Goal: Task Accomplishment & Management: Manage account settings

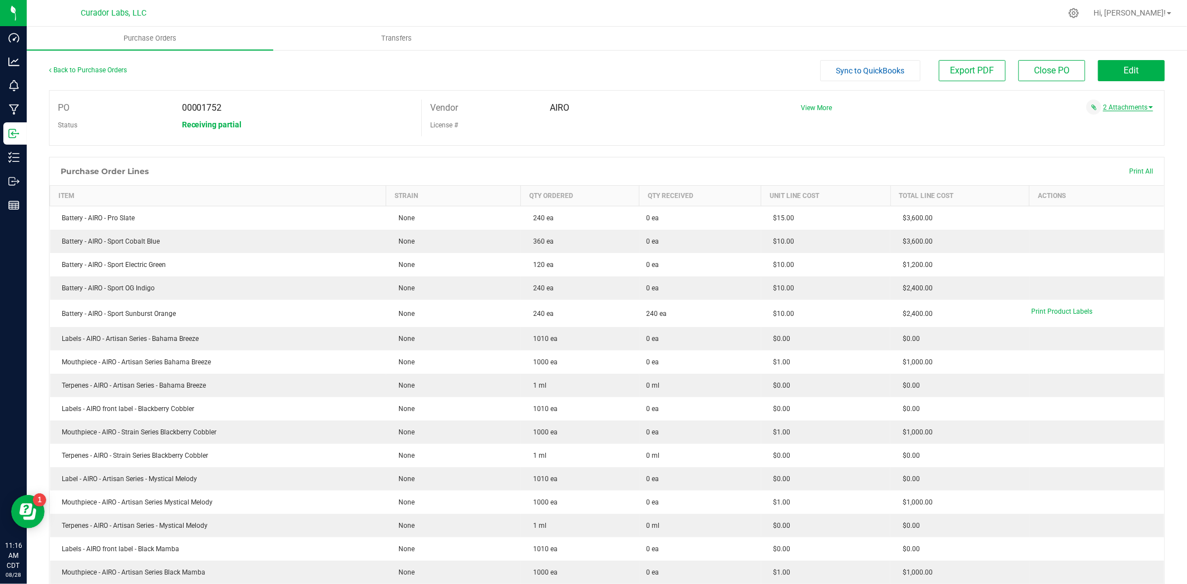
click at [1103, 107] on link "2 Attachments" at bounding box center [1128, 108] width 50 height 8
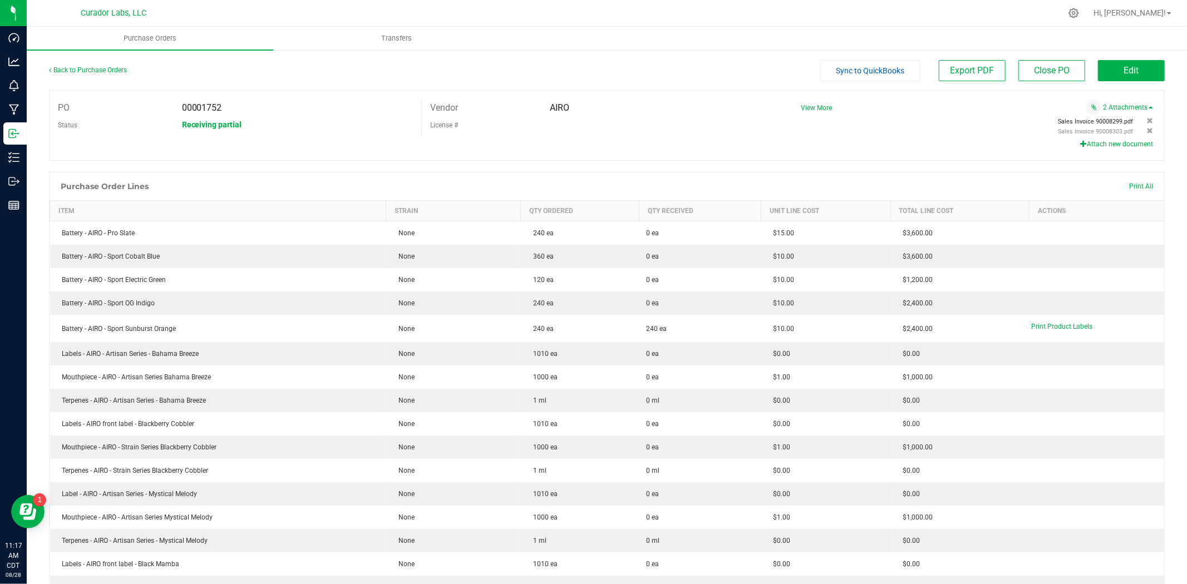
click at [1087, 121] on span "Sales Invoice 90008299.pdf" at bounding box center [1096, 121] width 75 height 7
click at [1131, 68] on button "Edit" at bounding box center [1131, 70] width 67 height 21
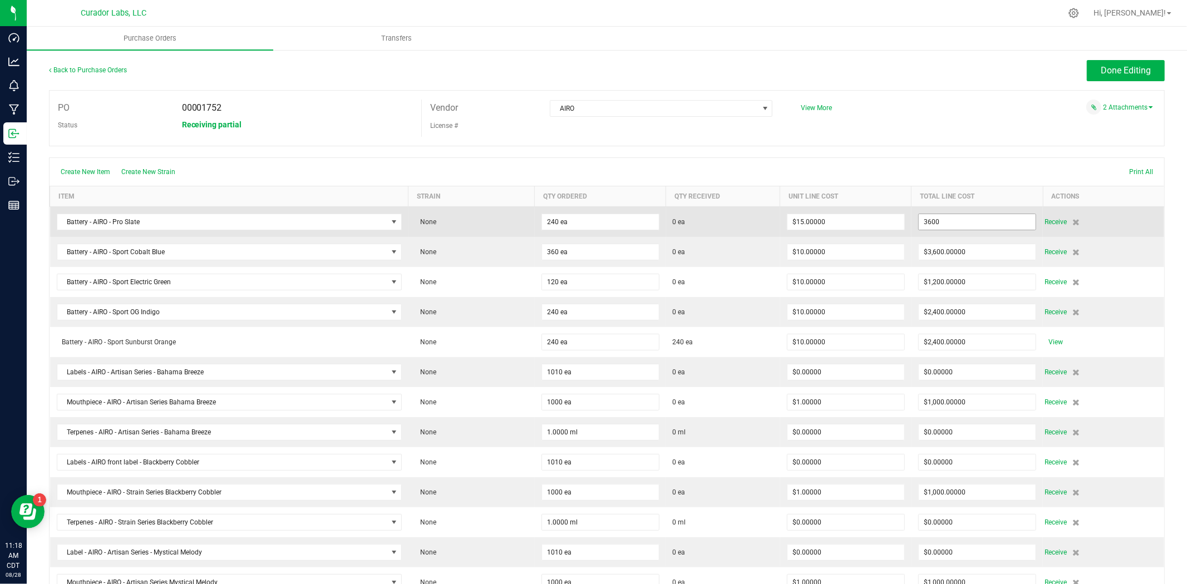
click at [941, 227] on input "3600" at bounding box center [977, 222] width 117 height 16
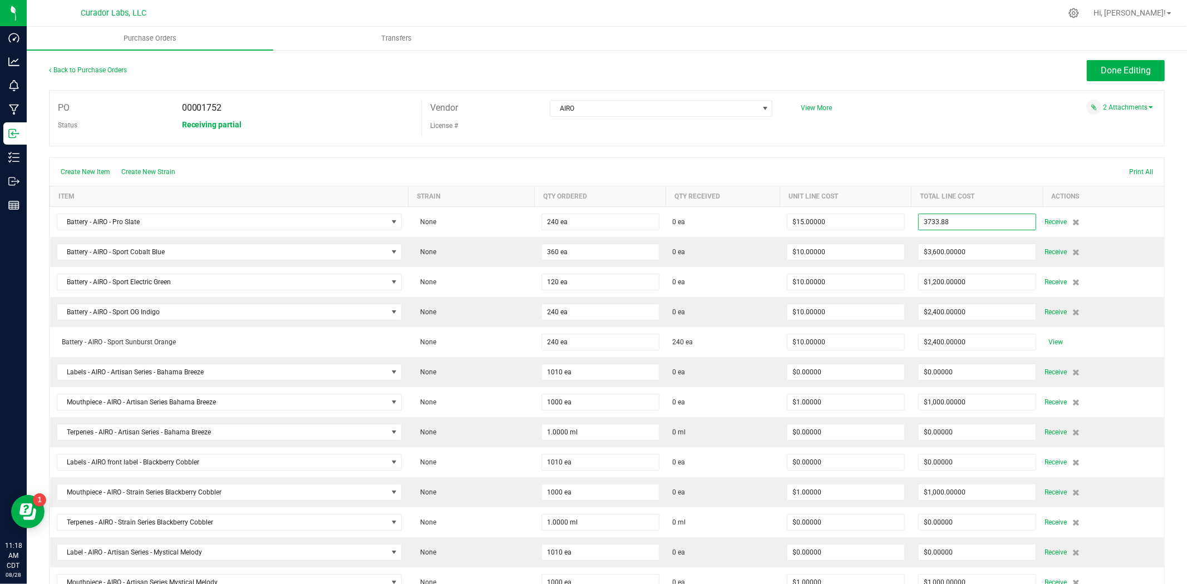
type input "$3,733.88000"
click at [966, 180] on div "Create New Item Create New Strain Print All" at bounding box center [607, 172] width 1115 height 28
type input "240"
type input "$15.55783"
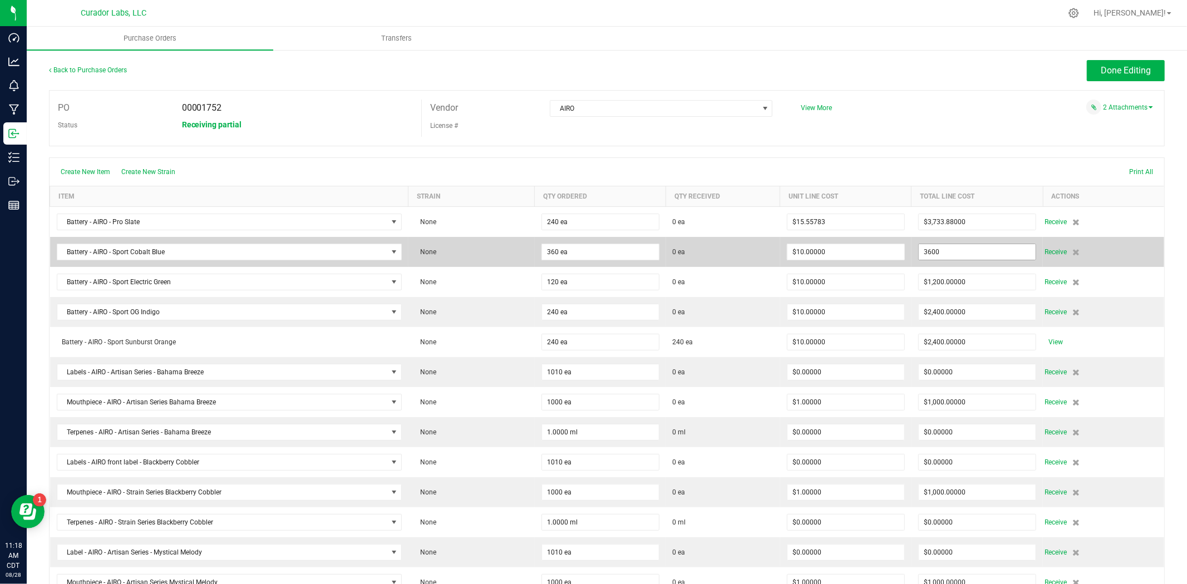
click at [951, 254] on input "3600" at bounding box center [977, 252] width 117 height 16
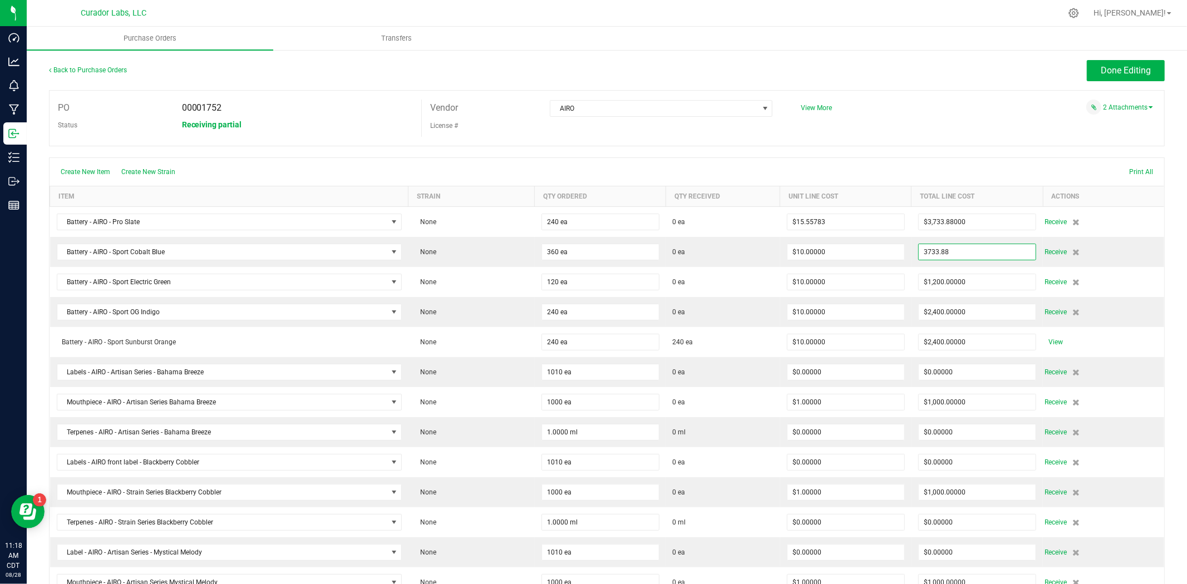
type input "$3,733.88000"
click at [992, 171] on div "Create New Item Create New Strain Print All" at bounding box center [607, 172] width 1115 height 28
type input "360"
type input "$10.37189"
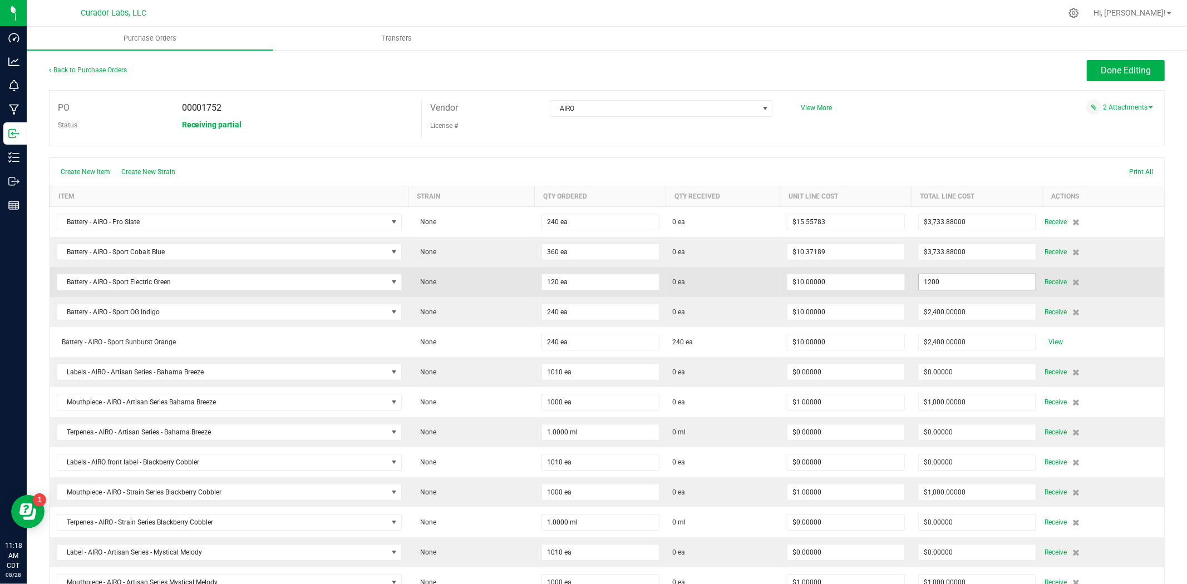
click at [966, 285] on input "1200" at bounding box center [977, 282] width 117 height 16
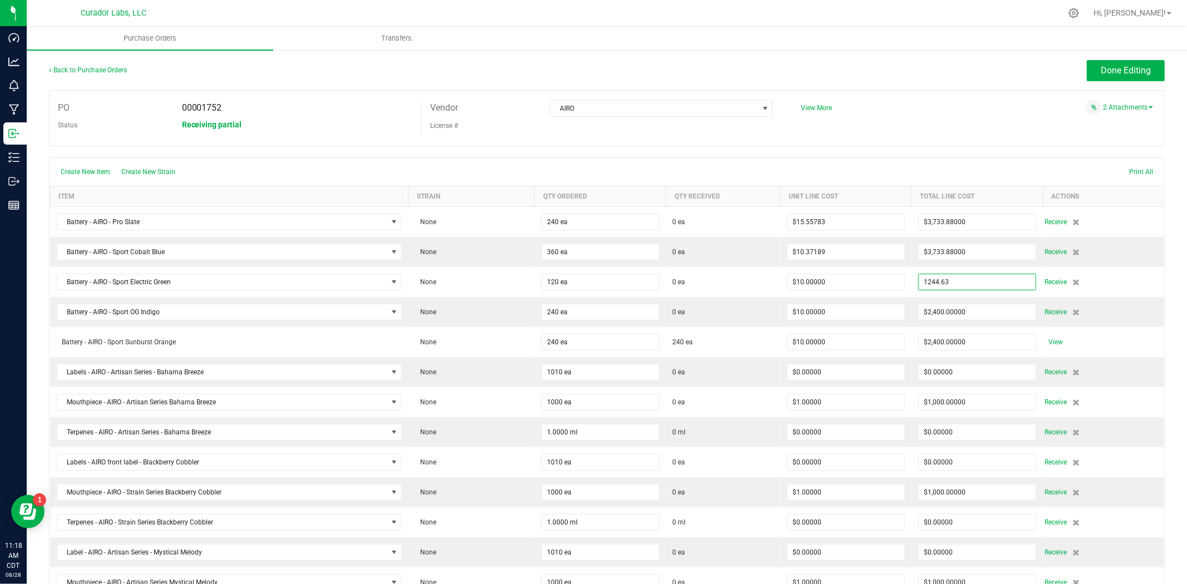
type input "$1,244.63000"
click at [964, 148] on div at bounding box center [607, 151] width 1116 height 11
type input "120"
type input "$10.37192"
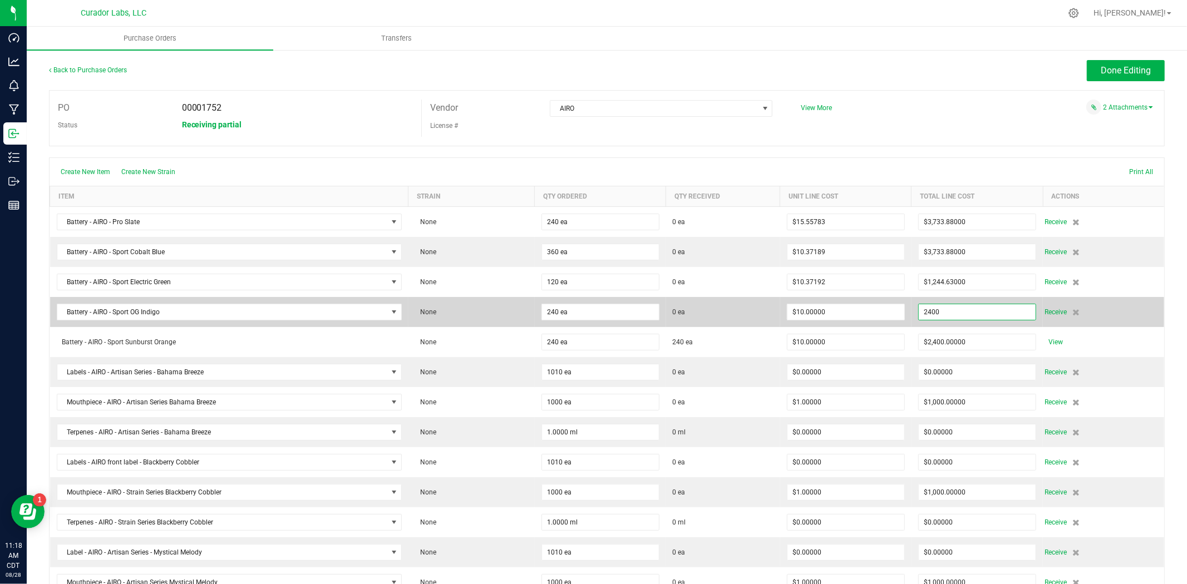
click at [962, 313] on input "2400" at bounding box center [977, 312] width 117 height 16
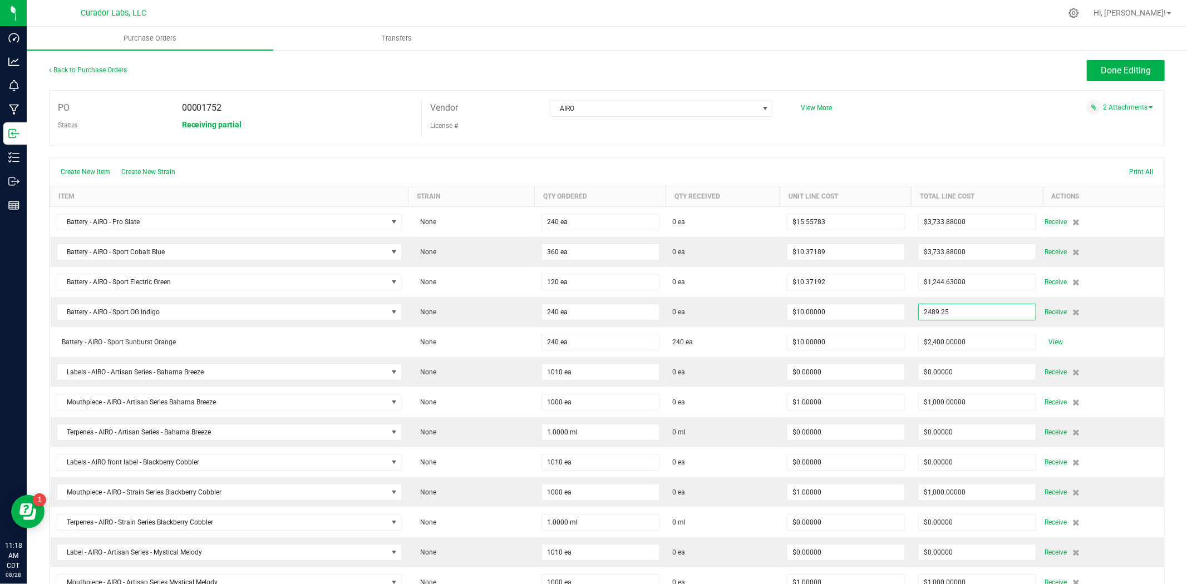
type input "$2,489.25000"
click at [973, 135] on div "PO 00001752 Status Receiving partial Vendor AIRO License # View More" at bounding box center [607, 118] width 1116 height 56
type input "240"
type input "$10.37188"
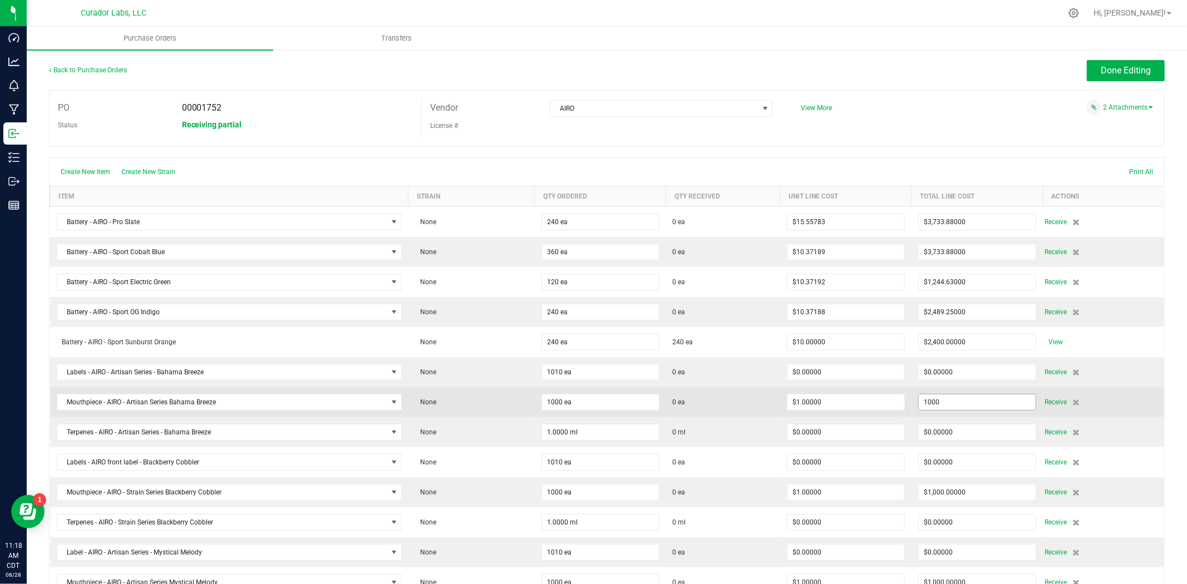
click at [949, 398] on input "1000" at bounding box center [977, 403] width 117 height 16
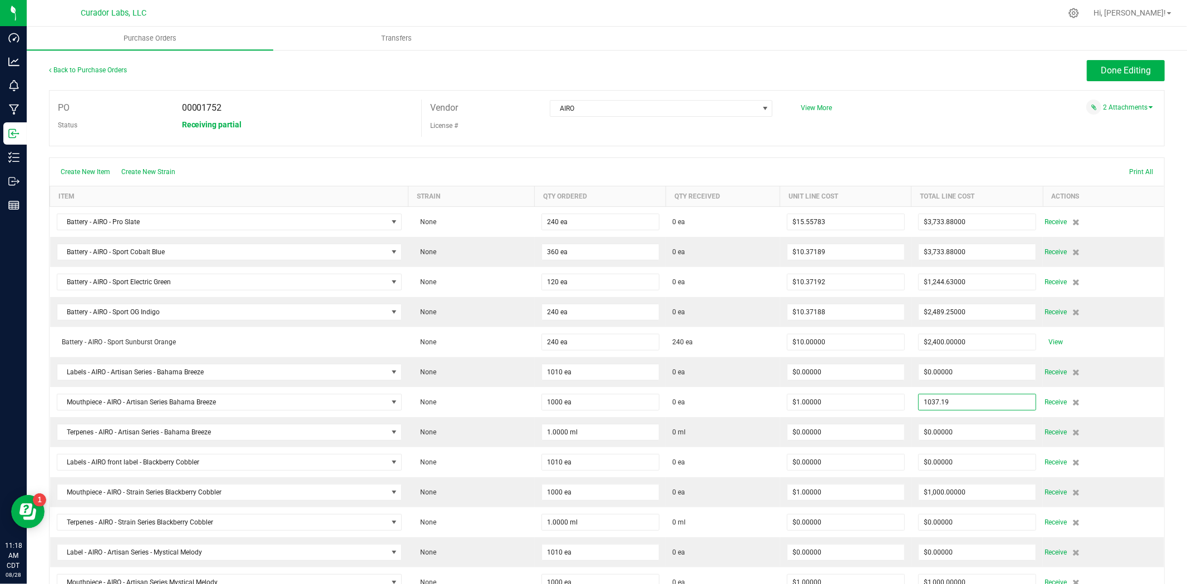
type input "$1,037.19000"
click at [999, 132] on div "PO 00001752 Status Receiving partial Vendor AIRO License # View More" at bounding box center [607, 118] width 1116 height 56
type input "1000"
type input "$1.03719"
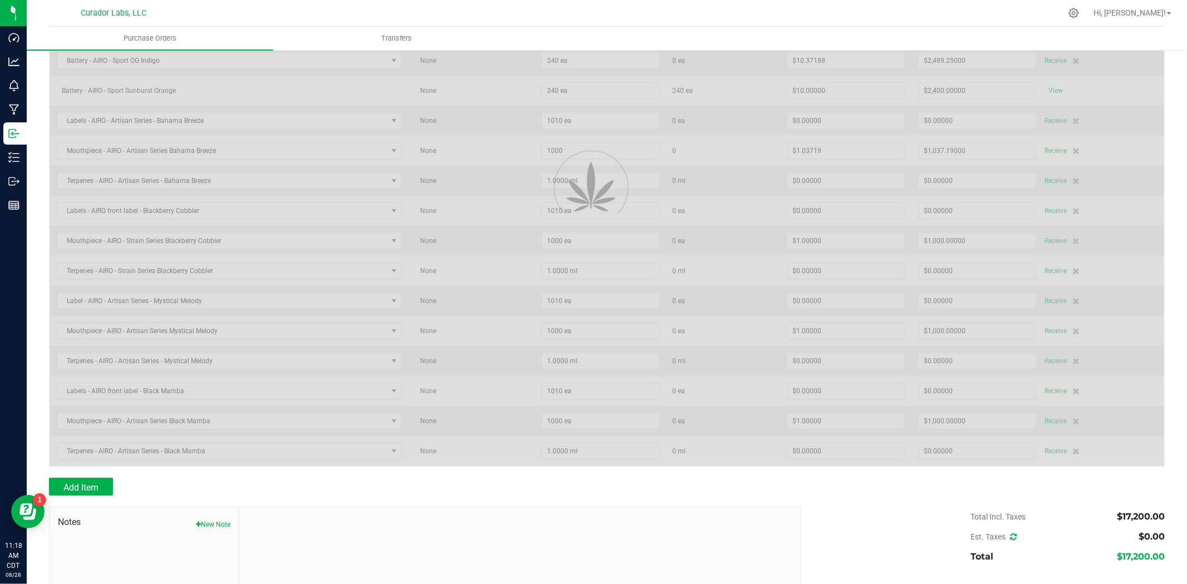
scroll to position [330, 0]
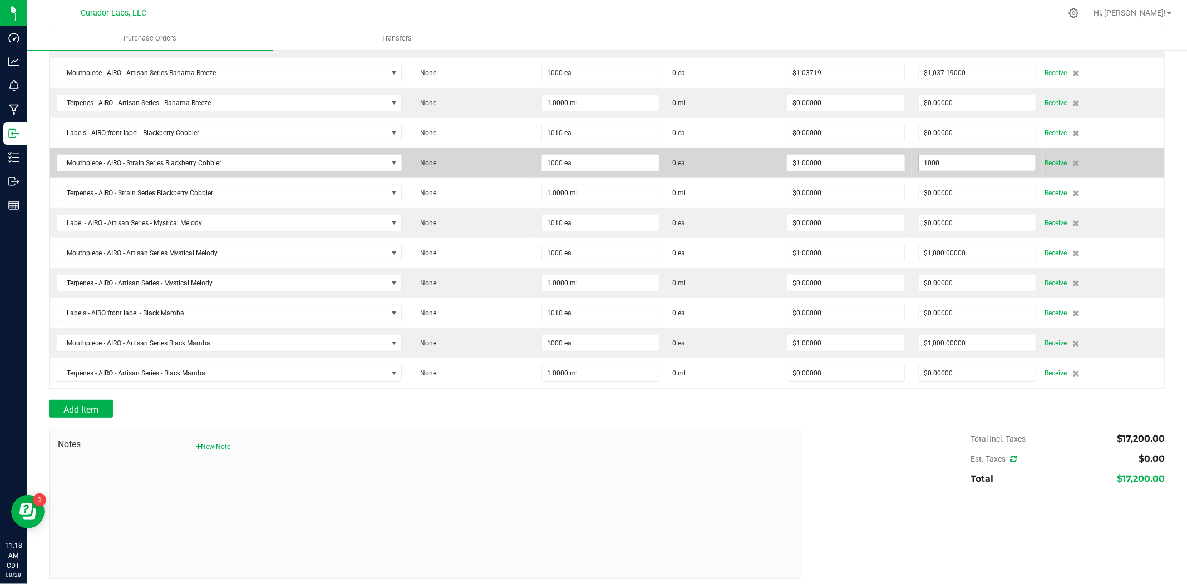
click at [972, 165] on input "1000" at bounding box center [977, 163] width 117 height 16
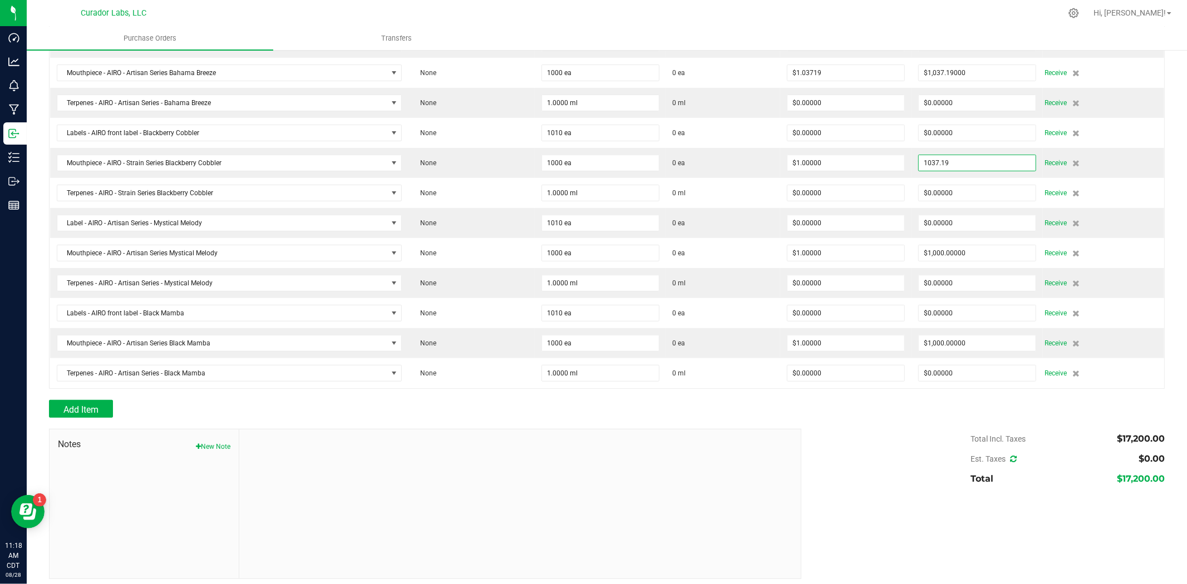
type input "$1,037.19000"
click at [845, 457] on div "Total Incl. Taxes $17,200.00 Est. Taxes $0.00 Total $17,200.00" at bounding box center [979, 459] width 372 height 60
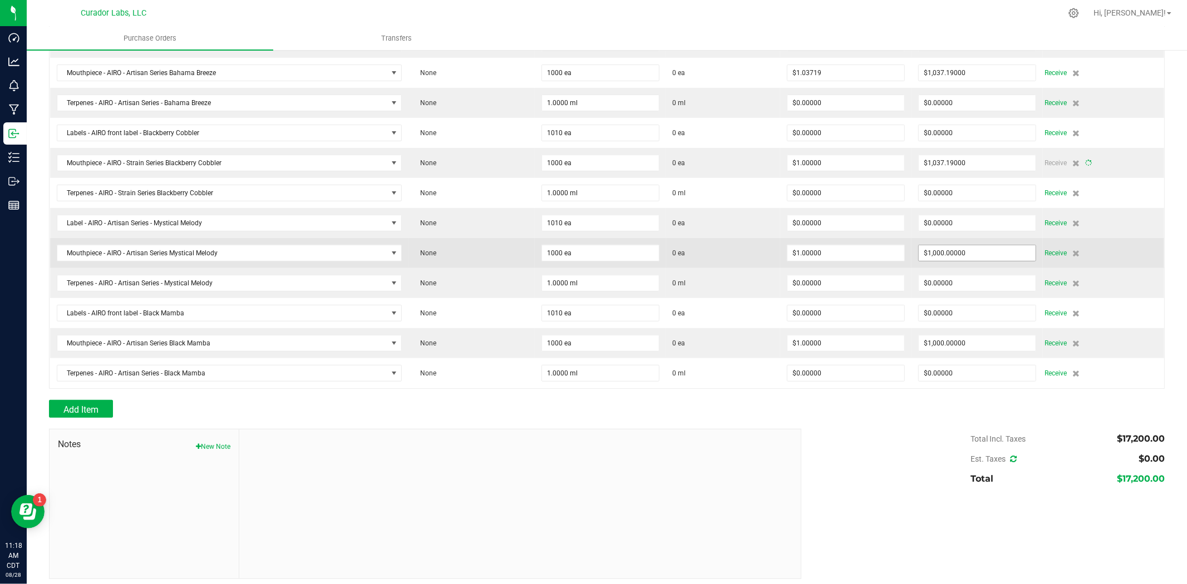
type input "1000"
type input "$1.03719"
click at [948, 252] on div "Create New Item Create New Strain Print All Item Strain Qty Ordered Qty Receive…" at bounding box center [607, 108] width 1116 height 561
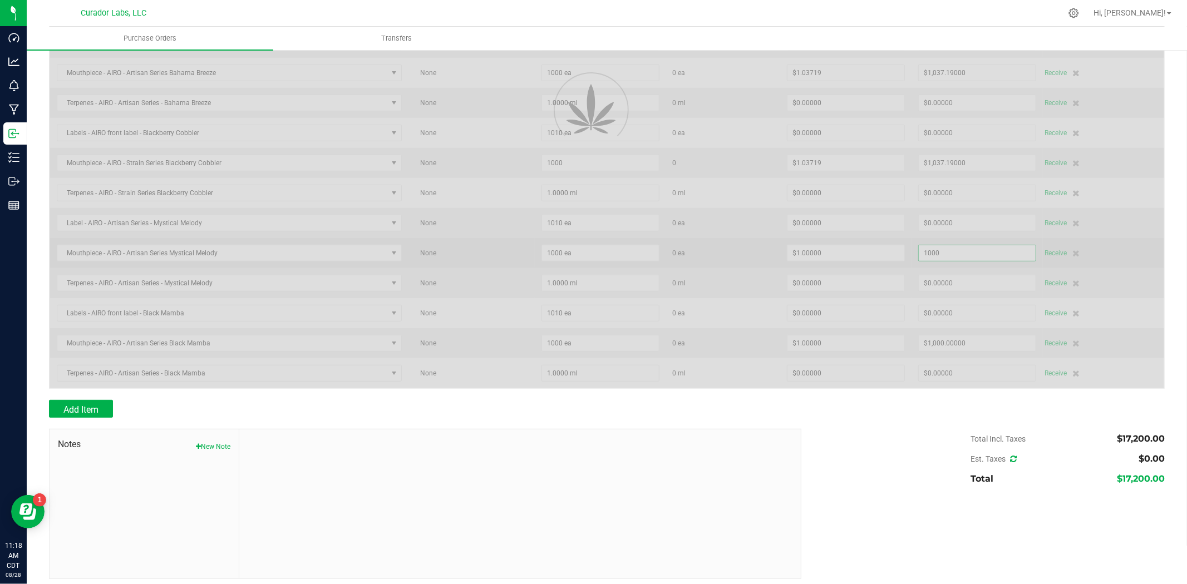
scroll to position [338, 0]
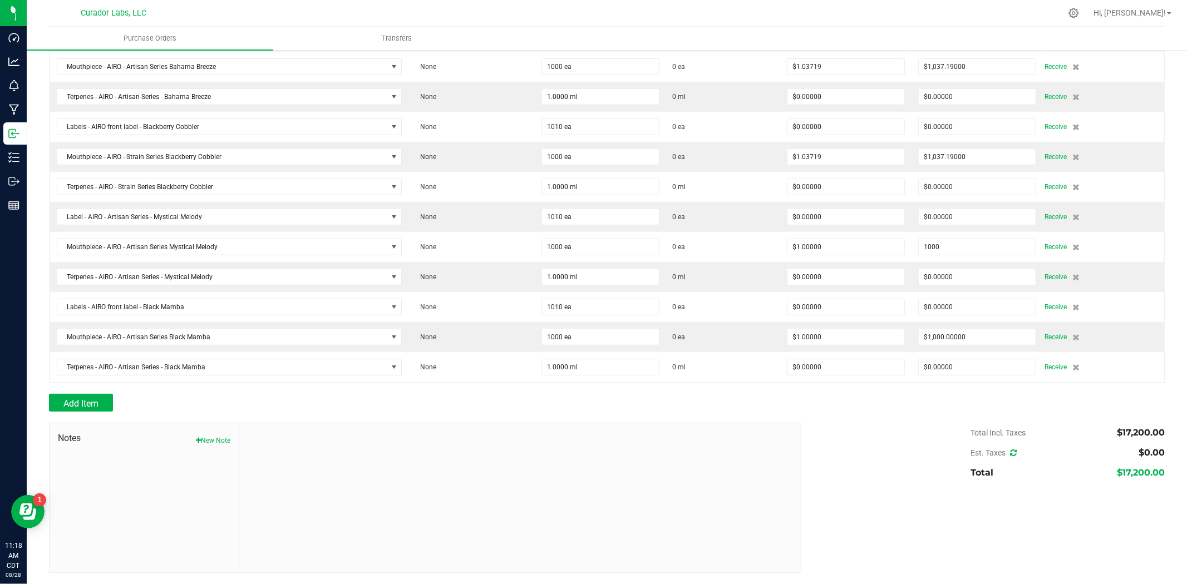
click at [948, 252] on input "1000" at bounding box center [977, 247] width 117 height 16
type input "$1,037.19000"
click at [831, 427] on div "Total Incl. Taxes $17,200.00 Est. Taxes $0.00 Total $17,200.00" at bounding box center [979, 453] width 372 height 60
type input "1000"
type input "$1.03719"
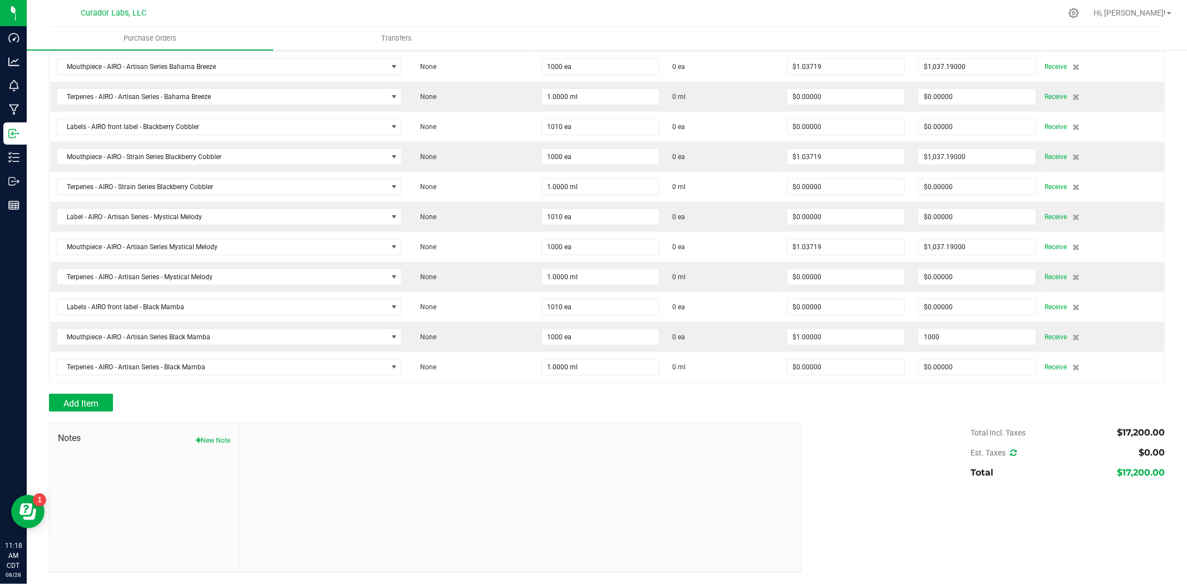
click at [936, 338] on input "1000" at bounding box center [977, 338] width 117 height 16
type input "$1,037.19000"
click at [893, 481] on div "Total Incl. Taxes $17,200.00 Est. Taxes $0.00 Total $17,200.00" at bounding box center [979, 453] width 372 height 60
type input "1000"
type input "$1.03719"
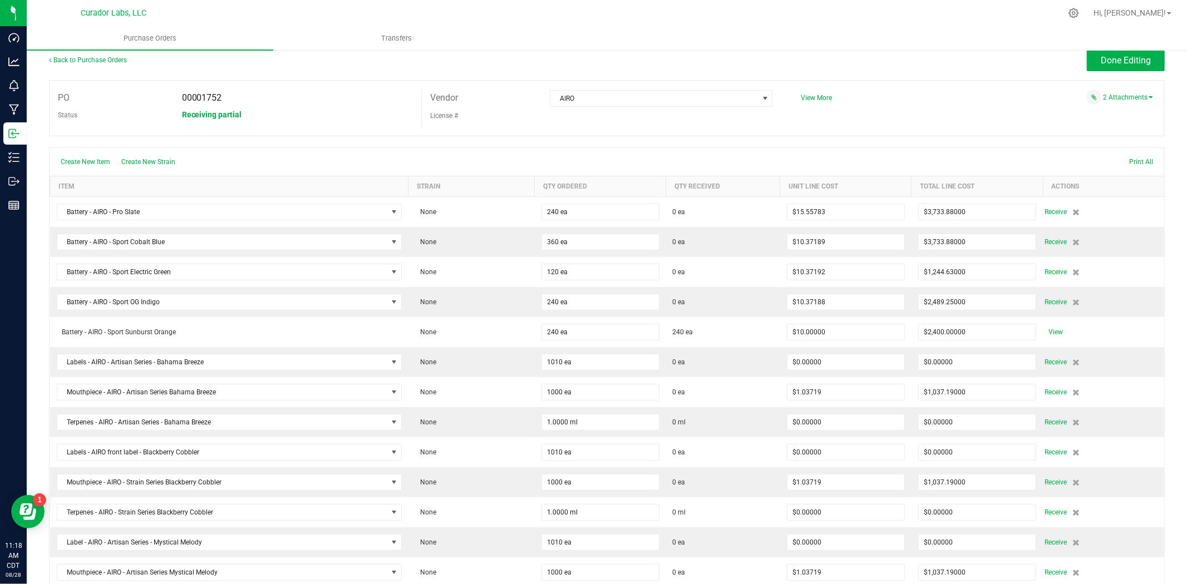
scroll to position [0, 0]
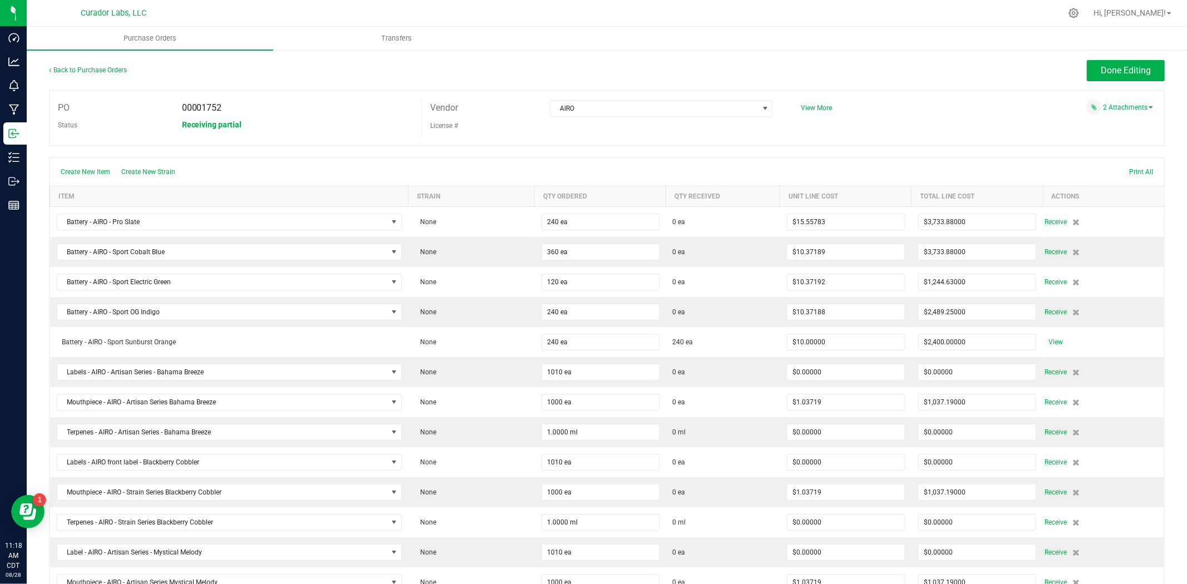
click at [1123, 112] on div "2 Attachments" at bounding box center [973, 107] width 361 height 15
click at [1125, 59] on div "Back to Purchase Orders Done Editing PO 00001752 Status Receiving partial Vendo…" at bounding box center [607, 484] width 1161 height 871
click at [1062, 101] on div "2 Attachments" at bounding box center [973, 107] width 361 height 15
click at [1121, 72] on span "Done Editing" at bounding box center [1126, 70] width 50 height 11
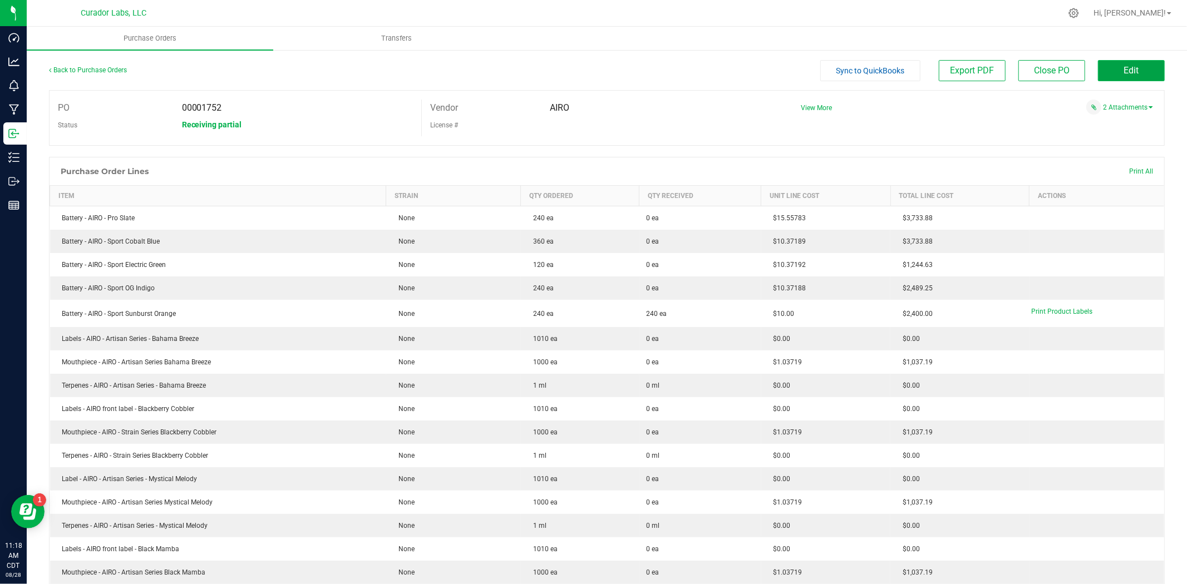
click at [1124, 75] on span "Edit" at bounding box center [1131, 70] width 15 height 11
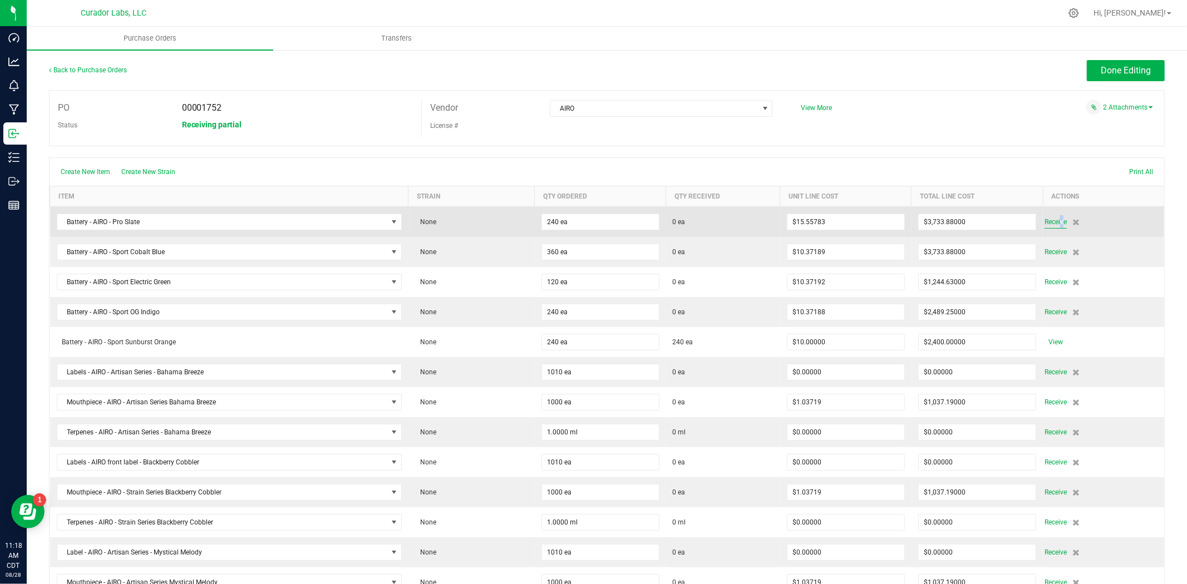
click at [1052, 219] on span "Receive" at bounding box center [1056, 221] width 22 height 13
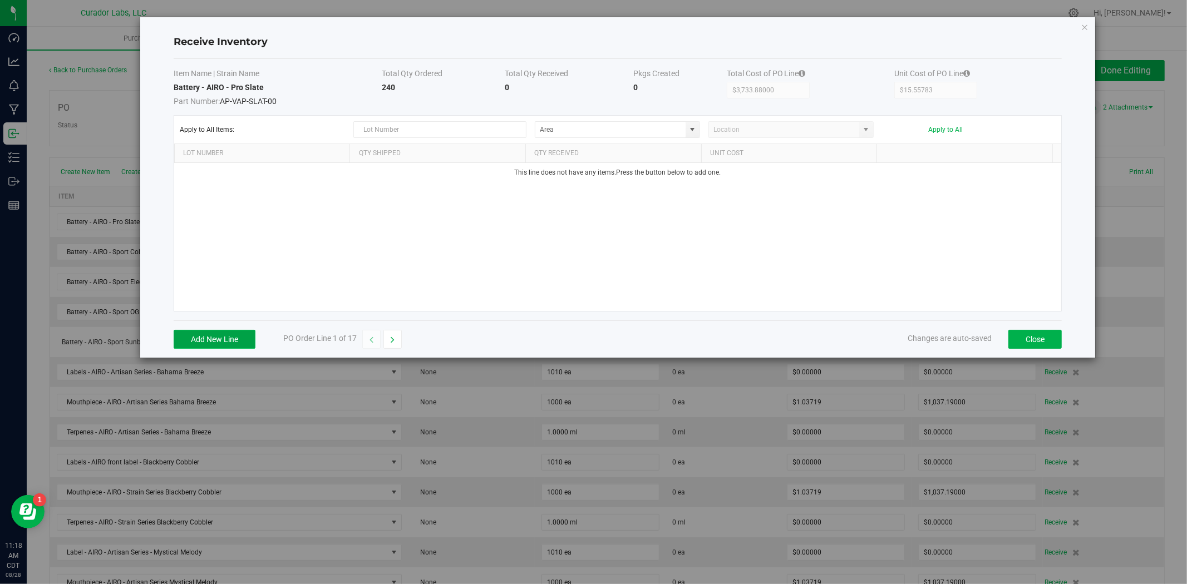
drag, startPoint x: 247, startPoint y: 347, endPoint x: 245, endPoint y: 340, distance: 6.9
click at [247, 347] on button "Add New Line" at bounding box center [215, 339] width 82 height 19
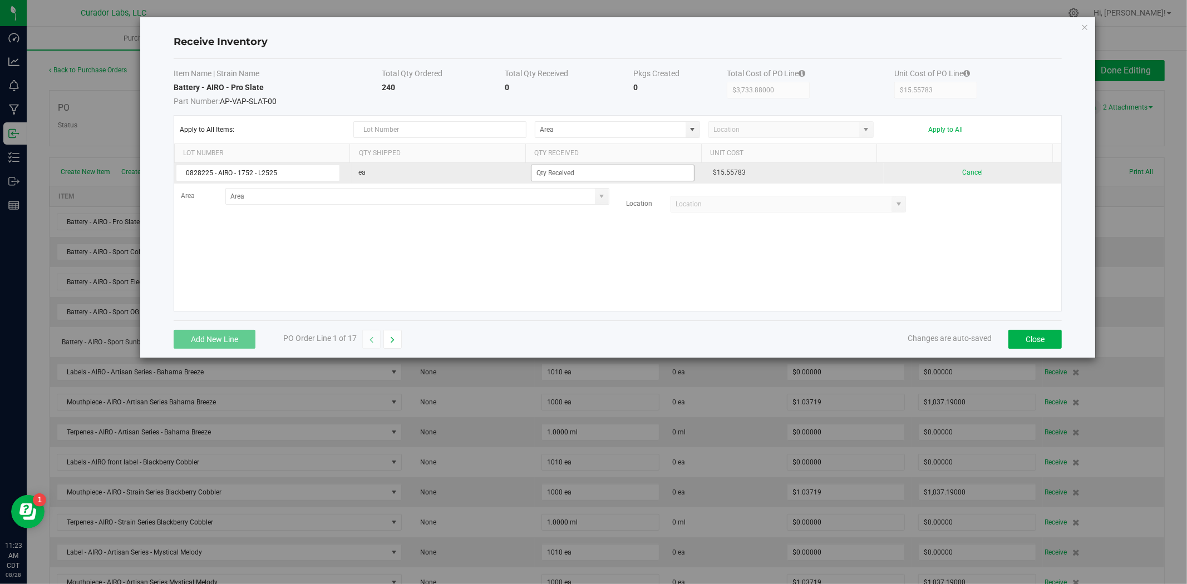
type input "0828225 - AIRO - 1752 - L2525"
click at [637, 169] on input at bounding box center [613, 173] width 163 height 16
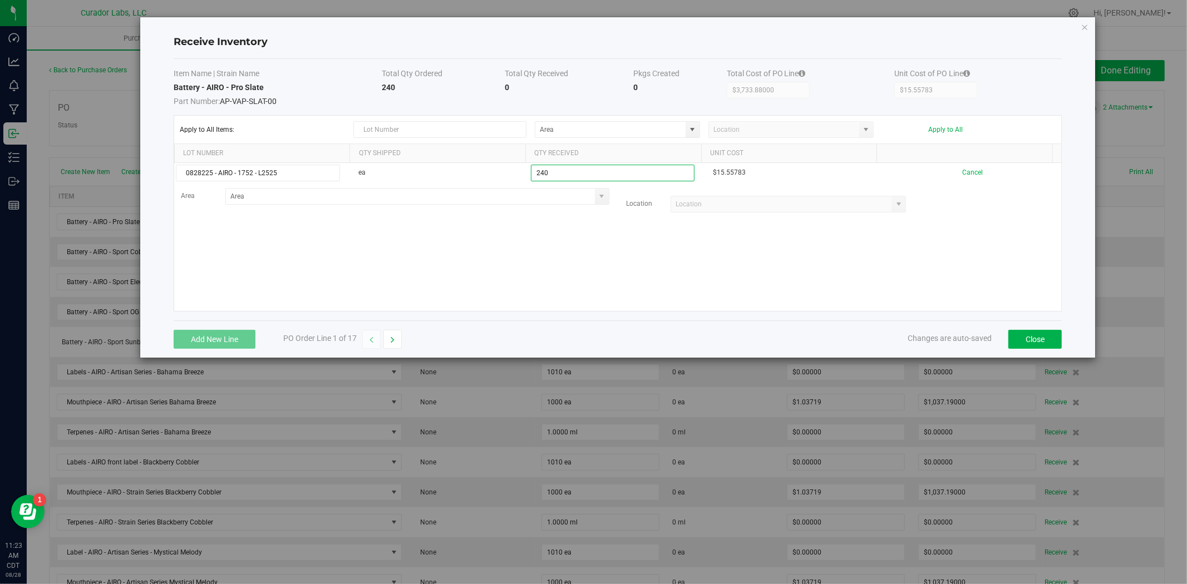
type input "240 ea"
click at [625, 228] on kendo-grid-list "0828225 - AIRO - 1752 - L2525 ea 240 ea $15.55783 Cancel Area Location" at bounding box center [617, 237] width 887 height 148
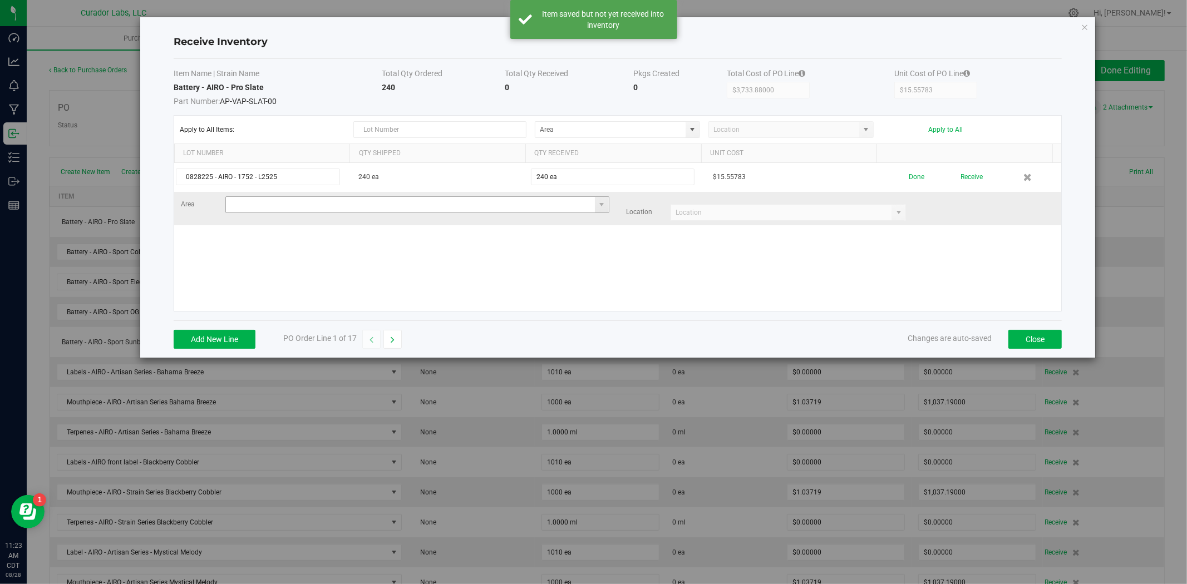
click at [533, 208] on input at bounding box center [410, 205] width 369 height 16
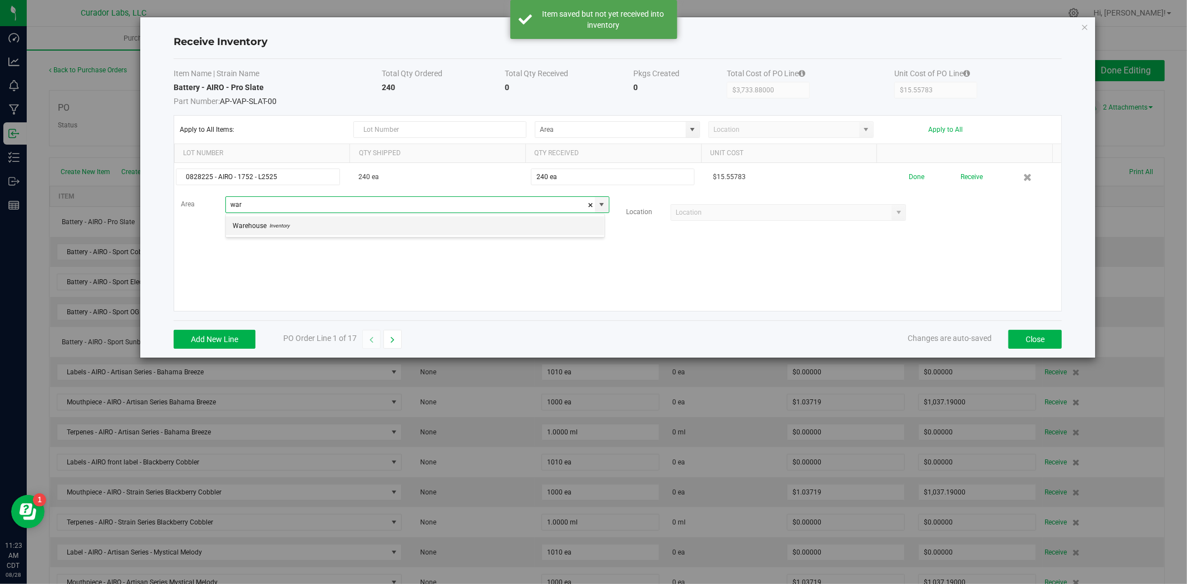
click at [518, 230] on li "Warehouse Inventory" at bounding box center [415, 226] width 379 height 19
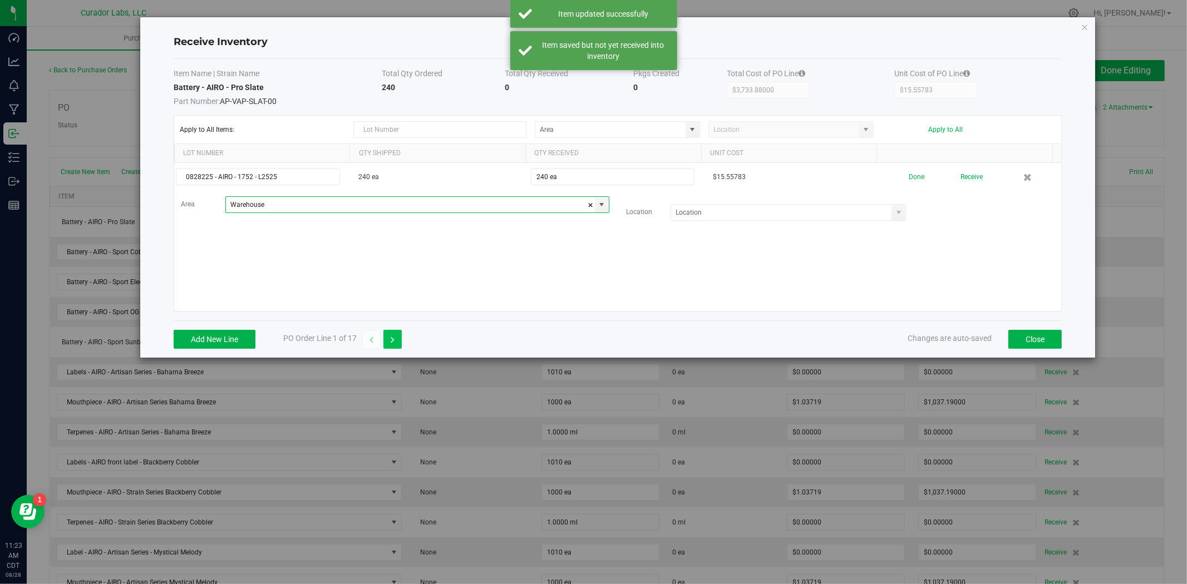
type input "Warehouse"
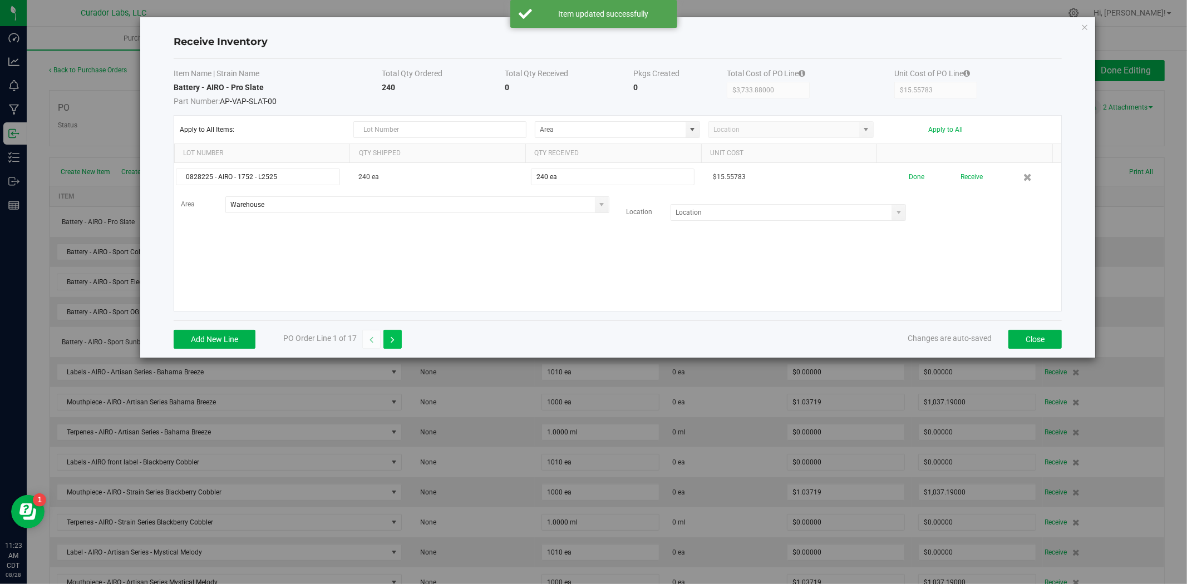
click at [396, 340] on button "button" at bounding box center [393, 339] width 18 height 19
type input "$10.37189"
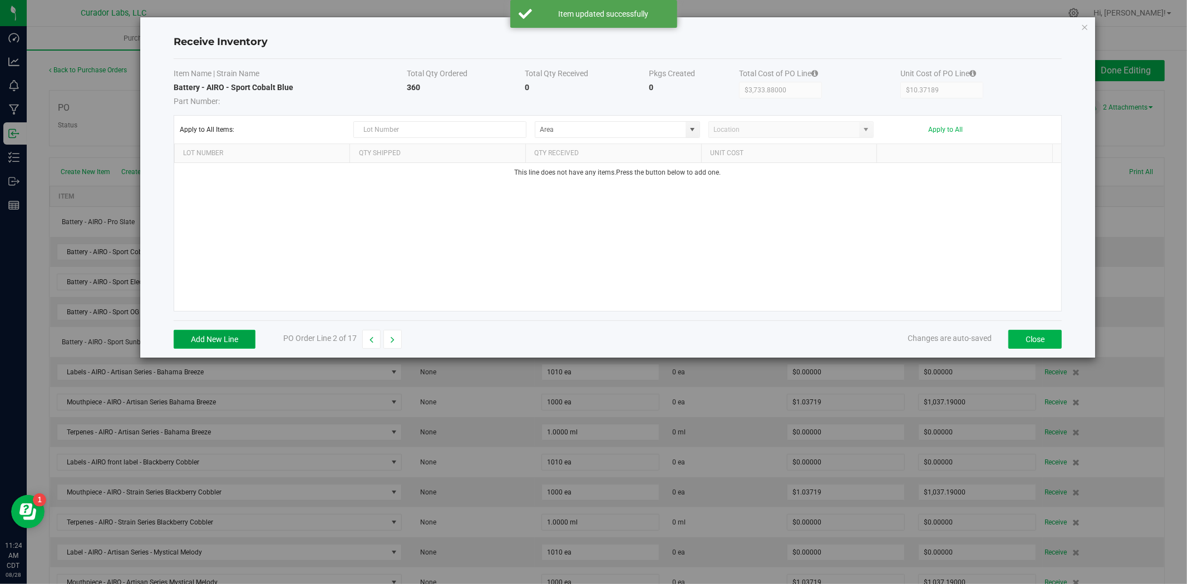
click at [247, 336] on button "Add New Line" at bounding box center [215, 339] width 82 height 19
type input "$1.78200"
drag, startPoint x: 223, startPoint y: 174, endPoint x: 114, endPoint y: 156, distance: 110.5
click at [112, 157] on div "Receive Inventory Item Name | Strain Name Total Qty Ordered Total Qty Received …" at bounding box center [598, 188] width 996 height 342
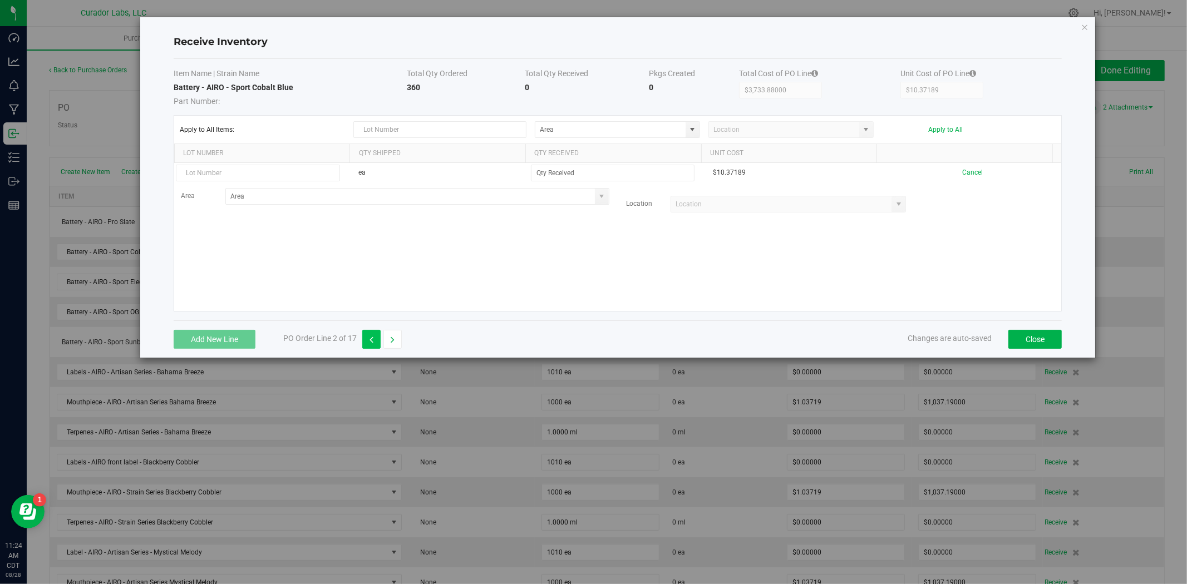
click at [370, 337] on button "button" at bounding box center [371, 339] width 18 height 19
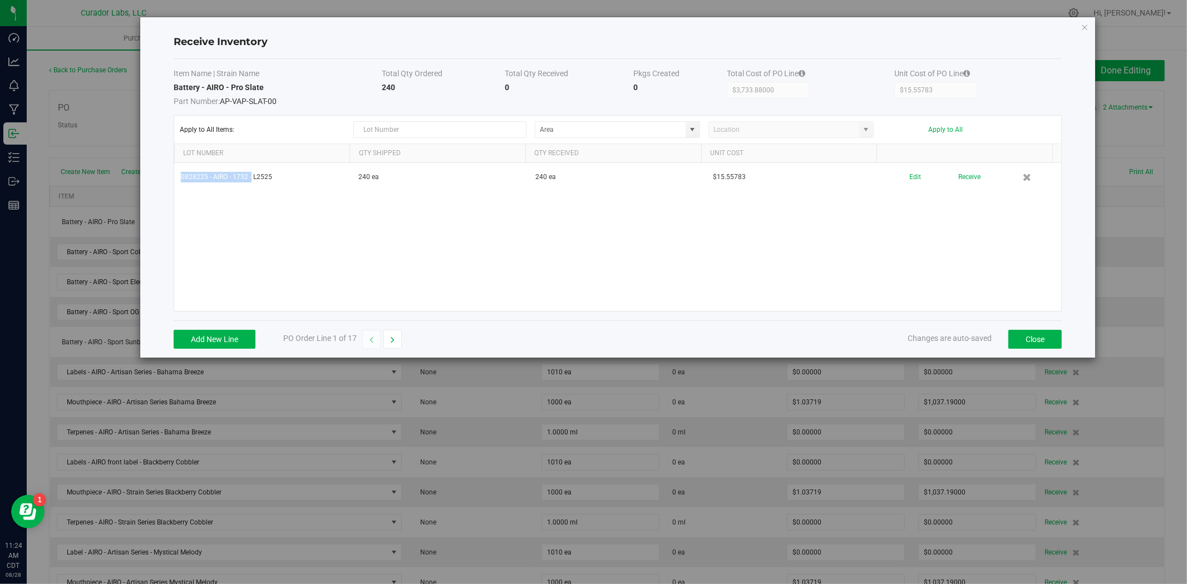
drag, startPoint x: 250, startPoint y: 176, endPoint x: 149, endPoint y: 169, distance: 101.5
click at [149, 169] on div "Receive Inventory Item Name | Strain Name Total Qty Ordered Total Qty Received …" at bounding box center [617, 187] width 955 height 341
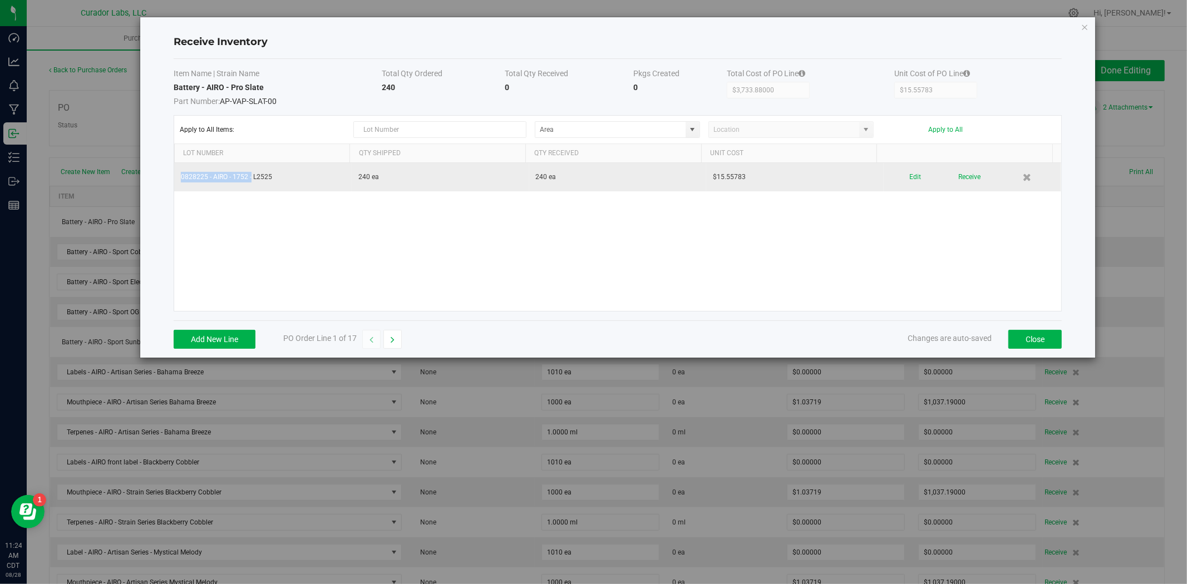
copy table "0828225 - AIRO - 1752 -"
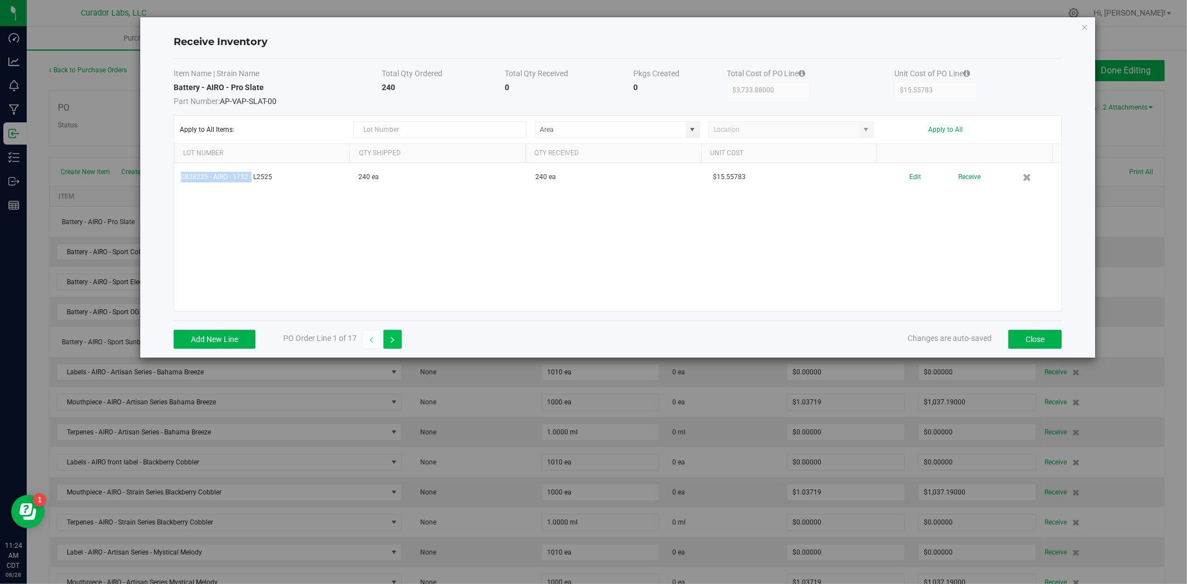
click at [389, 346] on button "button" at bounding box center [393, 339] width 18 height 19
type input "$10.37189"
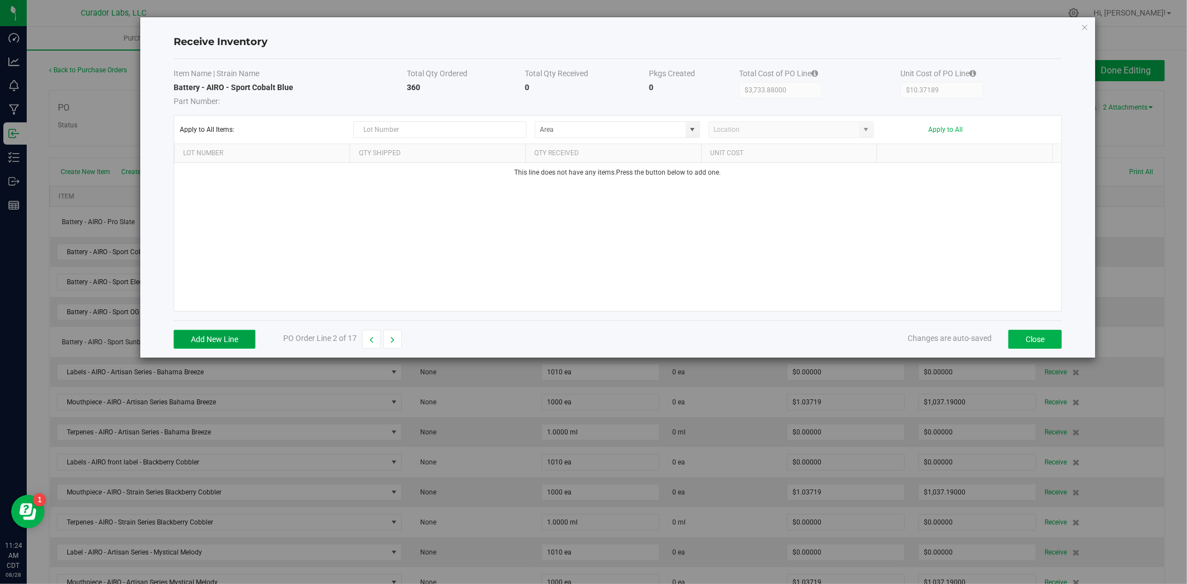
drag, startPoint x: 243, startPoint y: 346, endPoint x: 241, endPoint y: 338, distance: 8.0
click at [242, 345] on button "Add New Line" at bounding box center [215, 339] width 82 height 19
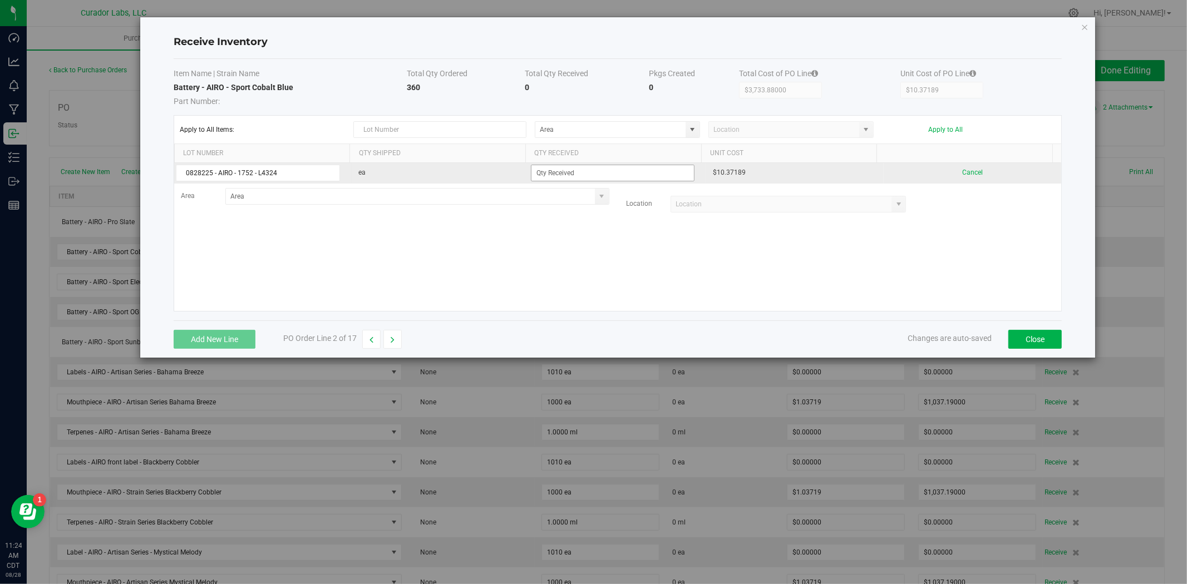
type input "0828225 - AIRO - 1752 - L4324"
click at [558, 175] on input at bounding box center [613, 173] width 163 height 16
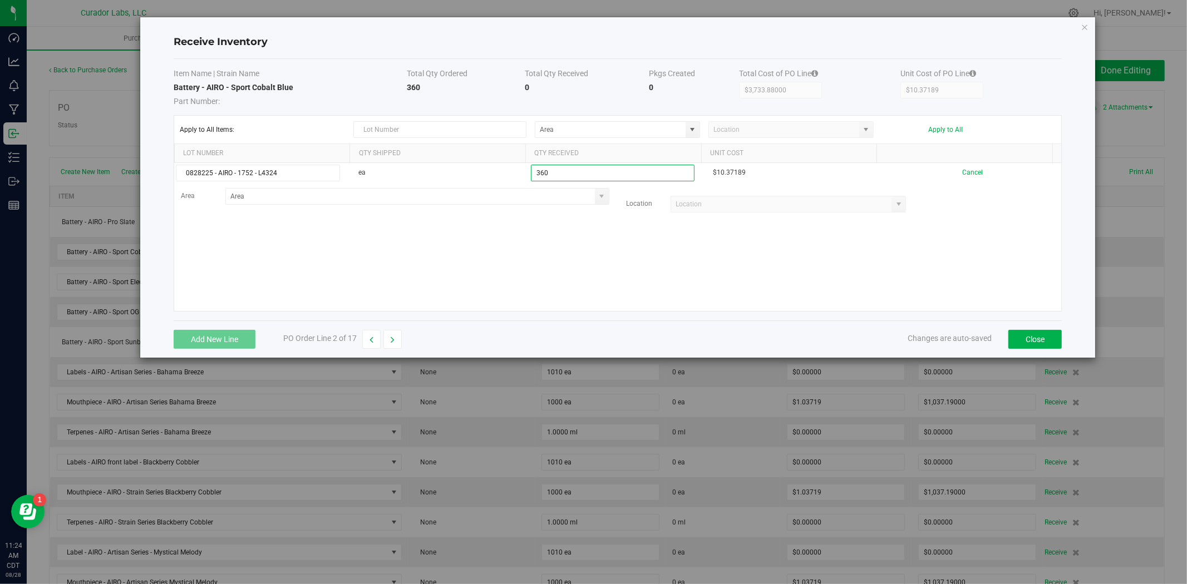
type input "360 ea"
click at [507, 269] on kendo-grid-list "0828225 - AIRO - 1752 - L4324 ea 360 ea $10.37189 Cancel Area Location" at bounding box center [617, 237] width 887 height 148
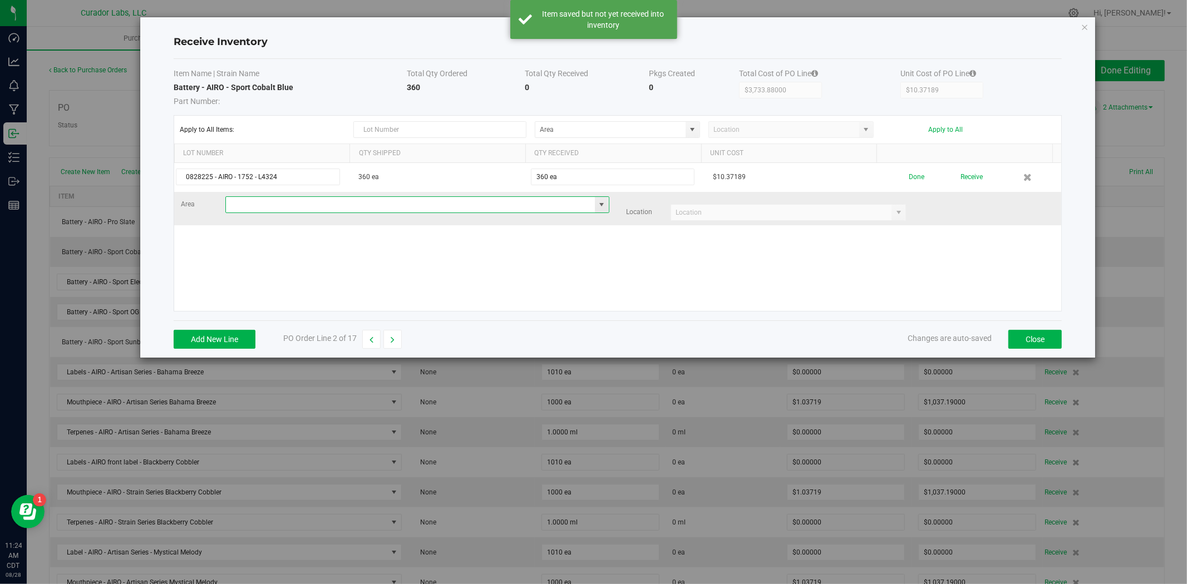
click at [503, 209] on input at bounding box center [410, 205] width 369 height 16
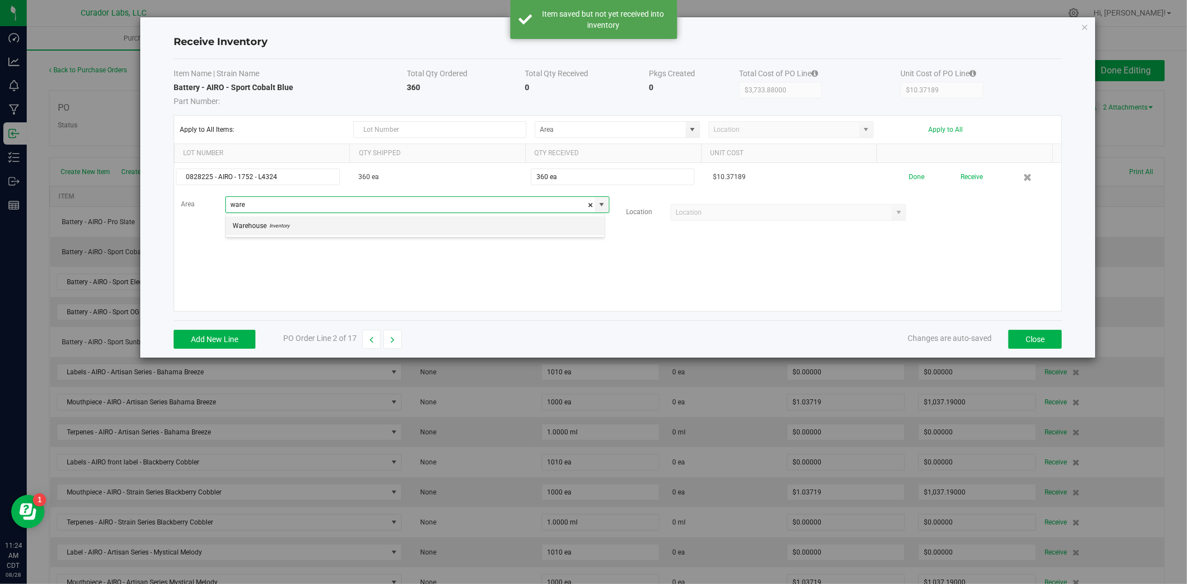
click at [510, 224] on li "Warehouse Inventory" at bounding box center [415, 226] width 379 height 19
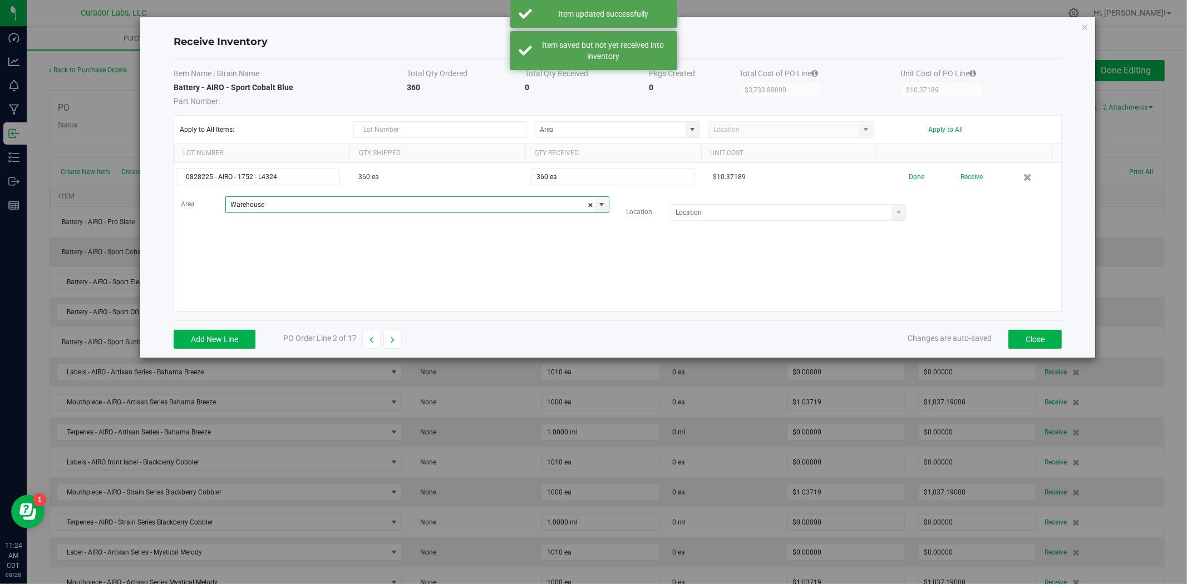
type input "Warehouse"
drag, startPoint x: 499, startPoint y: 258, endPoint x: 479, endPoint y: 258, distance: 19.5
click at [498, 258] on div "0828225 - AIRO - 1752 - L4324 360 ea 360 ea $10.37189 [GEOGRAPHIC_DATA] Area Wa…" at bounding box center [617, 237] width 887 height 148
click at [397, 348] on button "button" at bounding box center [393, 339] width 18 height 19
type input "$1,244.63000"
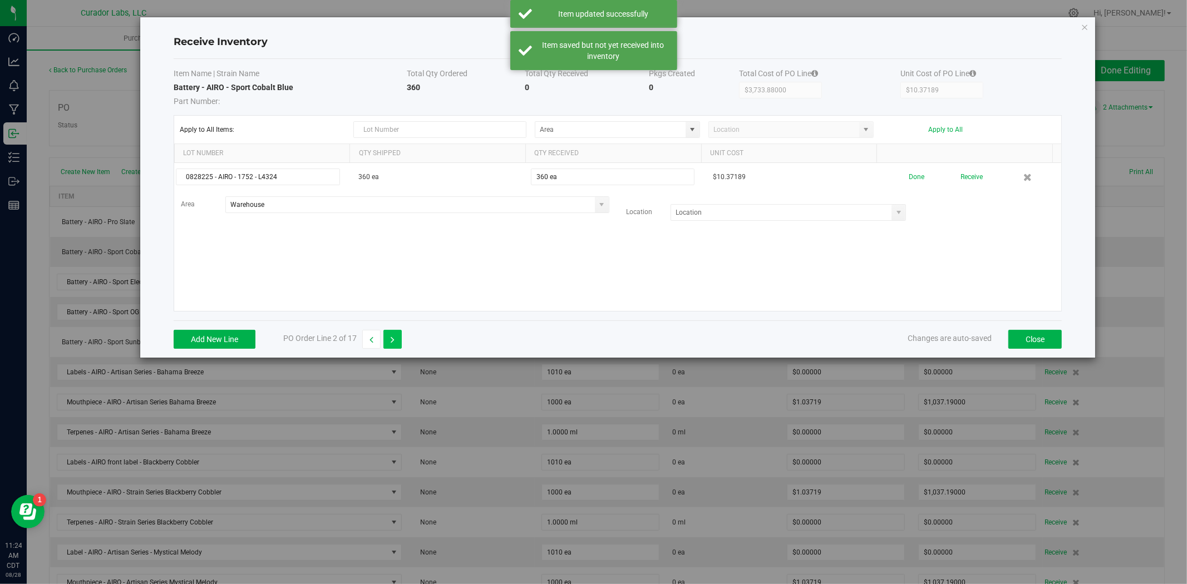
type input "$10.37192"
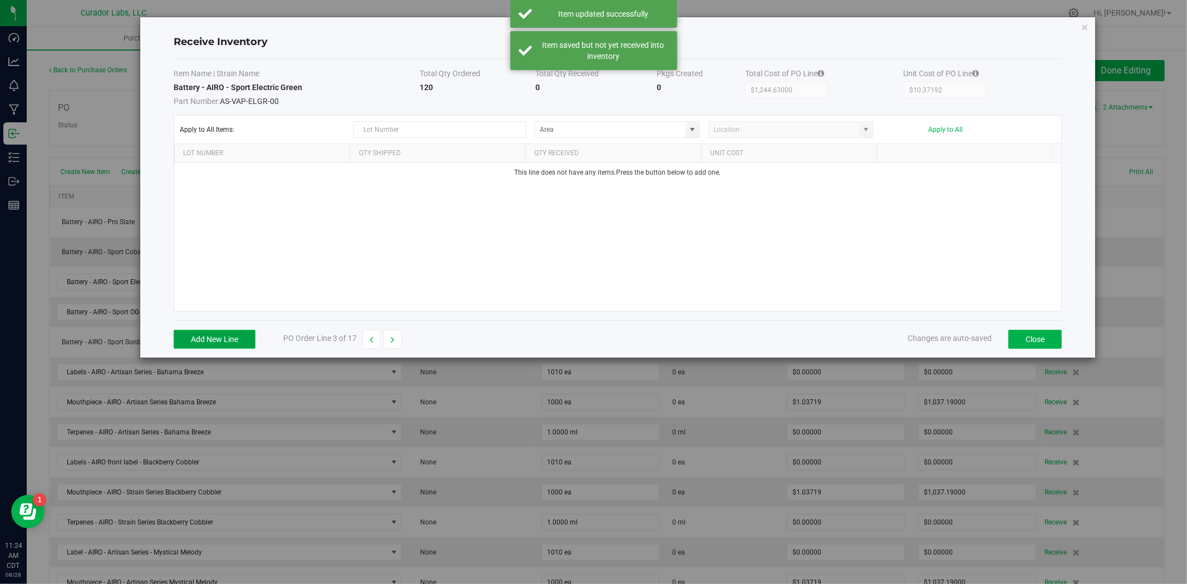
click at [241, 335] on button "Add New Line" at bounding box center [215, 339] width 82 height 19
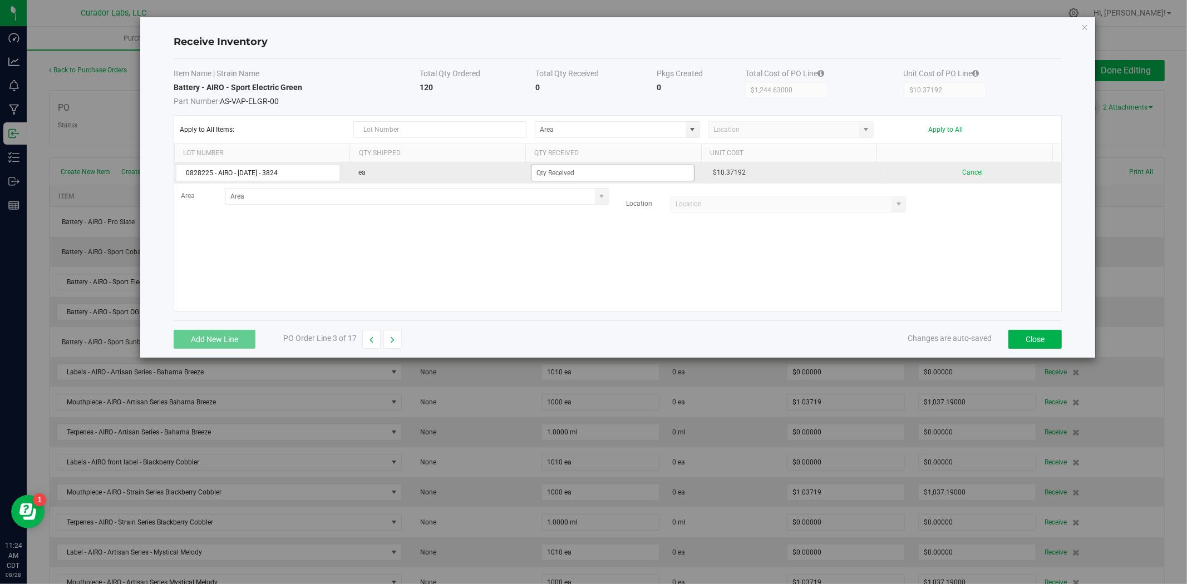
type input "0828225 - AIRO - [DATE] - 3824"
click at [566, 175] on input at bounding box center [613, 173] width 163 height 16
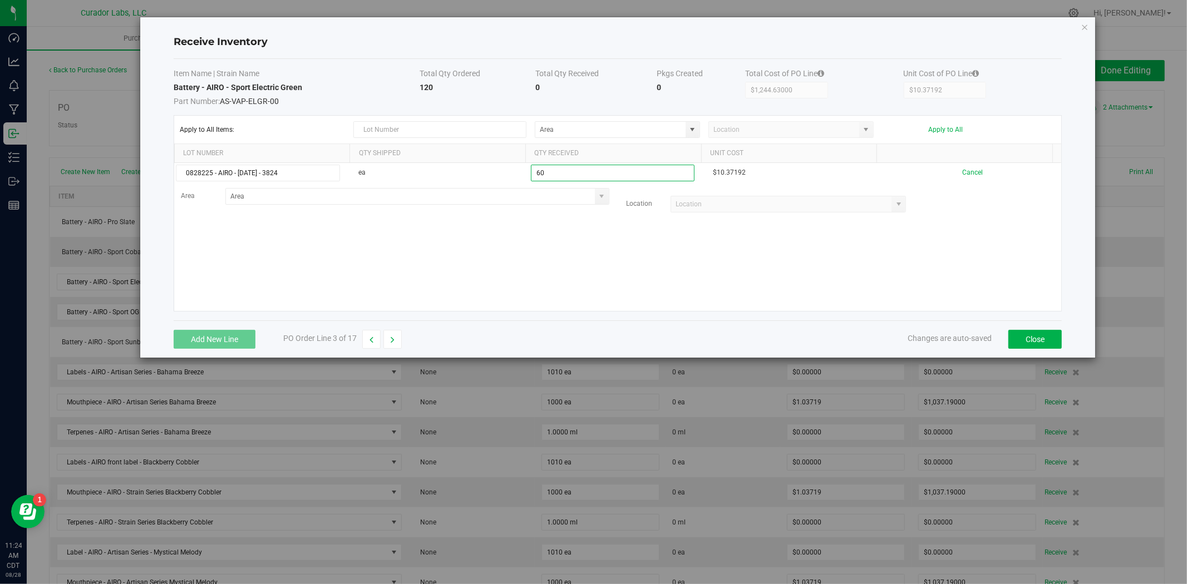
type input "60 ea"
click at [520, 225] on kendo-grid-list "0828225 - AIRO - [DATE] - 3824 ea 60 ea $10.37192 Cancel Area Location" at bounding box center [617, 237] width 887 height 148
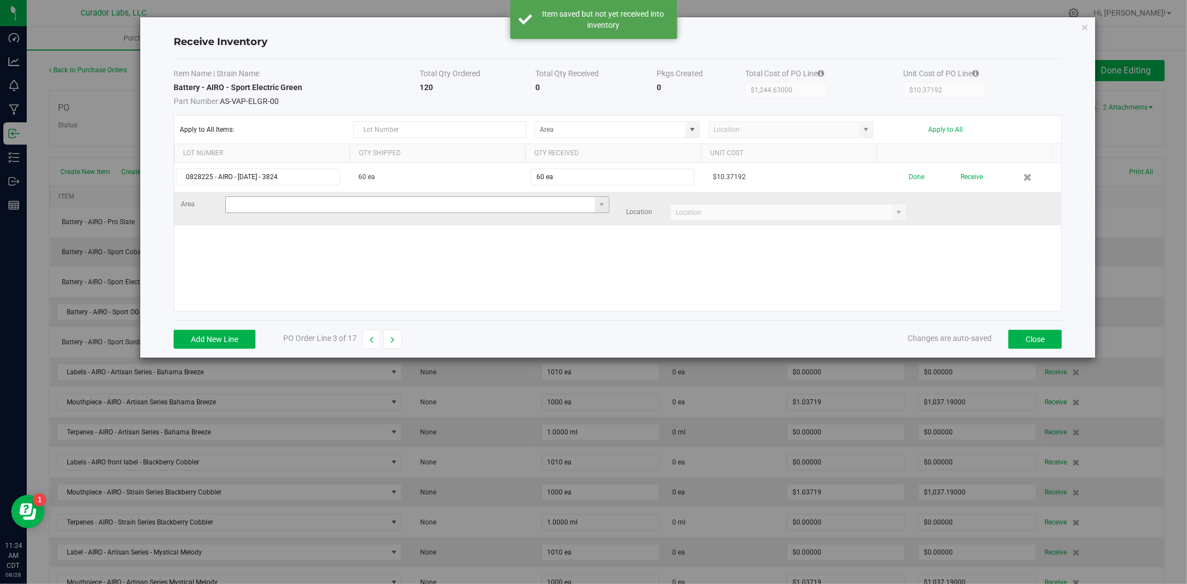
click at [476, 207] on input at bounding box center [410, 205] width 369 height 16
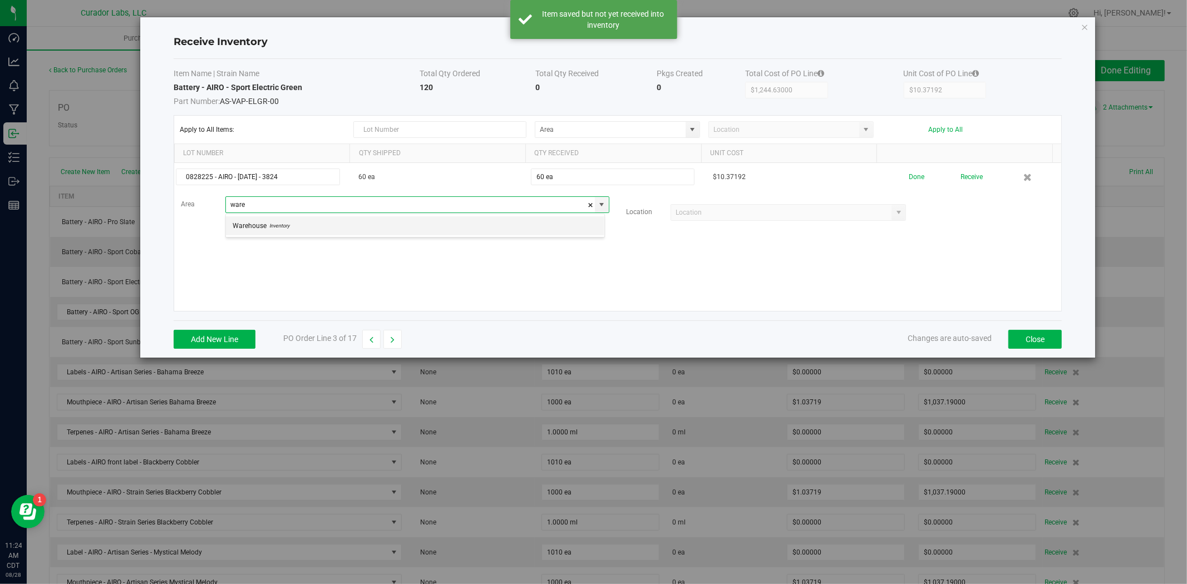
click at [470, 231] on li "Warehouse Inventory" at bounding box center [415, 226] width 379 height 19
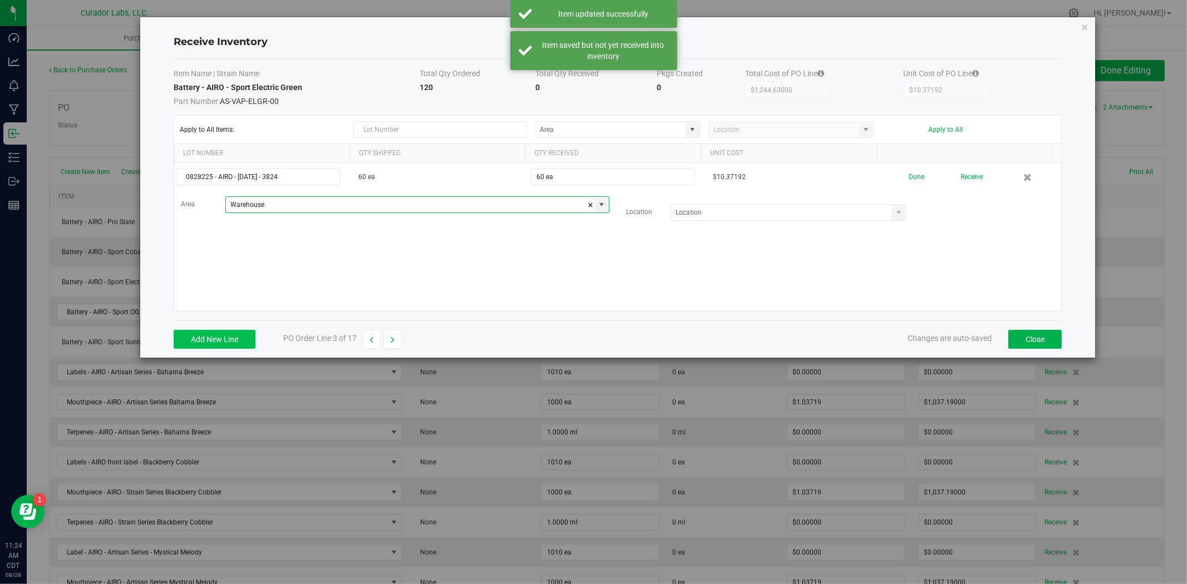
type input "Warehouse"
drag, startPoint x: 235, startPoint y: 347, endPoint x: 238, endPoint y: 338, distance: 10.0
click at [236, 346] on button "Add New Line" at bounding box center [215, 339] width 82 height 19
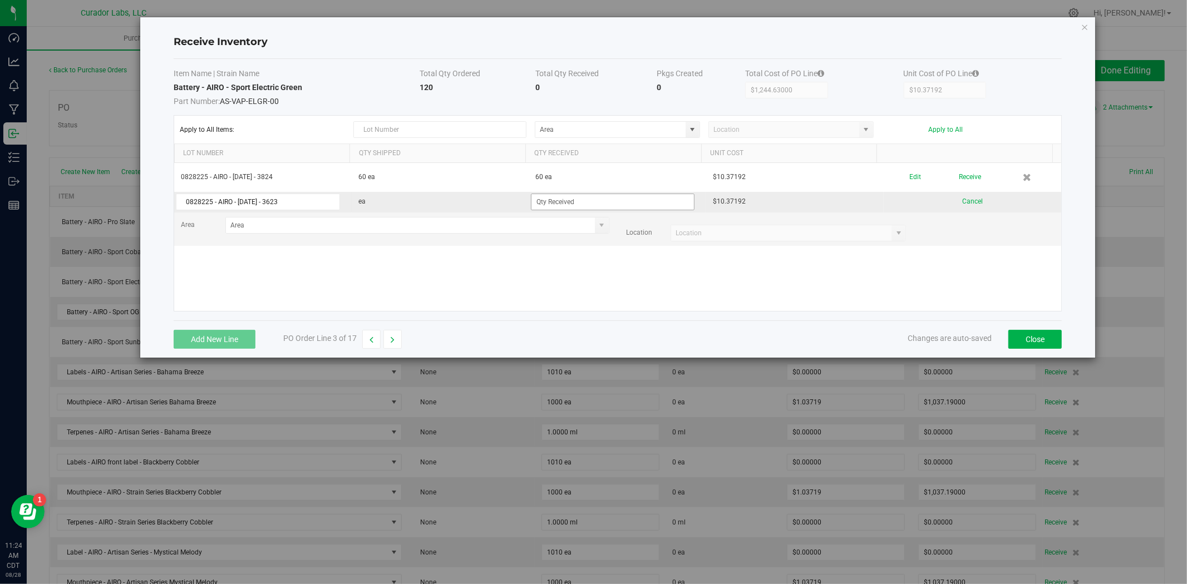
type input "0828225 - AIRO - [DATE] - 3623"
click at [593, 200] on input at bounding box center [613, 202] width 163 height 16
type input "60 ea"
click at [548, 288] on kendo-grid-list "0828225 - AIRO - [DATE] - 3824 60 ea 60 ea $10.37192 Edit Receive 0828225 - AIR…" at bounding box center [617, 237] width 887 height 148
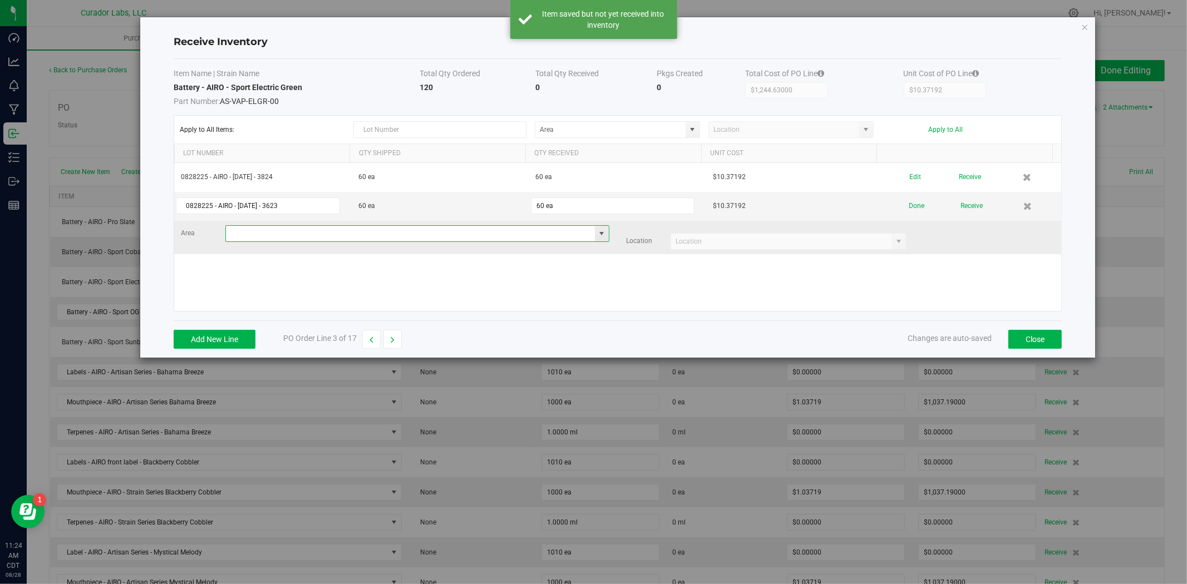
click at [316, 235] on input at bounding box center [410, 234] width 369 height 16
click at [317, 263] on li "Warehouse Inventory" at bounding box center [415, 254] width 379 height 19
type input "Warehouse"
click at [316, 278] on div "0828225 - AIRO - [DATE] - 3824 60 ea 60 ea $10.37192 Edit Receive 0828225 - AIR…" at bounding box center [617, 237] width 887 height 148
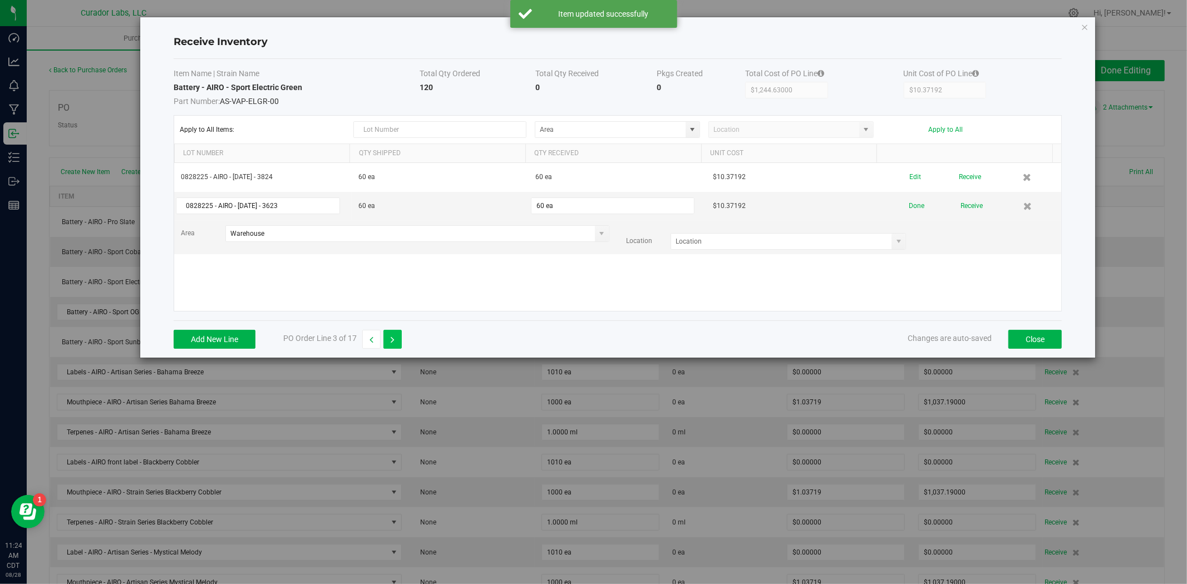
click at [392, 340] on icon "button" at bounding box center [393, 340] width 4 height 8
type input "$2,489.25000"
type input "$10.37188"
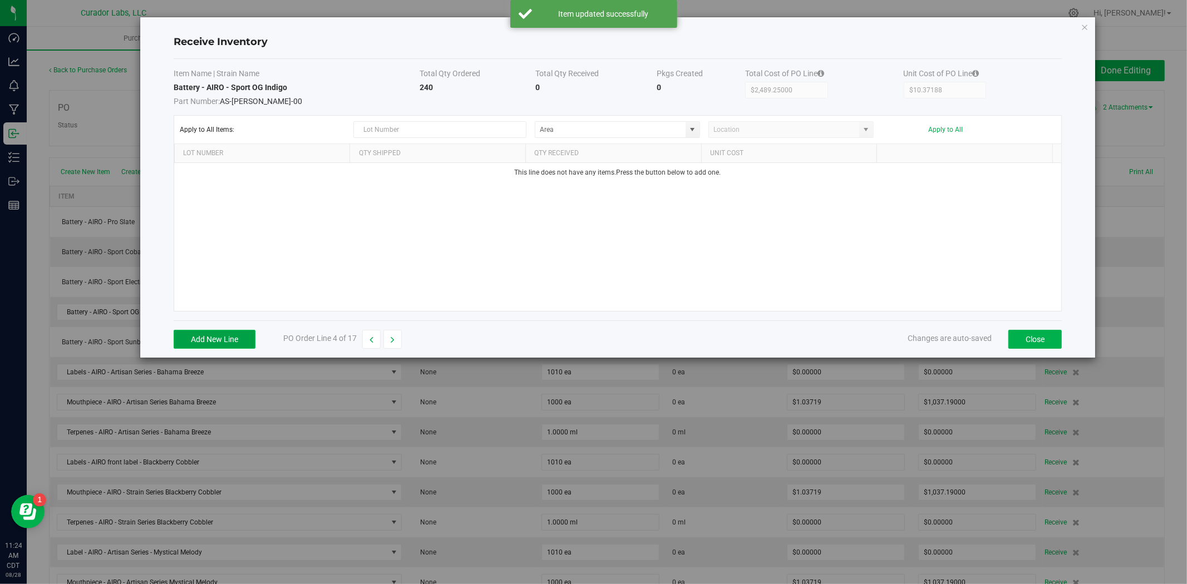
drag, startPoint x: 253, startPoint y: 346, endPoint x: 253, endPoint y: 337, distance: 8.9
click at [252, 346] on button "Add New Line" at bounding box center [215, 339] width 82 height 19
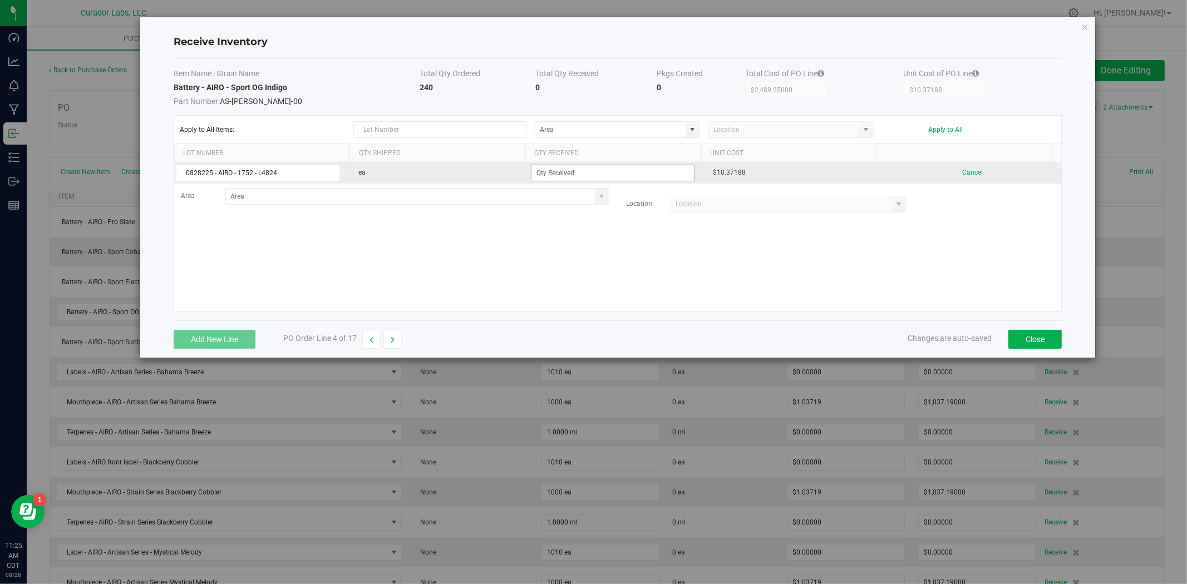
type input "0828225 - AIRO - 1752 - L4824"
click at [550, 171] on input at bounding box center [613, 173] width 163 height 16
type input "240 ea"
click at [502, 176] on kendo-grid-list "0828225 - AIRO - 1752 - L4824 ea 240 ea $10.37188 Cancel Area Location" at bounding box center [617, 237] width 887 height 148
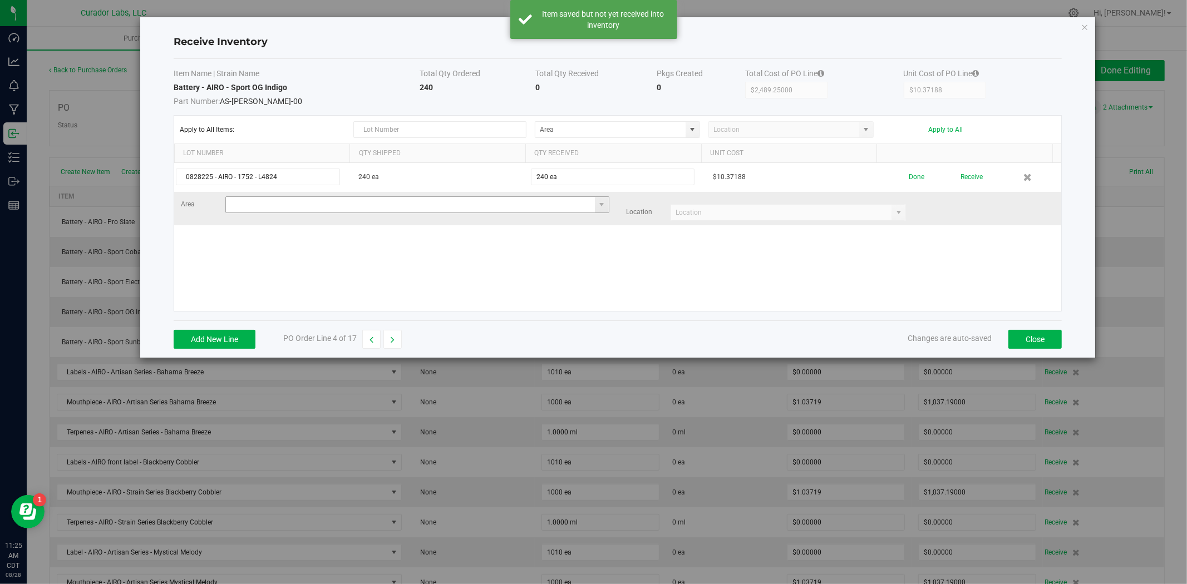
click at [382, 208] on input at bounding box center [410, 205] width 369 height 16
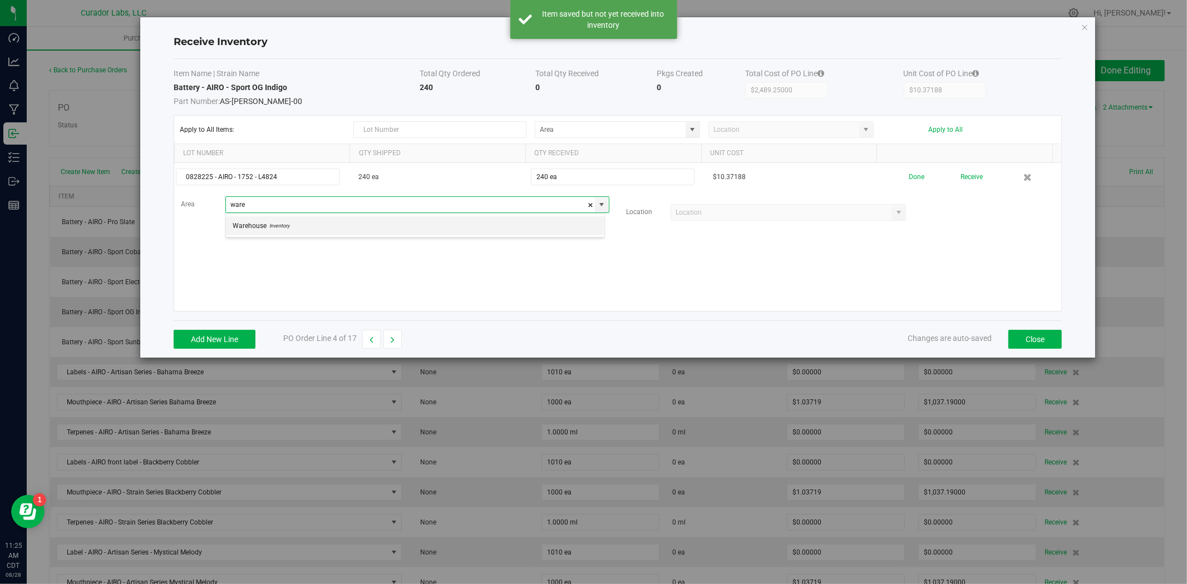
click at [394, 225] on li "Warehouse Inventory" at bounding box center [415, 226] width 379 height 19
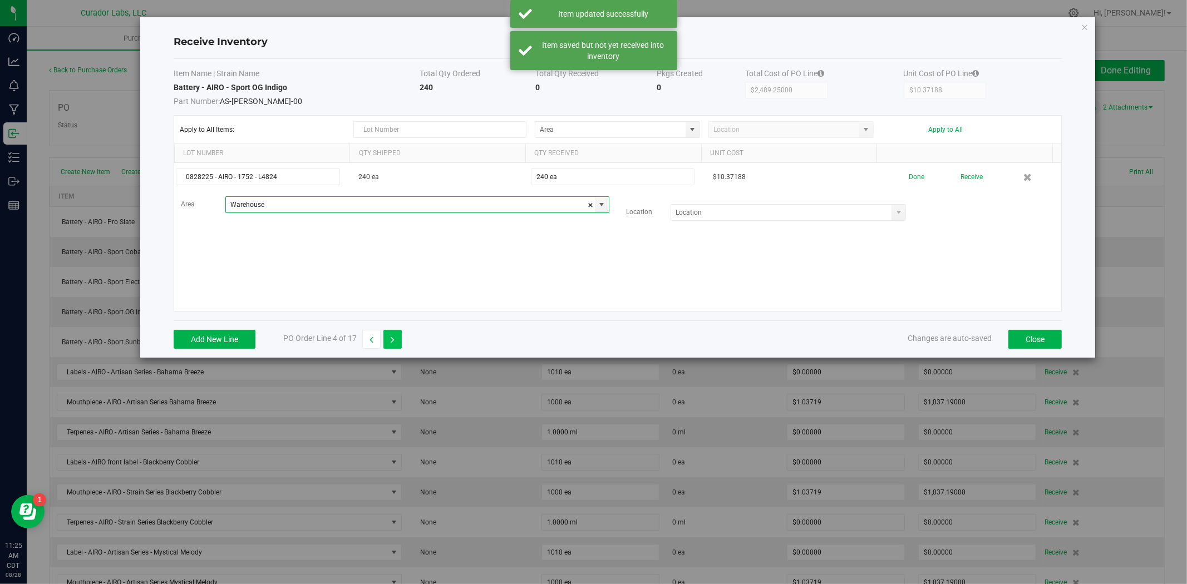
type input "Warehouse"
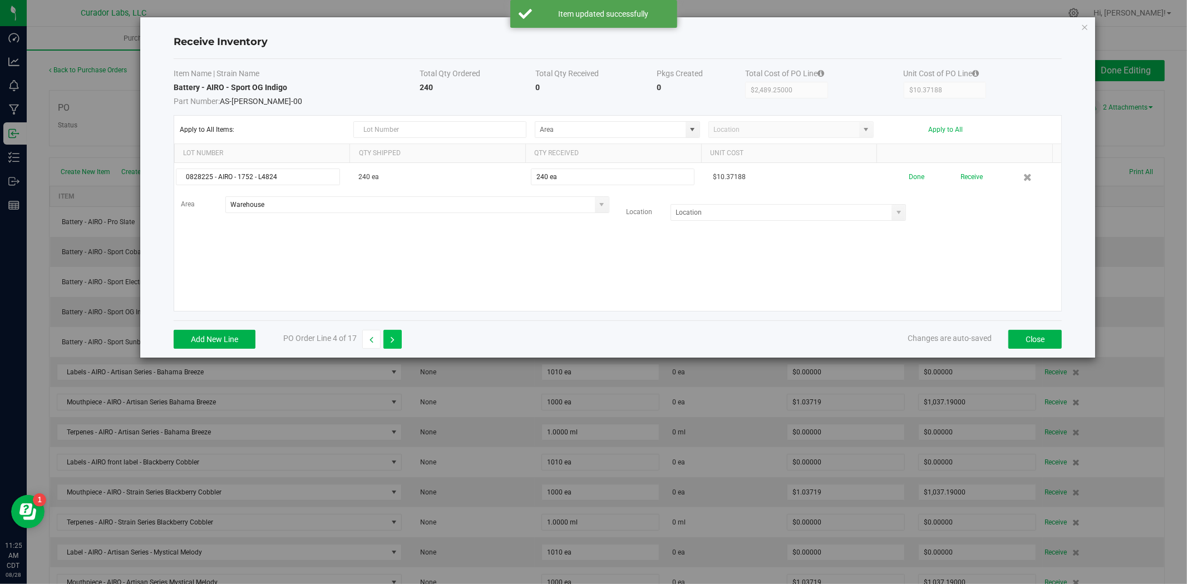
click at [395, 338] on icon "button" at bounding box center [393, 340] width 4 height 8
type input "$2,400.00000"
type input "$10.00000"
click at [395, 337] on icon "button" at bounding box center [393, 340] width 4 height 8
type input "$0.00000"
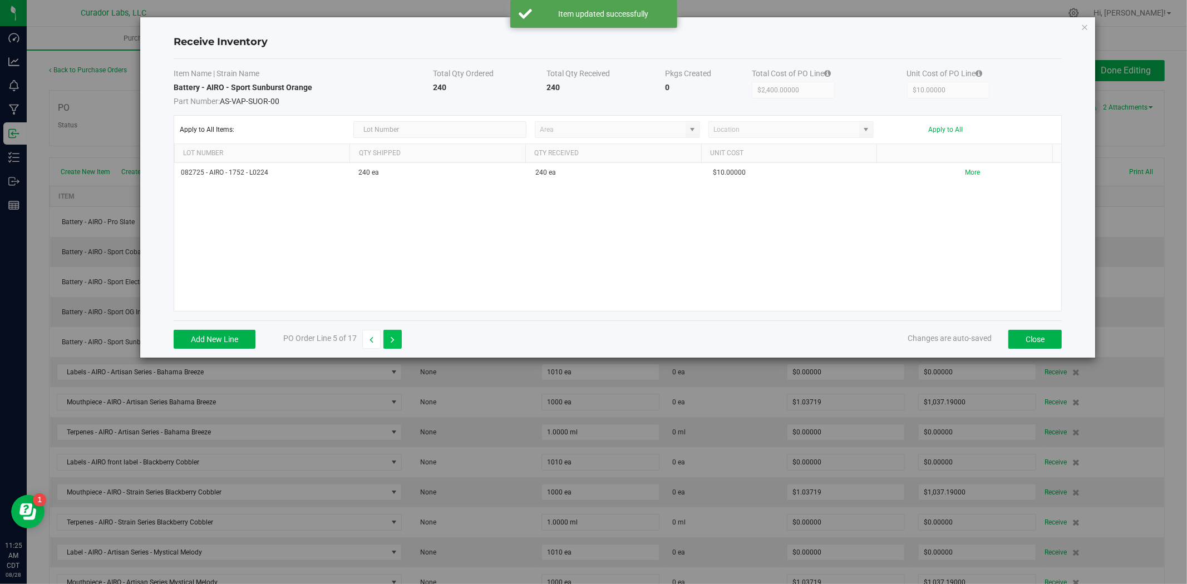
type input "$0.00000"
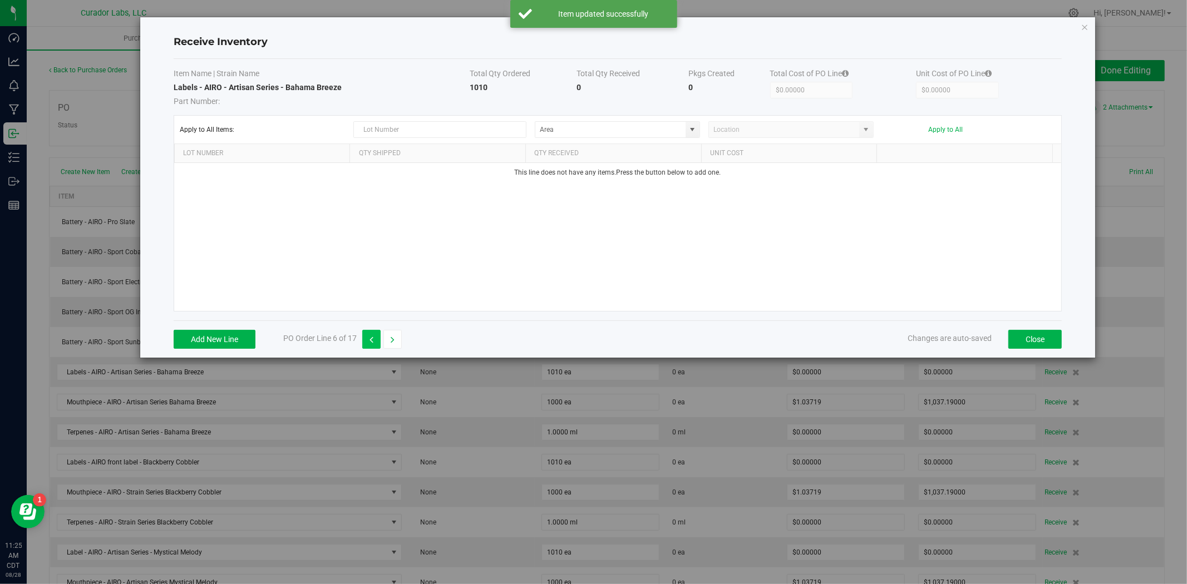
click at [377, 338] on button "button" at bounding box center [371, 339] width 18 height 19
type input "$2,400.00000"
type input "$10.00000"
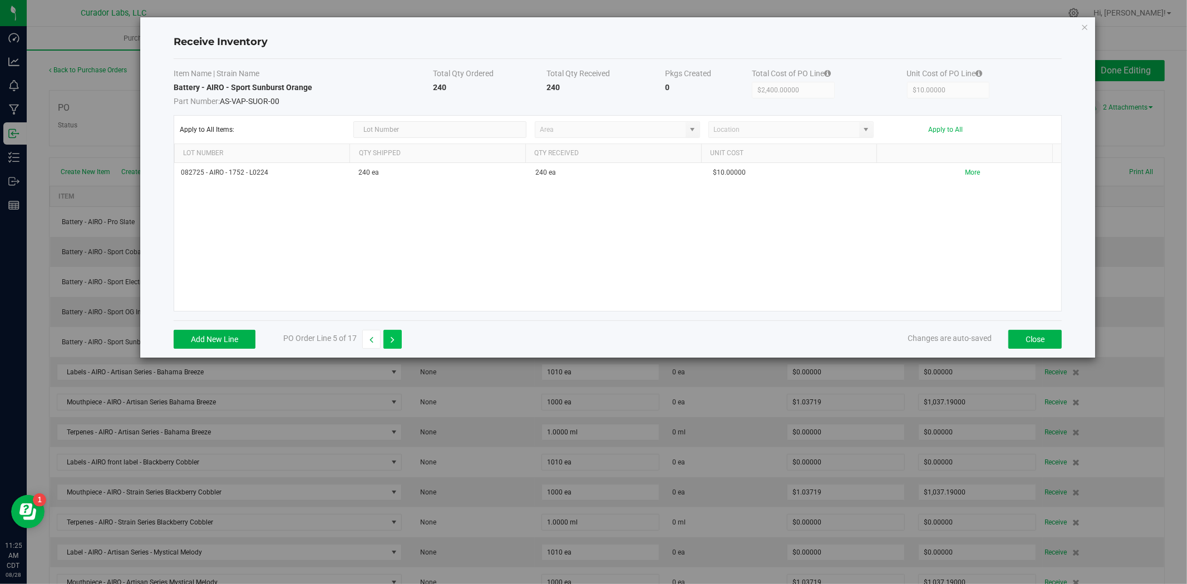
click at [391, 337] on icon "button" at bounding box center [393, 340] width 4 height 8
type input "$0.00000"
click at [391, 337] on icon "button" at bounding box center [393, 340] width 4 height 8
type input "$1,037.19000"
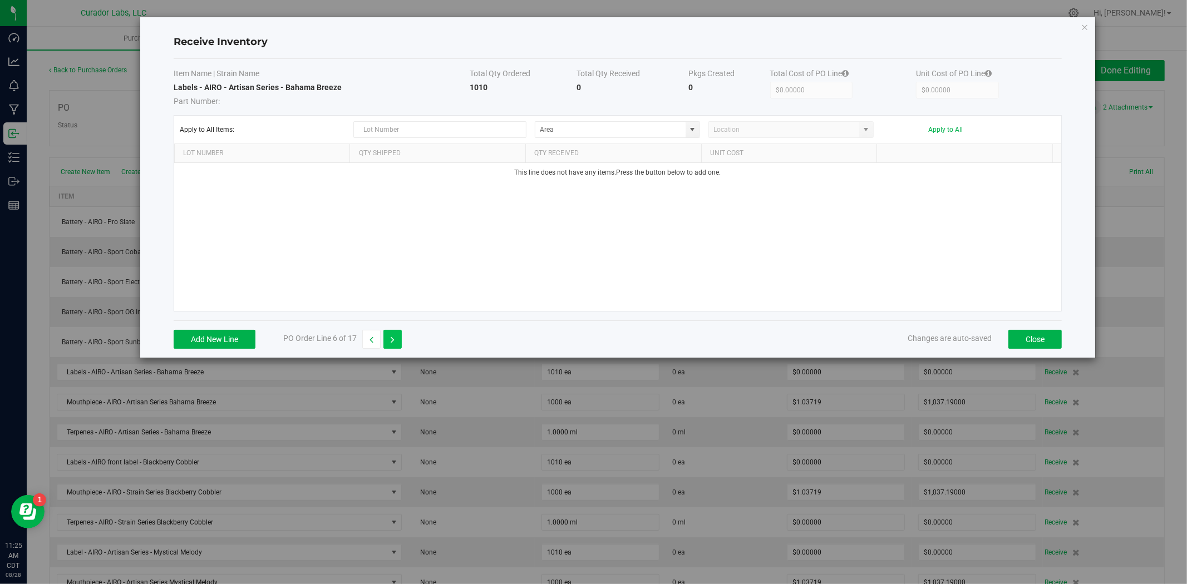
type input "$1.03719"
drag, startPoint x: 237, startPoint y: 328, endPoint x: 234, endPoint y: 318, distance: 10.6
click at [237, 329] on div "Add New Line PO Order Line 7 of 17 Changes are auto-saved Close" at bounding box center [618, 339] width 888 height 37
click at [222, 341] on button "Add New Line" at bounding box center [215, 339] width 82 height 19
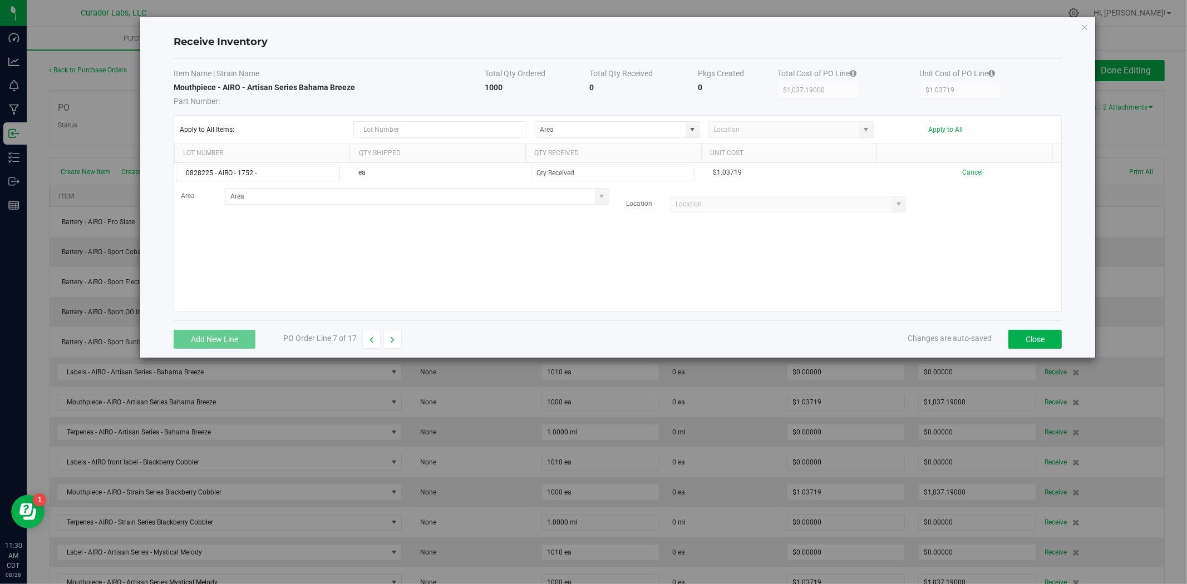
type input "0828225 - AIRO - 1752 -"
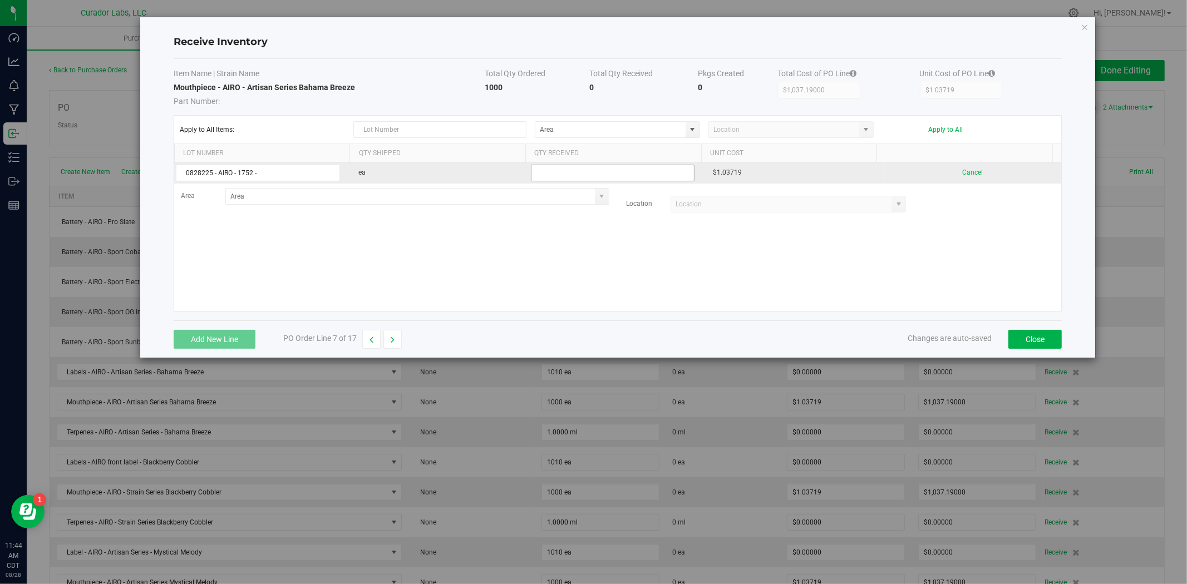
click at [568, 181] on input at bounding box center [613, 173] width 163 height 16
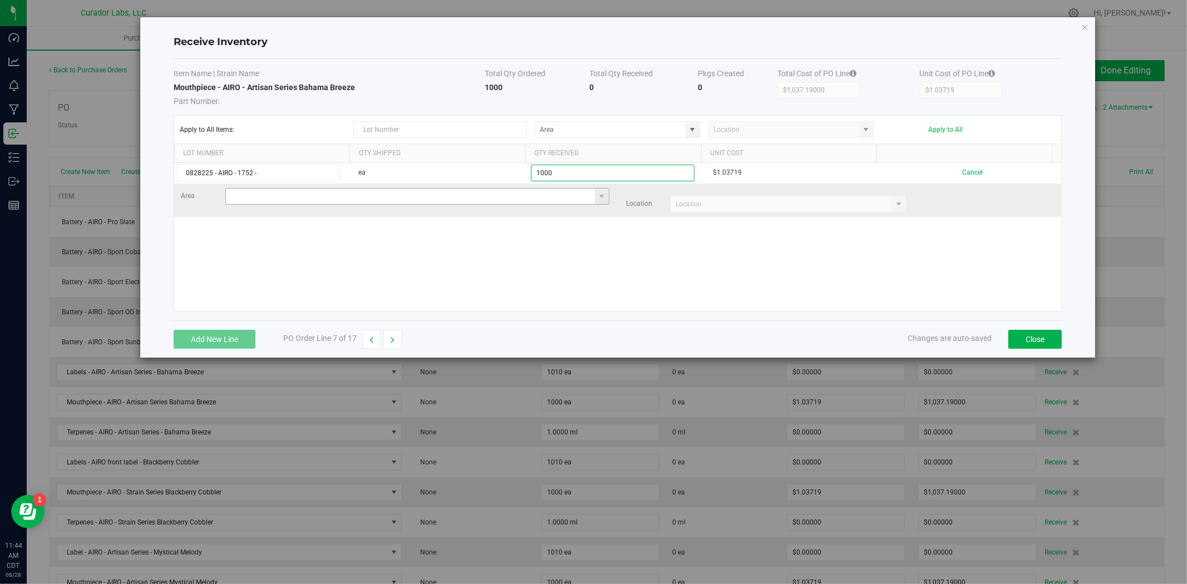
type input "1000 ea"
click at [399, 202] on kendo-grid-list "0828225 - AIRO - 1752 - ea 1000 ea $1.03719 Cancel Area Location" at bounding box center [617, 237] width 887 height 148
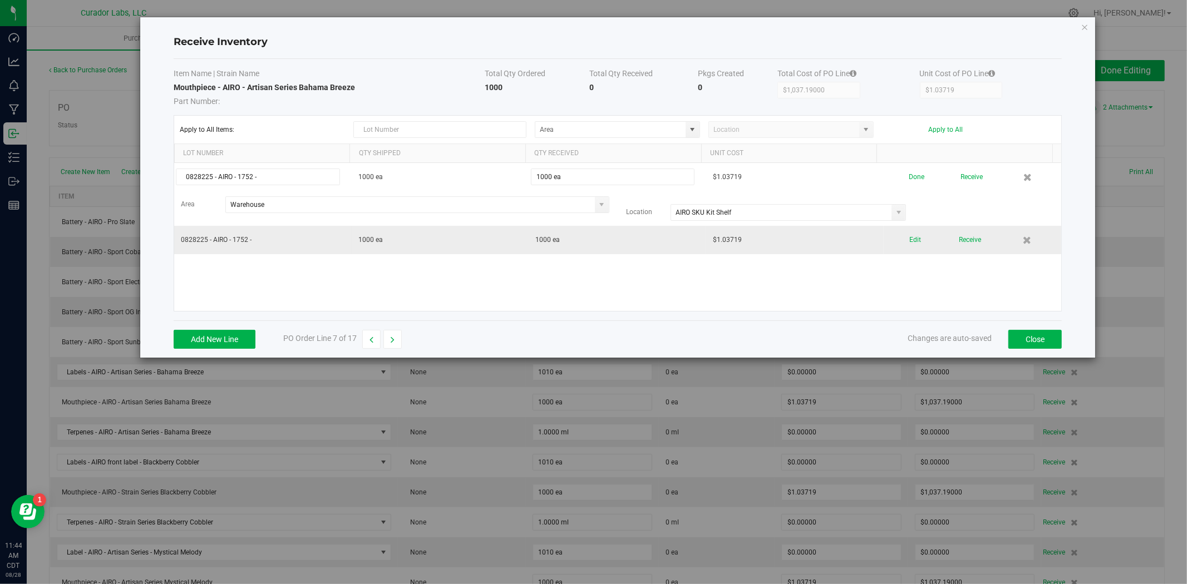
click at [1004, 243] on div "Edit Receive" at bounding box center [973, 239] width 164 height 19
click at [1023, 243] on icon at bounding box center [1027, 240] width 9 height 8
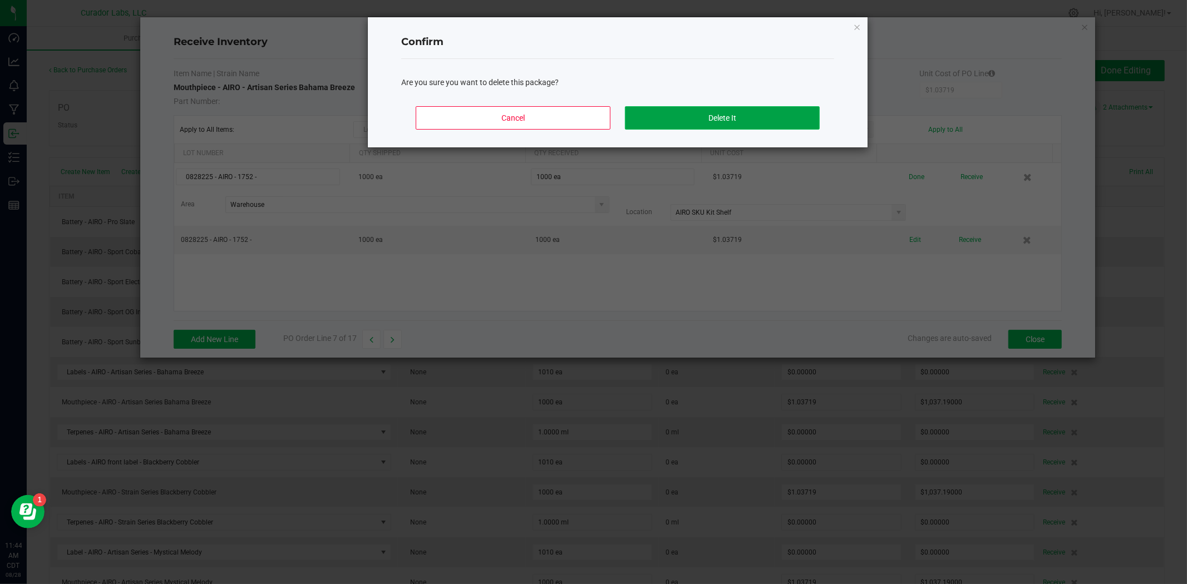
click at [699, 124] on button "Delete It" at bounding box center [722, 117] width 195 height 23
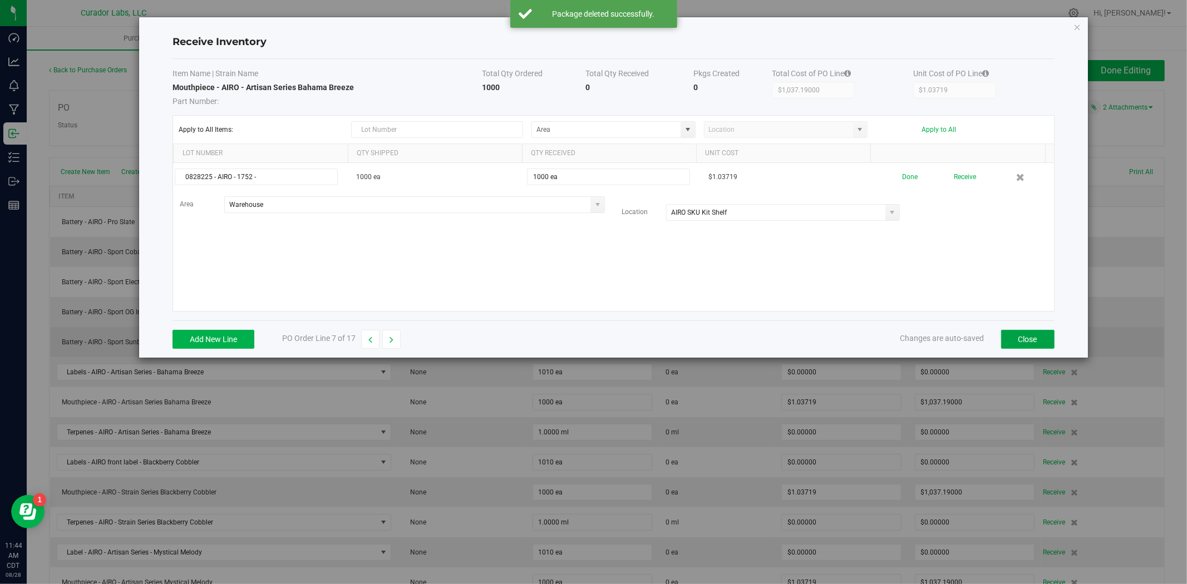
click at [1025, 338] on button "Close" at bounding box center [1027, 339] width 53 height 19
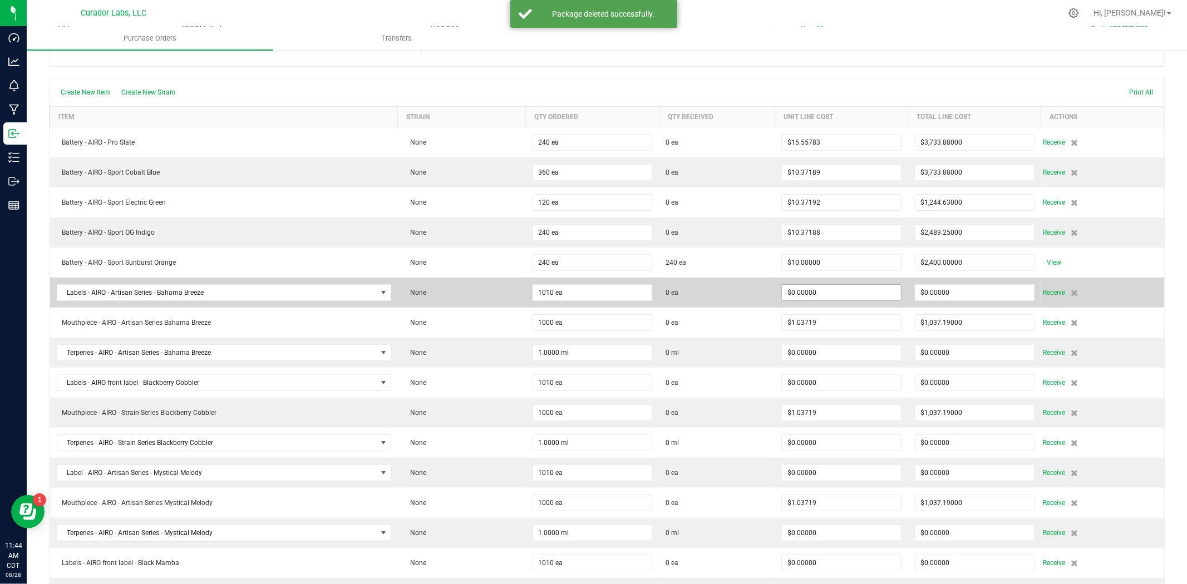
scroll to position [0, 0]
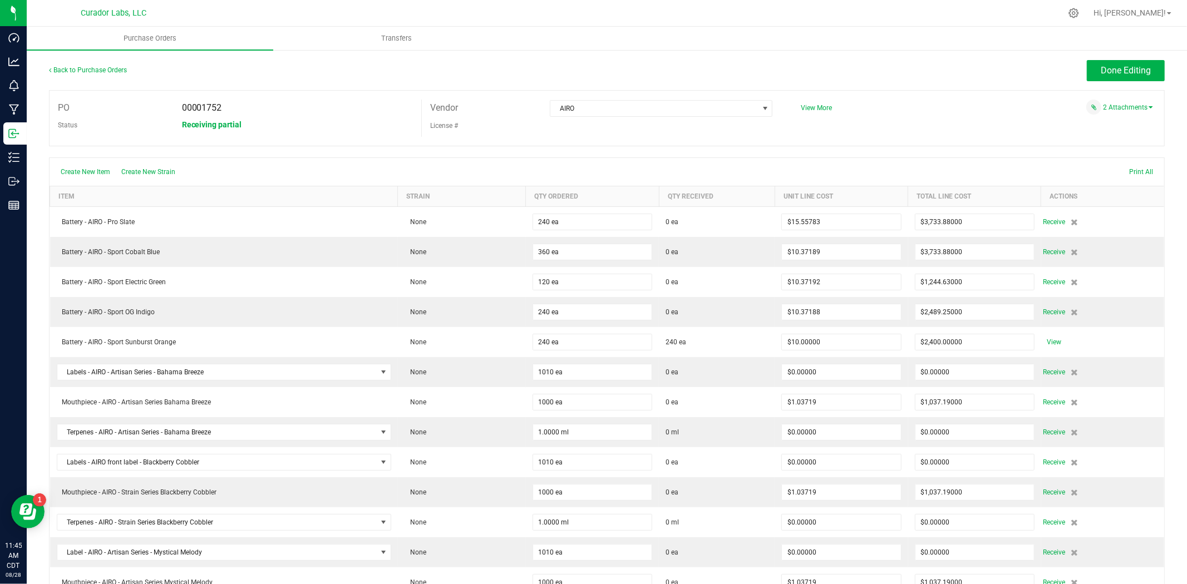
click at [543, 170] on div "Create New Item Create New Strain Print All" at bounding box center [607, 172] width 1115 height 28
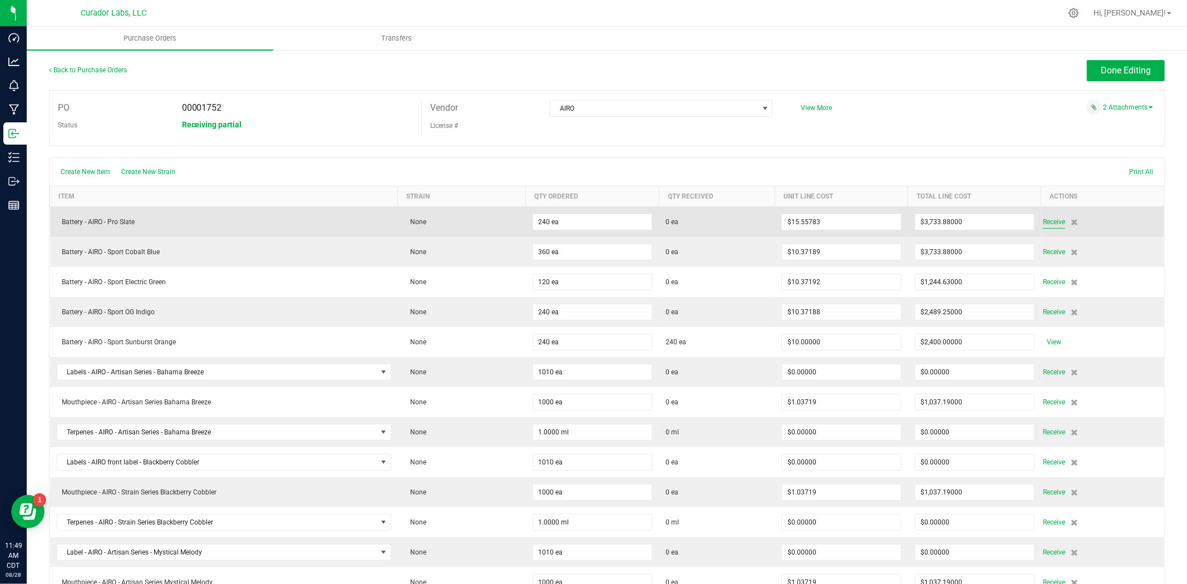
click at [1043, 226] on span "Receive" at bounding box center [1054, 221] width 22 height 13
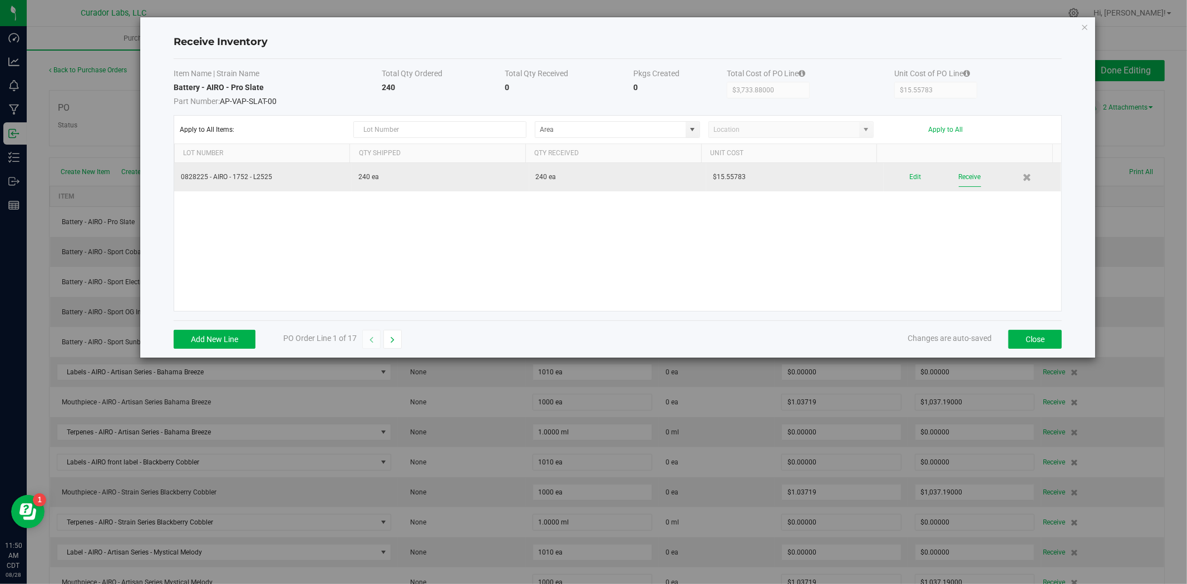
click at [959, 177] on button "Receive" at bounding box center [970, 177] width 22 height 19
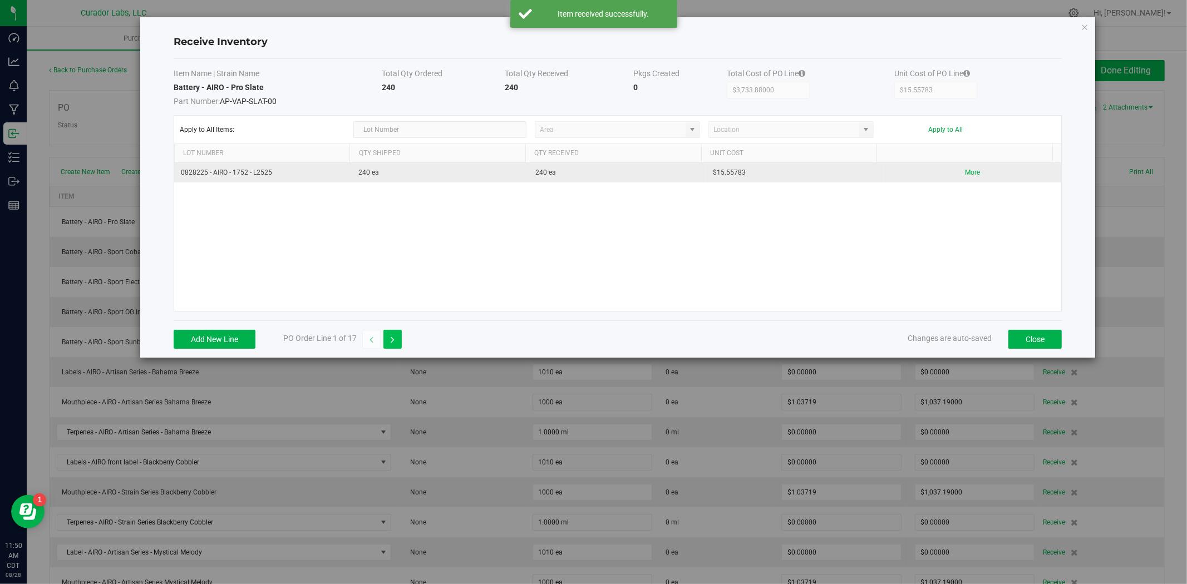
click at [386, 338] on button "button" at bounding box center [393, 339] width 18 height 19
type input "$10.37189"
click at [964, 180] on button "Receive" at bounding box center [970, 177] width 22 height 19
click at [391, 342] on icon "button" at bounding box center [393, 340] width 4 height 8
type input "$1,244.63000"
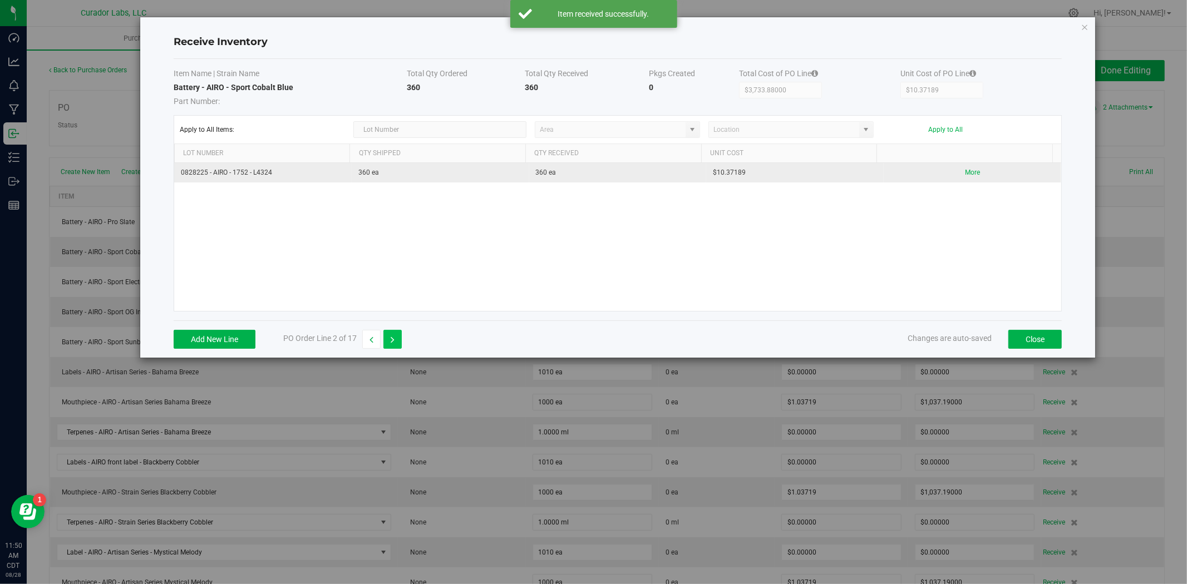
type input "$10.37192"
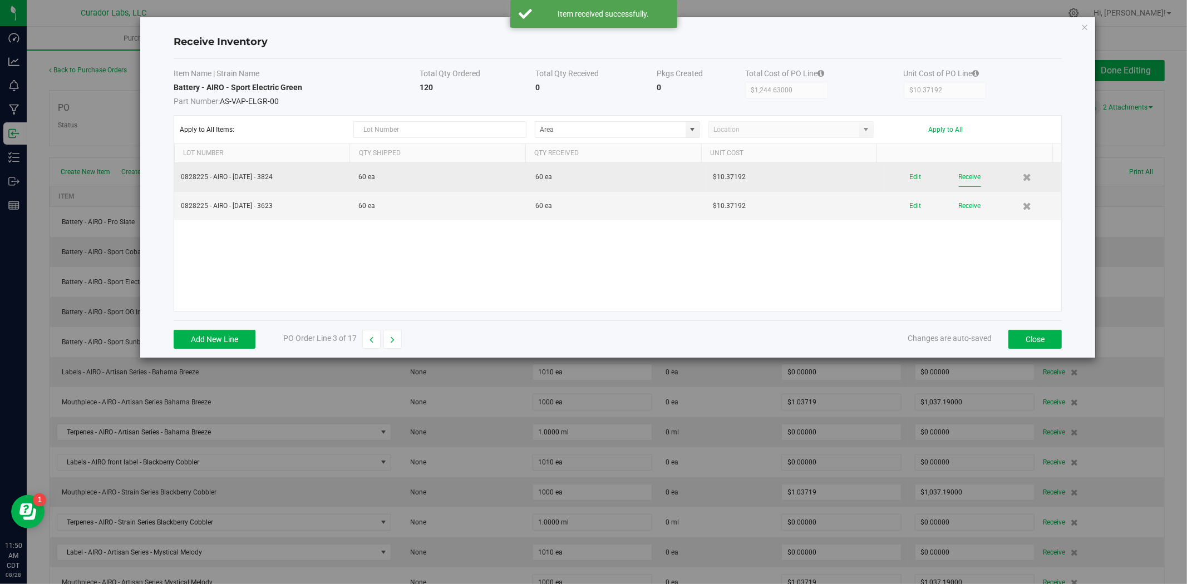
click at [966, 180] on button "Receive" at bounding box center [970, 177] width 22 height 19
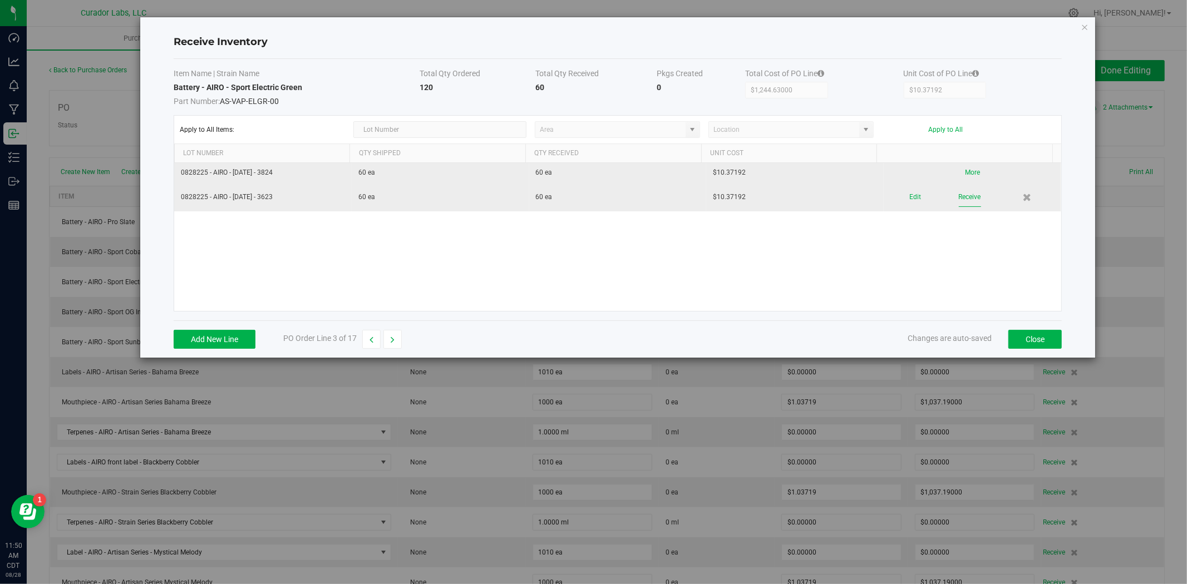
click at [959, 199] on button "Receive" at bounding box center [970, 197] width 22 height 19
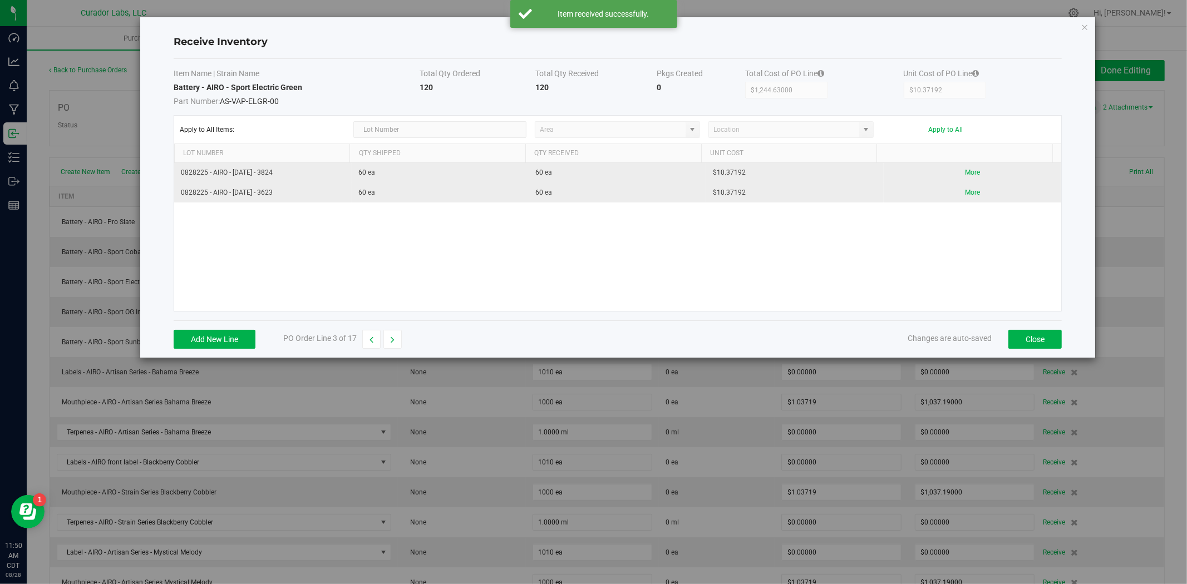
drag, startPoint x: 399, startPoint y: 342, endPoint x: 405, endPoint y: 338, distance: 7.0
click at [399, 341] on button "button" at bounding box center [393, 339] width 18 height 19
type input "$2,489.25000"
type input "$10.37188"
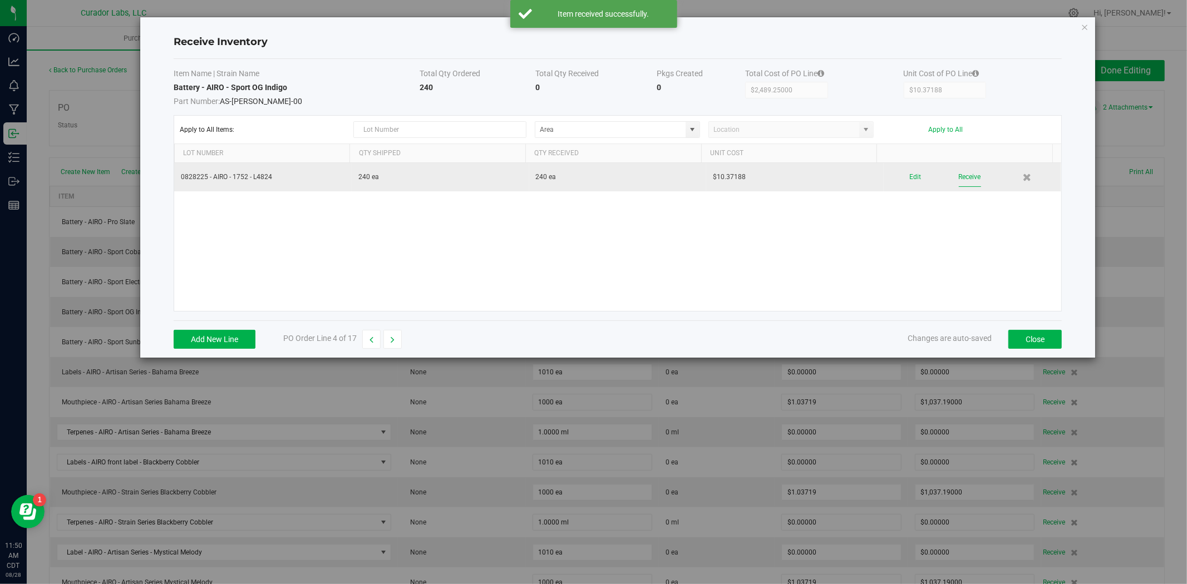
click at [970, 184] on button "Receive" at bounding box center [970, 177] width 22 height 19
click at [388, 345] on button "button" at bounding box center [393, 339] width 18 height 19
type input "$2,400.00000"
type input "$10.00000"
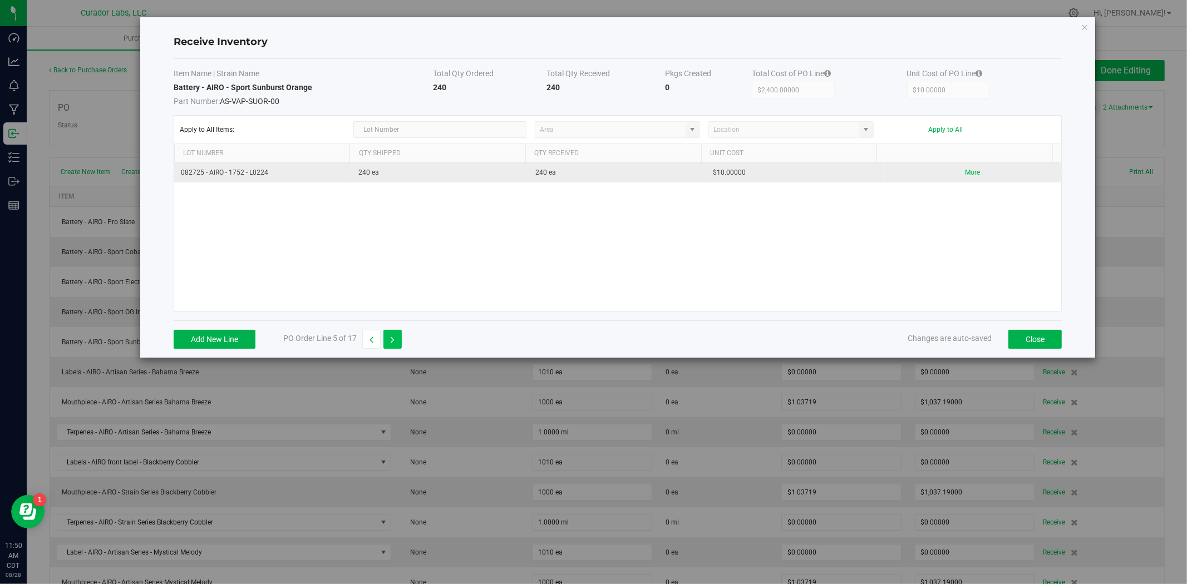
click at [402, 342] on button "button" at bounding box center [393, 339] width 18 height 19
type input "$0.00000"
click at [369, 337] on button "button" at bounding box center [371, 339] width 18 height 19
type input "$2,400.00000"
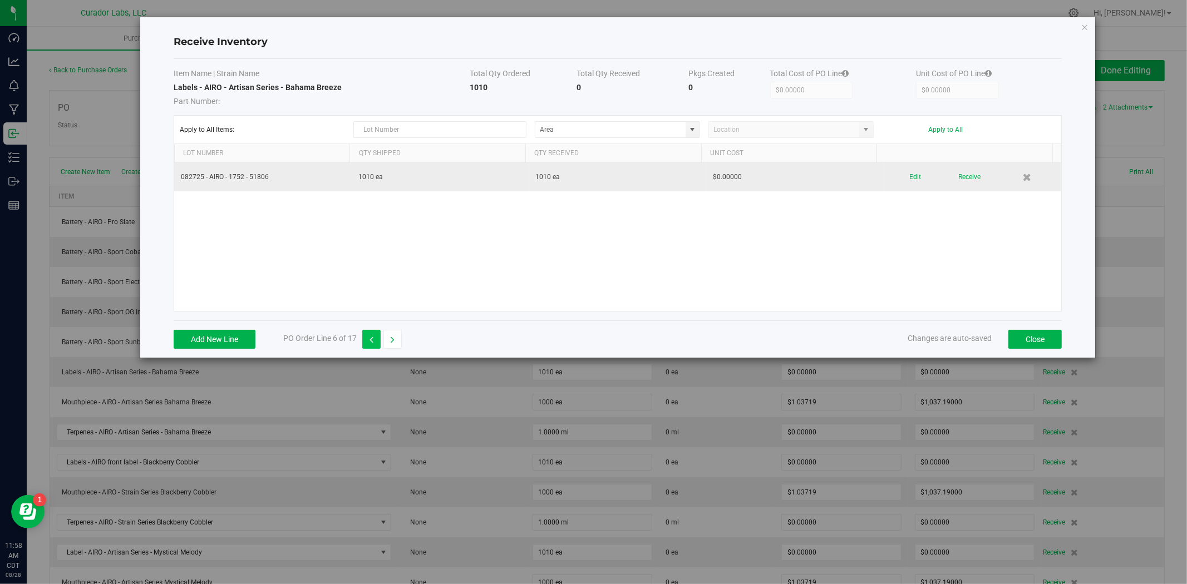
type input "$10.00000"
click at [370, 337] on button "button" at bounding box center [371, 339] width 18 height 19
type input "$2,489.25000"
type input "$10.37188"
click at [370, 337] on button "button" at bounding box center [371, 339] width 18 height 19
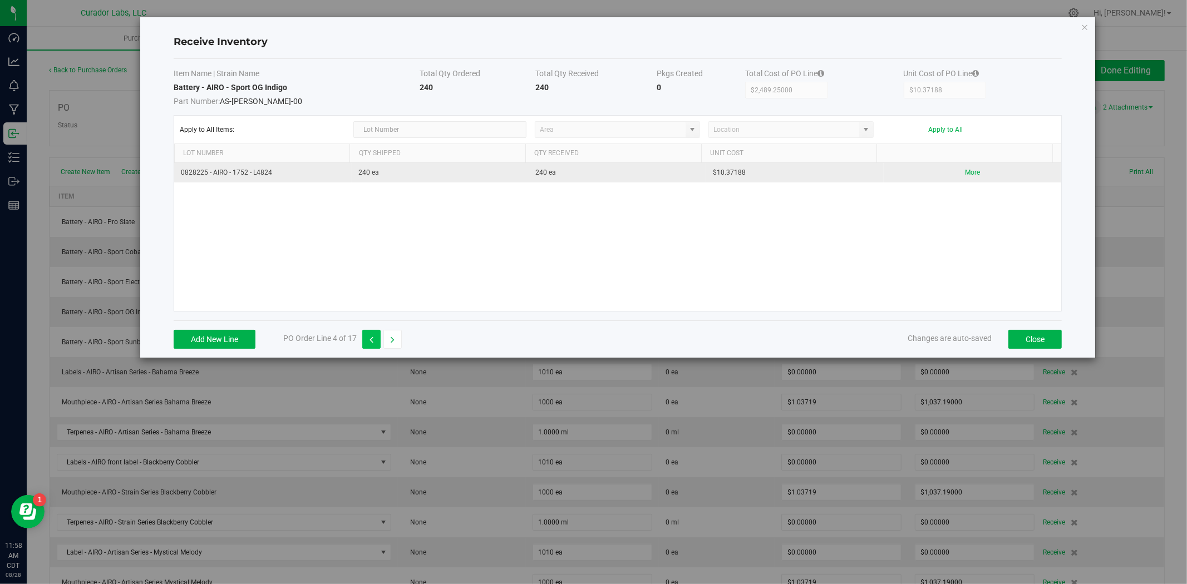
type input "$1,244.63000"
type input "$10.37192"
click at [370, 337] on button "button" at bounding box center [371, 339] width 18 height 19
type input "$3,733.88000"
click at [368, 340] on button "button" at bounding box center [371, 339] width 18 height 19
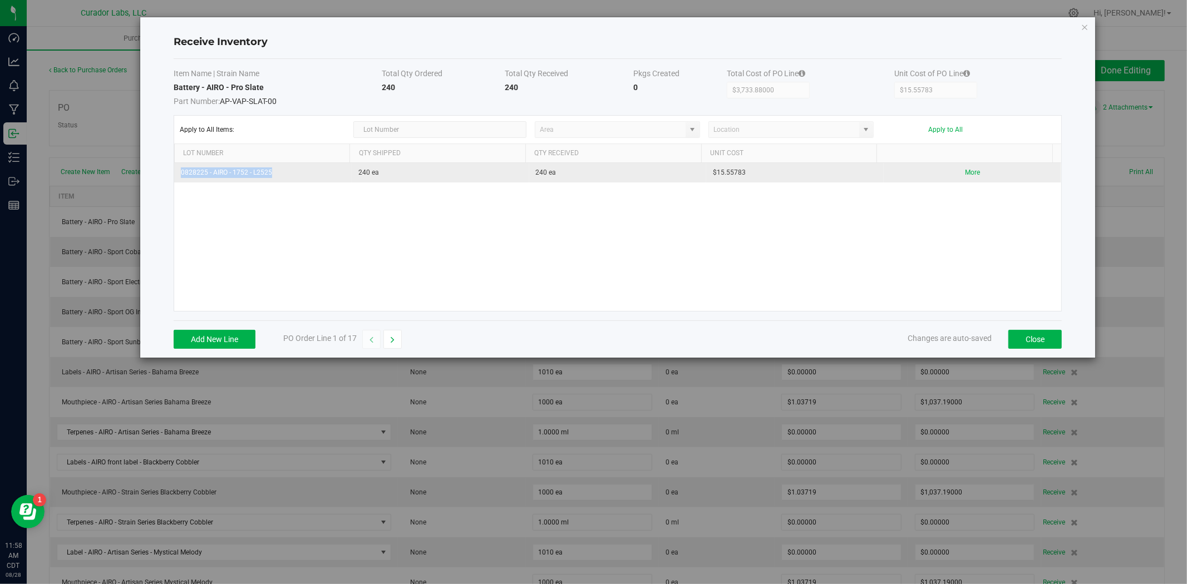
drag, startPoint x: 284, startPoint y: 177, endPoint x: 180, endPoint y: 176, distance: 104.1
click at [180, 176] on td "0828225 - AIRO - 1752 - L2525" at bounding box center [263, 172] width 178 height 19
copy td "0828225 - AIRO - 1752 - L2525"
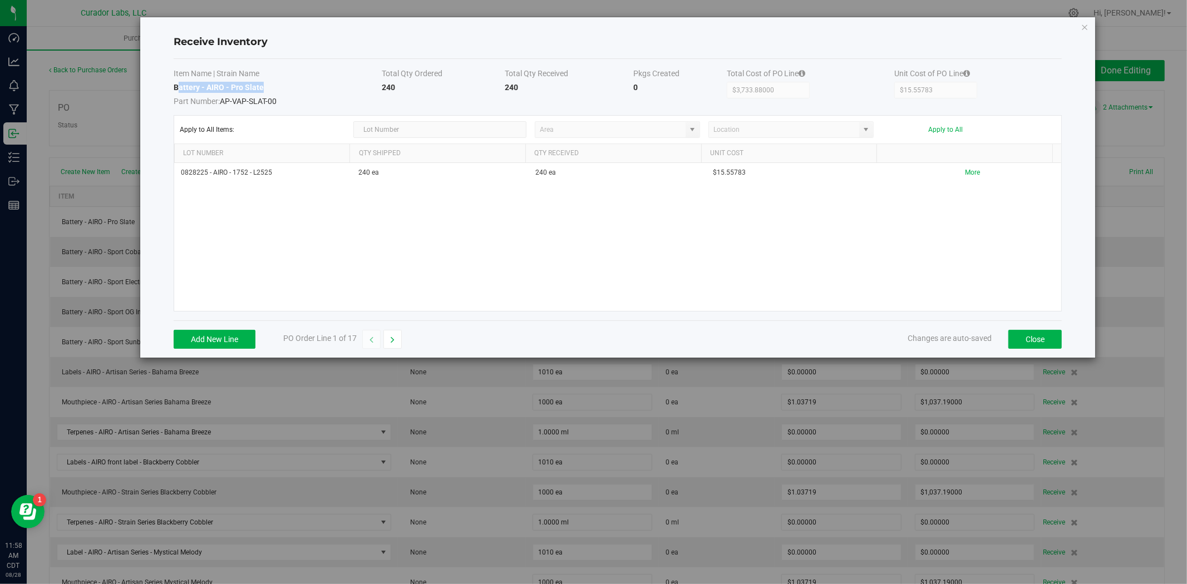
drag, startPoint x: 222, startPoint y: 84, endPoint x: 180, endPoint y: 86, distance: 41.8
click at [180, 86] on td "Battery - AIRO - Pro Slate Part Number: AP-VAP-SLAT-00" at bounding box center [278, 94] width 209 height 25
click at [180, 86] on strong "Battery - AIRO - Pro Slate" at bounding box center [219, 87] width 90 height 9
drag, startPoint x: 276, startPoint y: 89, endPoint x: 174, endPoint y: 91, distance: 101.3
click at [174, 91] on td "Battery - AIRO - Pro Slate Part Number: AP-VAP-SLAT-00" at bounding box center [278, 94] width 209 height 25
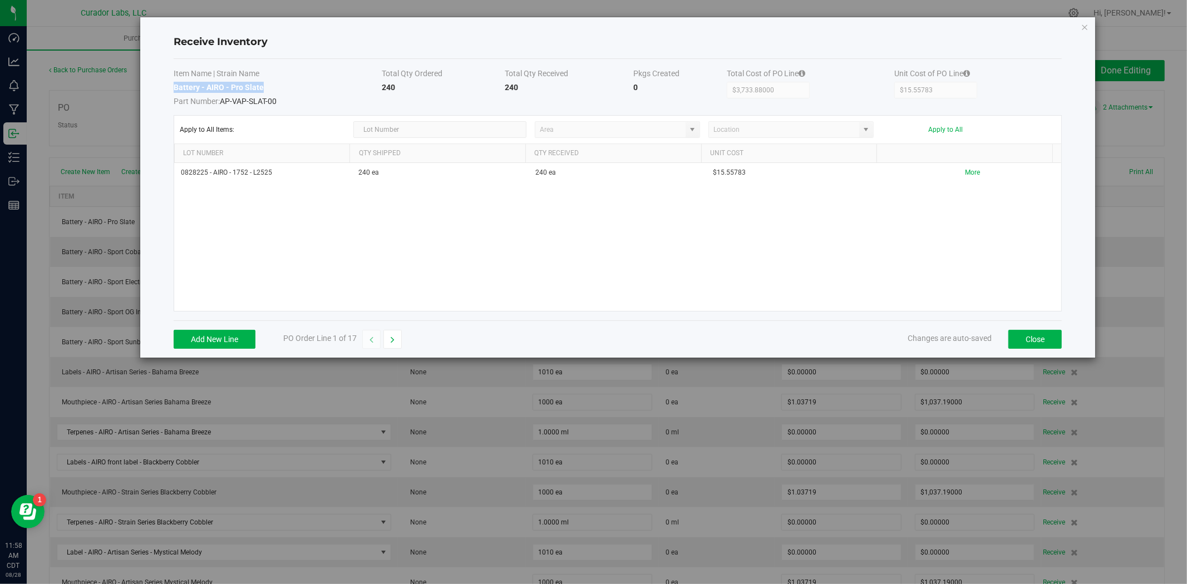
copy strong "Battery - AIRO - Pro Slate"
click at [391, 343] on button "button" at bounding box center [393, 339] width 18 height 19
type input "$10.37189"
drag, startPoint x: 296, startPoint y: 87, endPoint x: 175, endPoint y: 89, distance: 120.3
click at [175, 89] on td "Battery - AIRO - Sport Cobalt Blue Part Number:" at bounding box center [290, 94] width 233 height 25
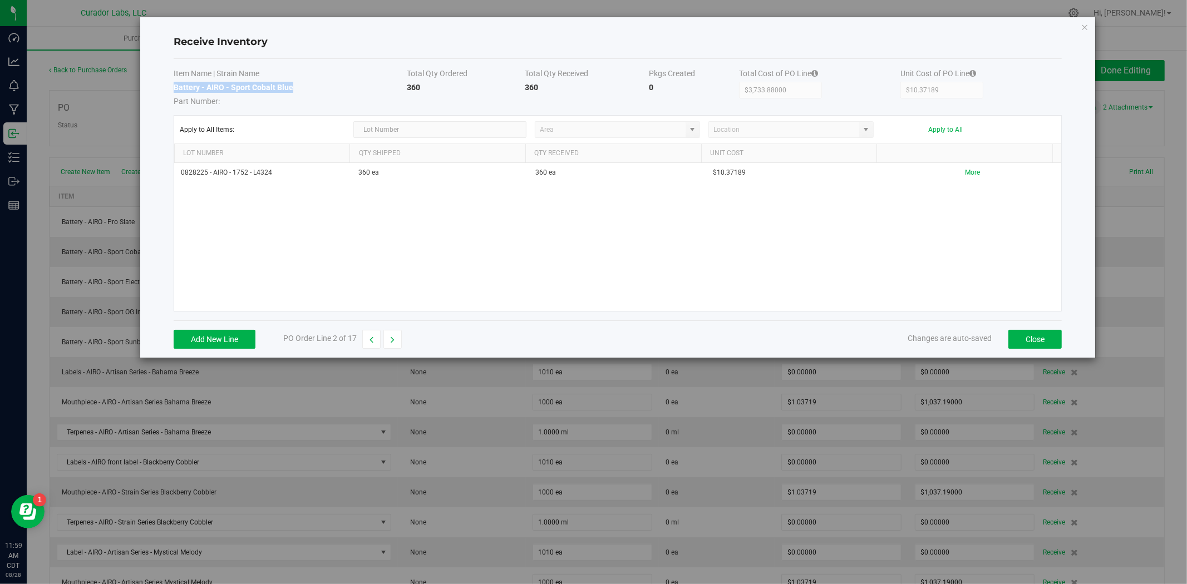
copy strong "Battery - AIRO - Sport Cobalt Blue"
drag, startPoint x: 269, startPoint y: 175, endPoint x: 160, endPoint y: 176, distance: 109.1
click at [160, 176] on div "Receive Inventory Item Name | Strain Name Total Qty Ordered Total Qty Received …" at bounding box center [617, 187] width 955 height 341
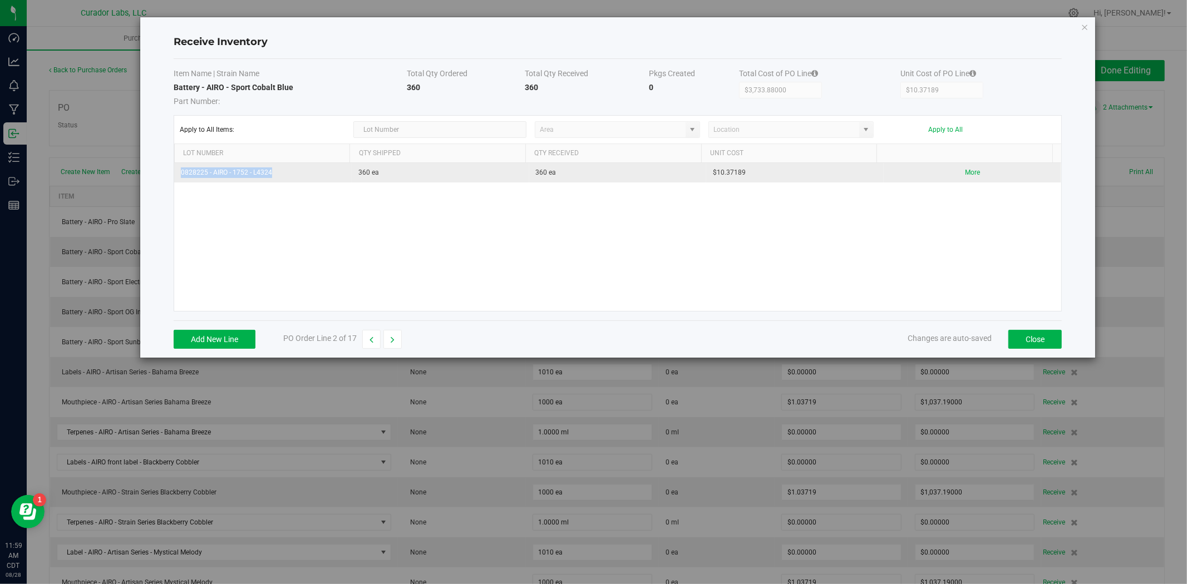
copy table "0828225 - AIRO - 1752 - L4324"
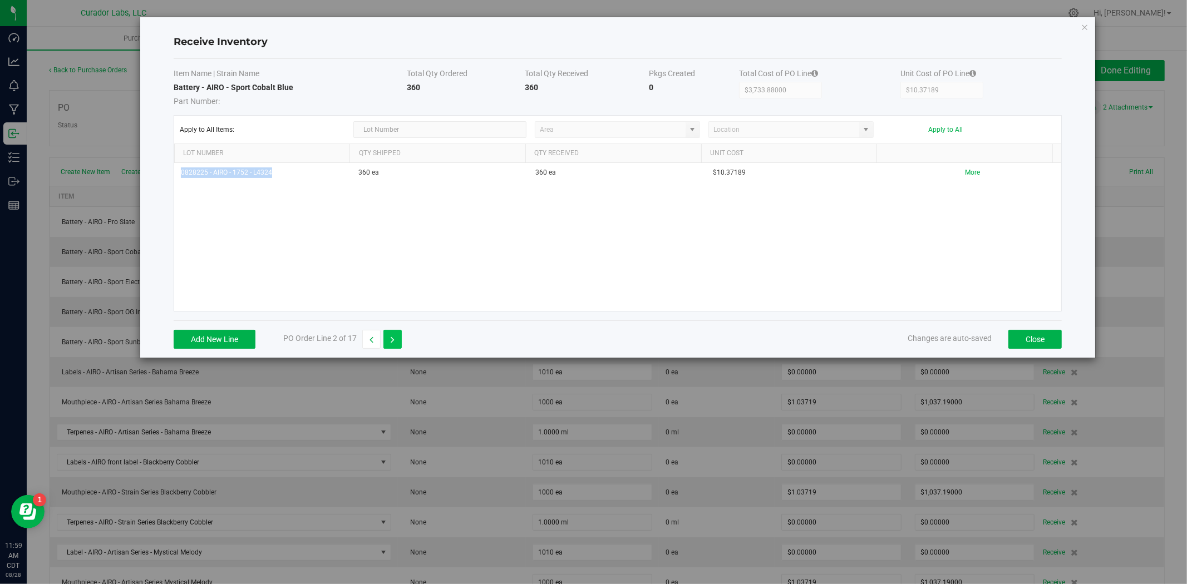
click at [392, 337] on icon "button" at bounding box center [393, 340] width 4 height 8
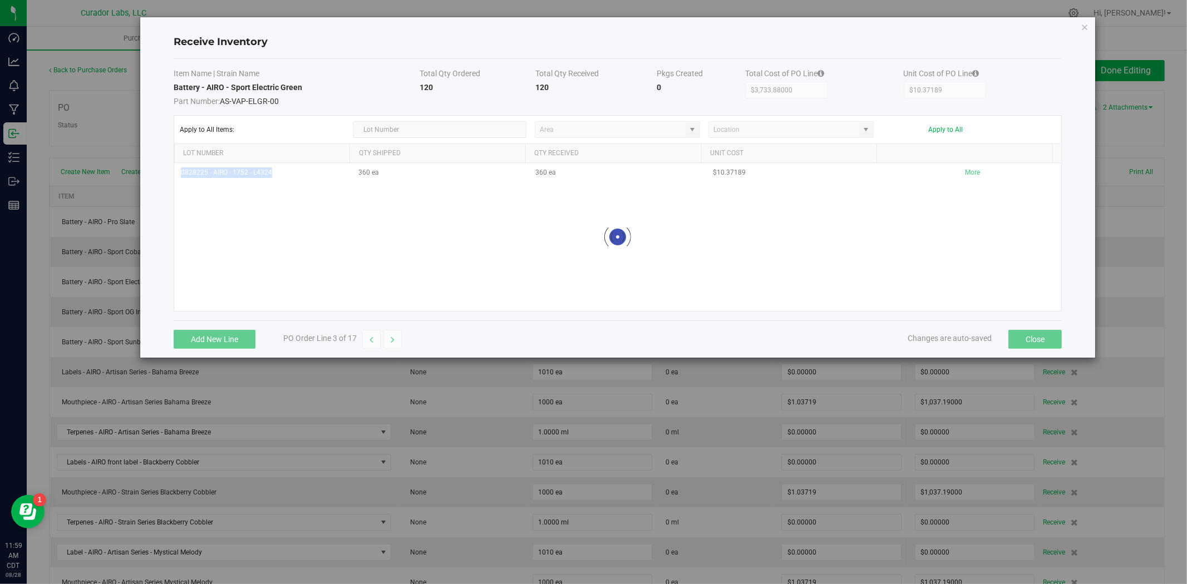
type input "$1,244.63000"
type input "$10.37192"
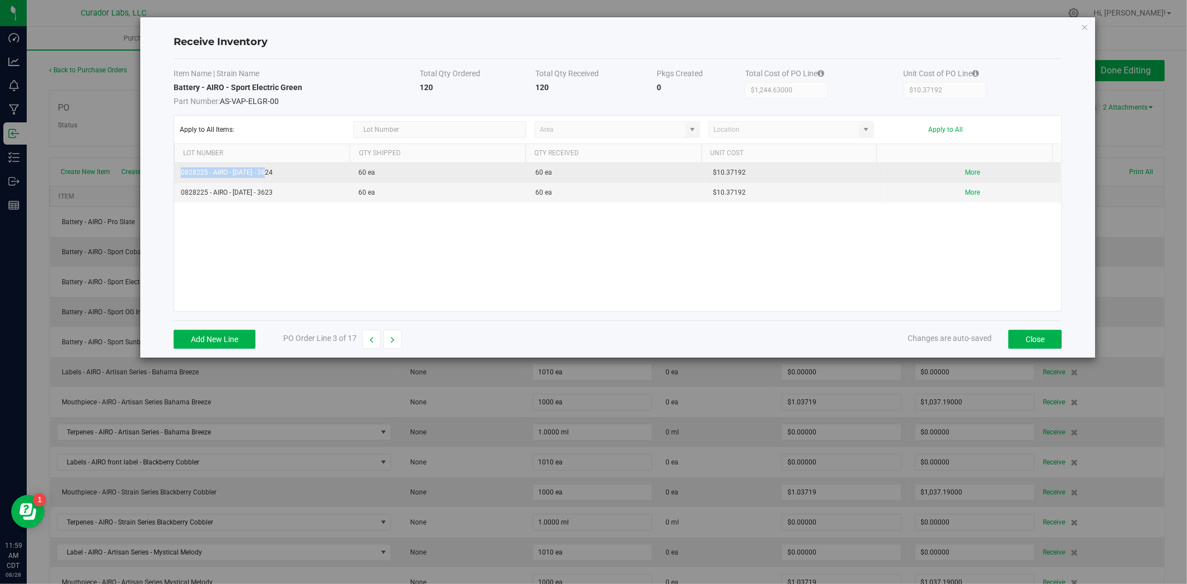
drag, startPoint x: 269, startPoint y: 173, endPoint x: 177, endPoint y: 173, distance: 91.8
click at [177, 173] on td "0828225 - AIRO - [DATE] - 3824" at bounding box center [263, 173] width 178 height 20
copy td "0828225 - AIRO - [DATE] - 3824"
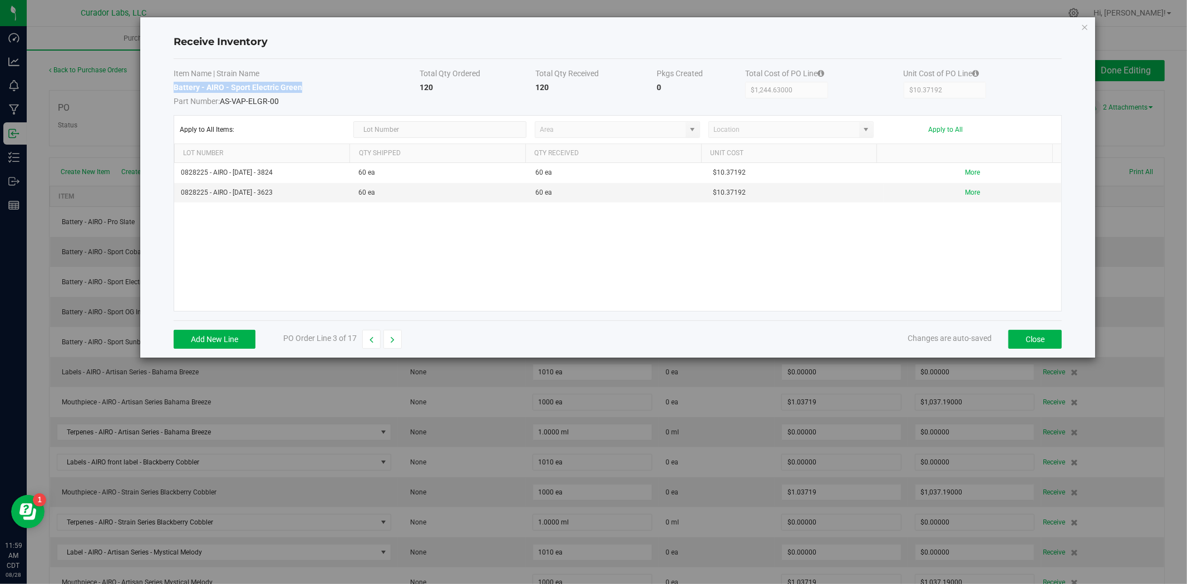
drag, startPoint x: 303, startPoint y: 84, endPoint x: 174, endPoint y: 86, distance: 129.7
click at [174, 86] on td "Battery - AIRO - Sport Electric Green Part Number: [GEOGRAPHIC_DATA]-VAP-ELGR-00" at bounding box center [297, 94] width 246 height 25
copy strong "Battery - AIRO - Sport Electric Green"
drag, startPoint x: 274, startPoint y: 193, endPoint x: 188, endPoint y: 193, distance: 86.3
click at [188, 193] on td "0828225 - AIRO - [DATE] - 3623" at bounding box center [263, 192] width 178 height 19
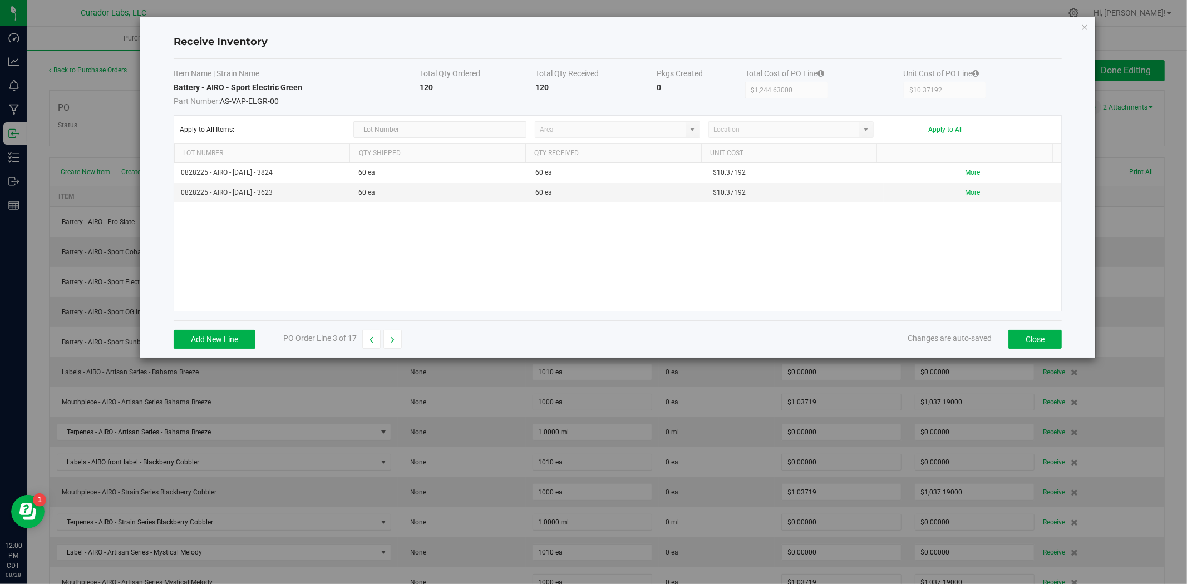
click at [262, 208] on div "0828225 - AIRO - [DATE] - 3824 60 ea 60 ea $10.37192 More 0828225 - AIRO - [DAT…" at bounding box center [617, 237] width 887 height 148
drag, startPoint x: 268, startPoint y: 190, endPoint x: 179, endPoint y: 194, distance: 89.7
click at [179, 194] on td "0828225 - AIRO - [DATE] - 3623" at bounding box center [263, 192] width 178 height 19
copy td "0828225 - AIRO - [DATE] - 3623"
click at [401, 338] on button "button" at bounding box center [393, 339] width 18 height 19
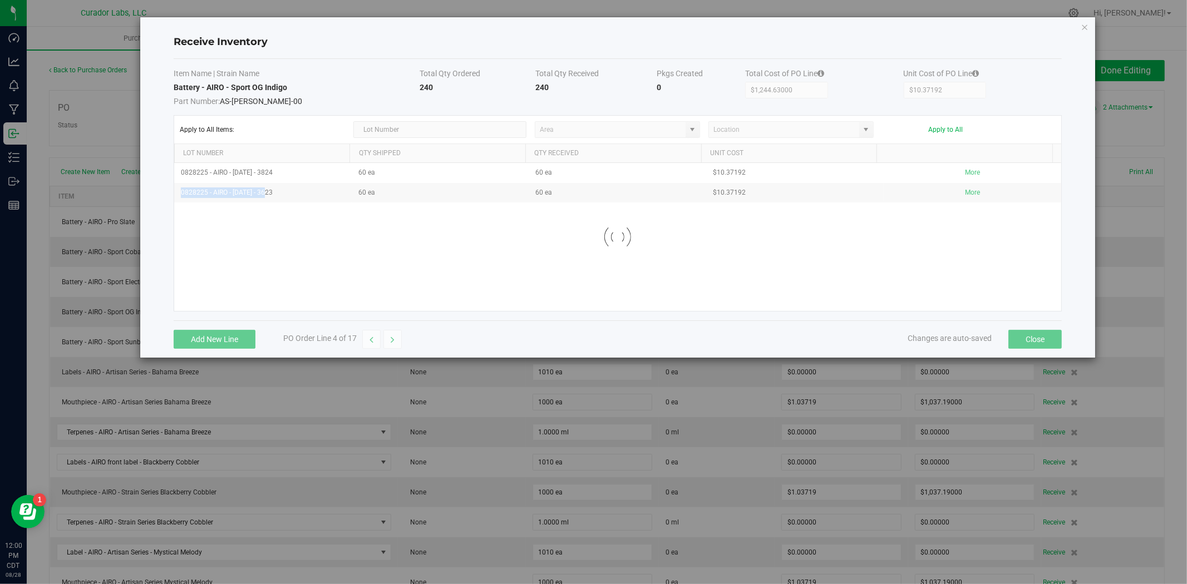
type input "$2,489.25000"
type input "$10.37188"
drag, startPoint x: 288, startPoint y: 176, endPoint x: 149, endPoint y: 178, distance: 139.7
click at [149, 178] on div "Receive Inventory Item Name | Strain Name Total Qty Ordered Total Qty Received …" at bounding box center [617, 187] width 955 height 341
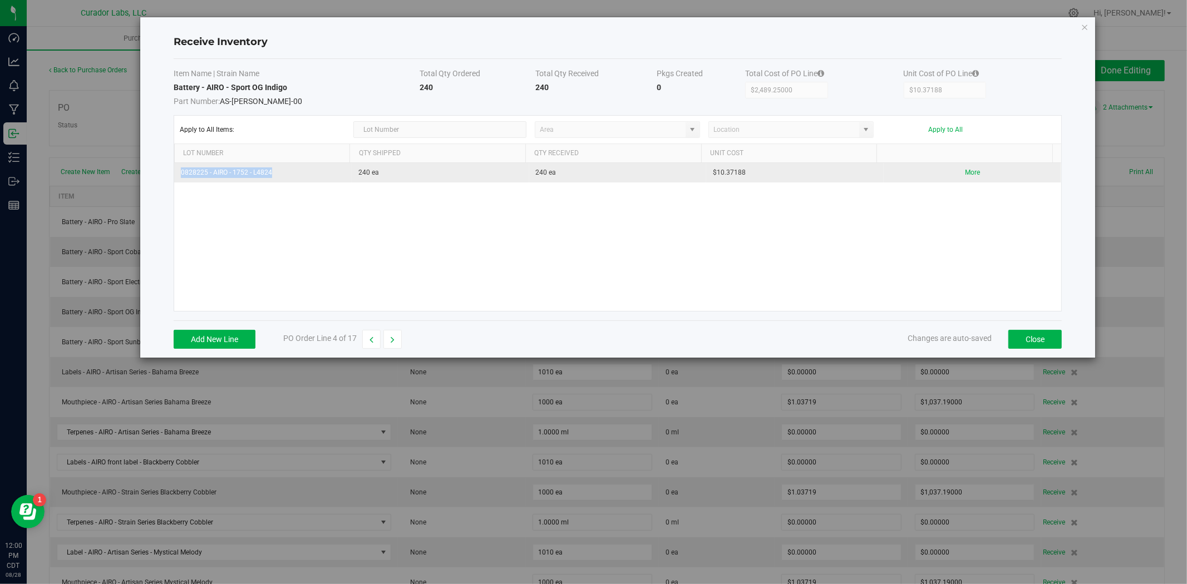
copy table "0828225 - AIRO - 1752 - L4824"
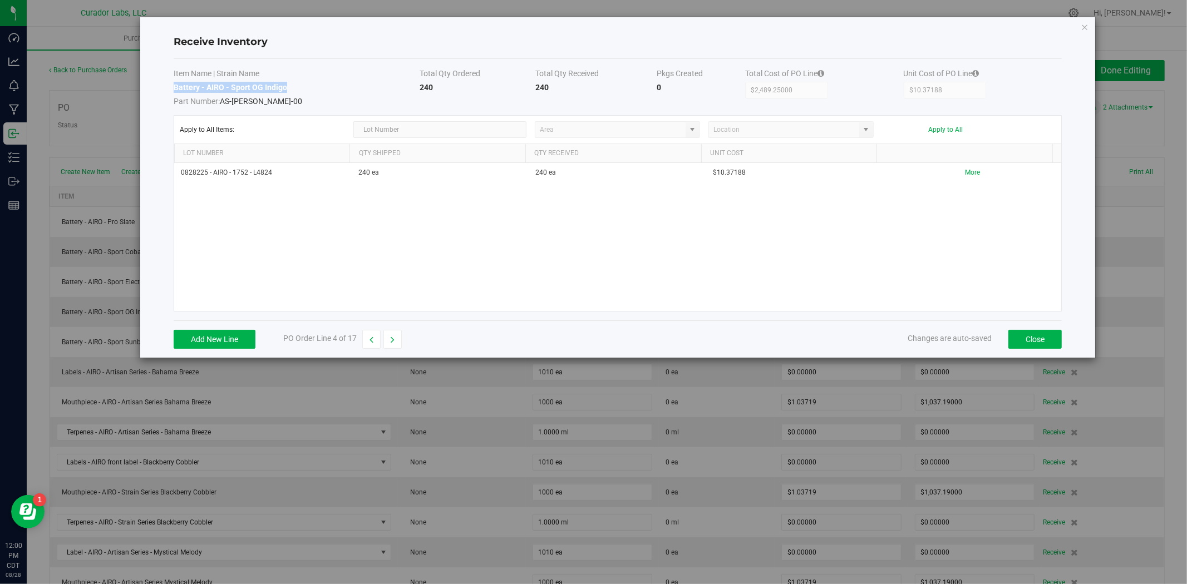
drag, startPoint x: 273, startPoint y: 89, endPoint x: 186, endPoint y: 90, distance: 86.3
click at [174, 92] on td "Battery - AIRO - Sport OG Indigo Part Number: AS-[PERSON_NAME]-00" at bounding box center [297, 94] width 246 height 25
copy strong "Battery - AIRO - Sport OG Indigo"
click at [1054, 338] on button "Close" at bounding box center [1035, 339] width 53 height 19
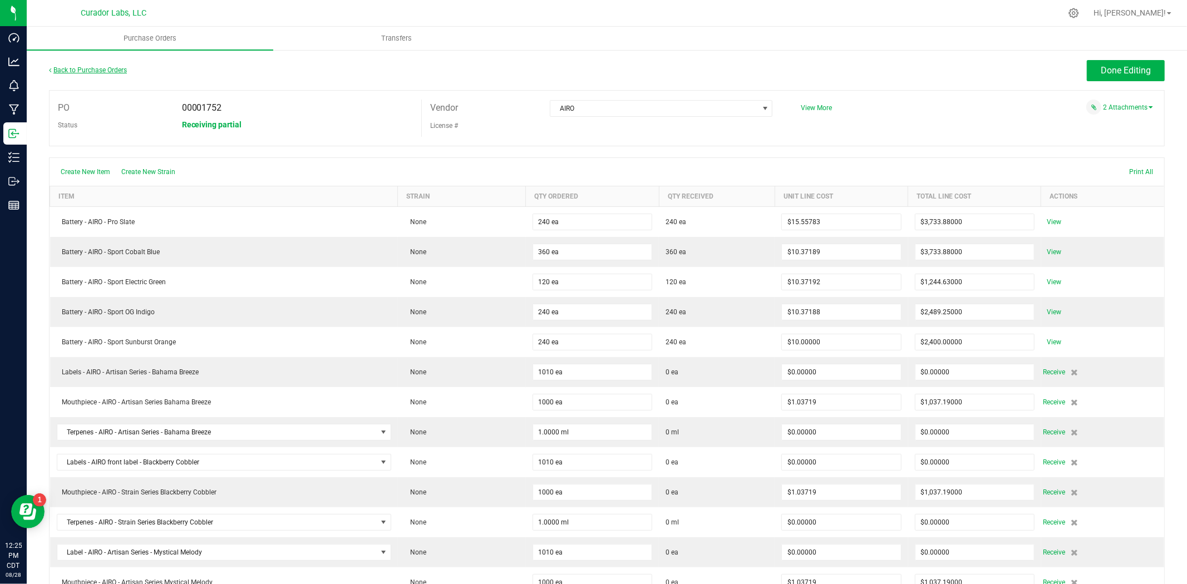
click at [123, 71] on link "Back to Purchase Orders" at bounding box center [88, 70] width 78 height 8
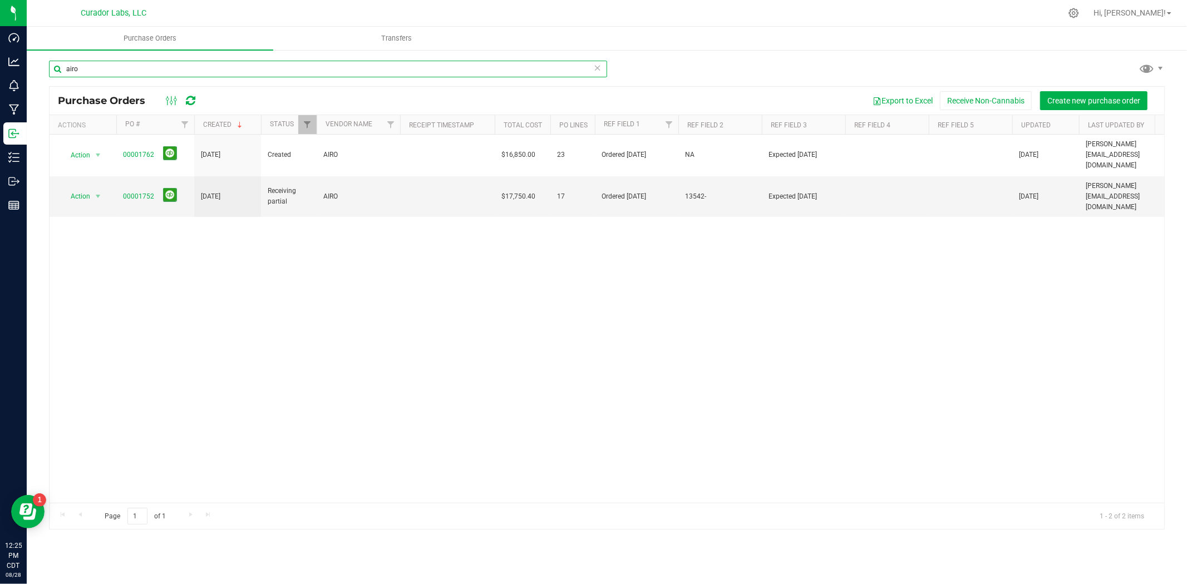
drag, startPoint x: 91, startPoint y: 63, endPoint x: 35, endPoint y: 63, distance: 56.2
click at [36, 63] on div "airo Purchase Orders Export to Excel Receive Non-Cannabis Create new purchase o…" at bounding box center [607, 295] width 1161 height 492
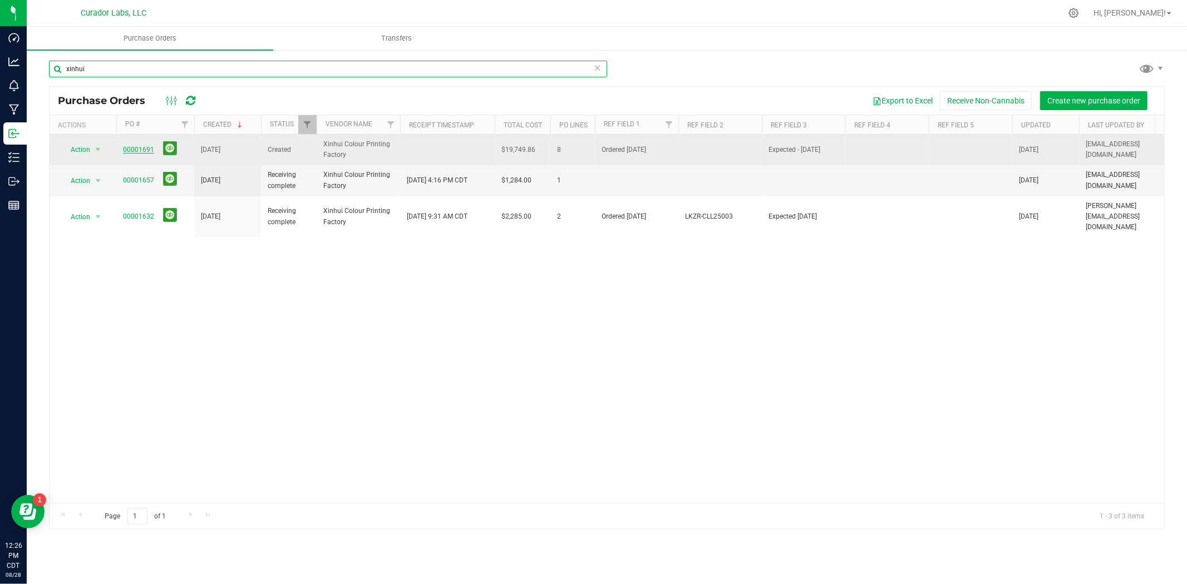
type input "xinhui"
click at [132, 146] on link "00001691" at bounding box center [138, 150] width 31 height 8
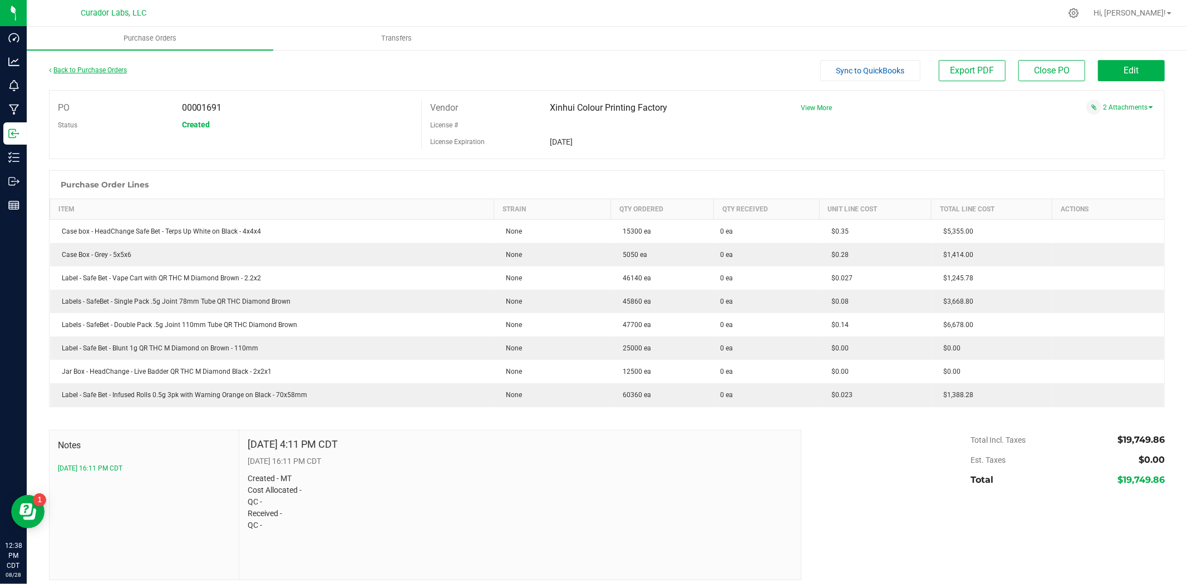
click at [112, 68] on link "Back to Purchase Orders" at bounding box center [88, 70] width 78 height 8
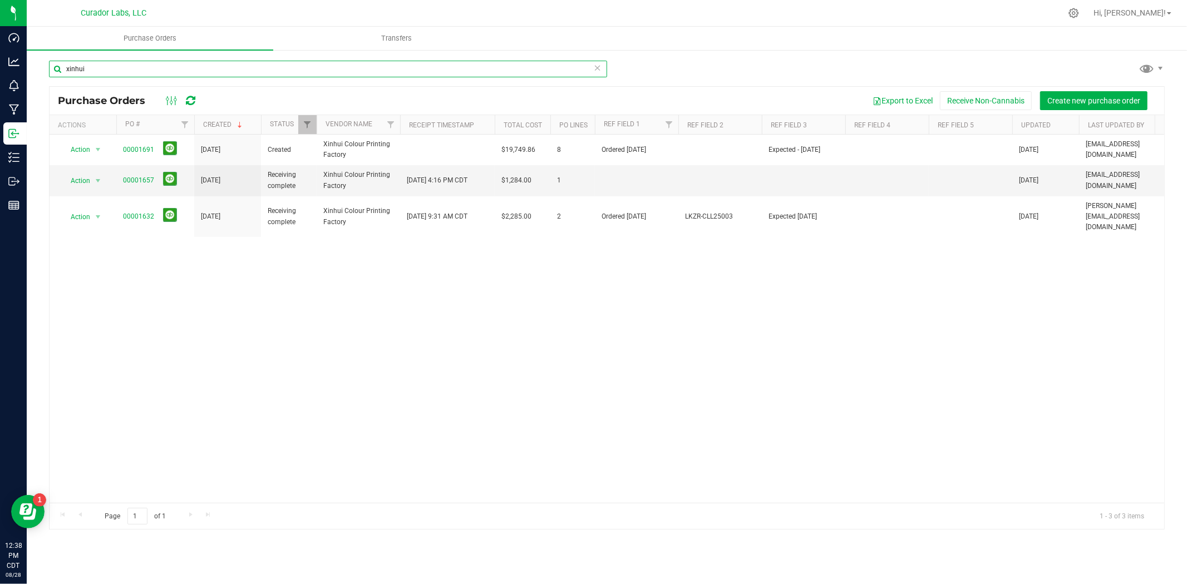
drag, startPoint x: 117, startPoint y: 67, endPoint x: 76, endPoint y: 67, distance: 41.8
click at [76, 67] on input "xinhui" at bounding box center [328, 69] width 558 height 17
type input "x"
type input "labels direct"
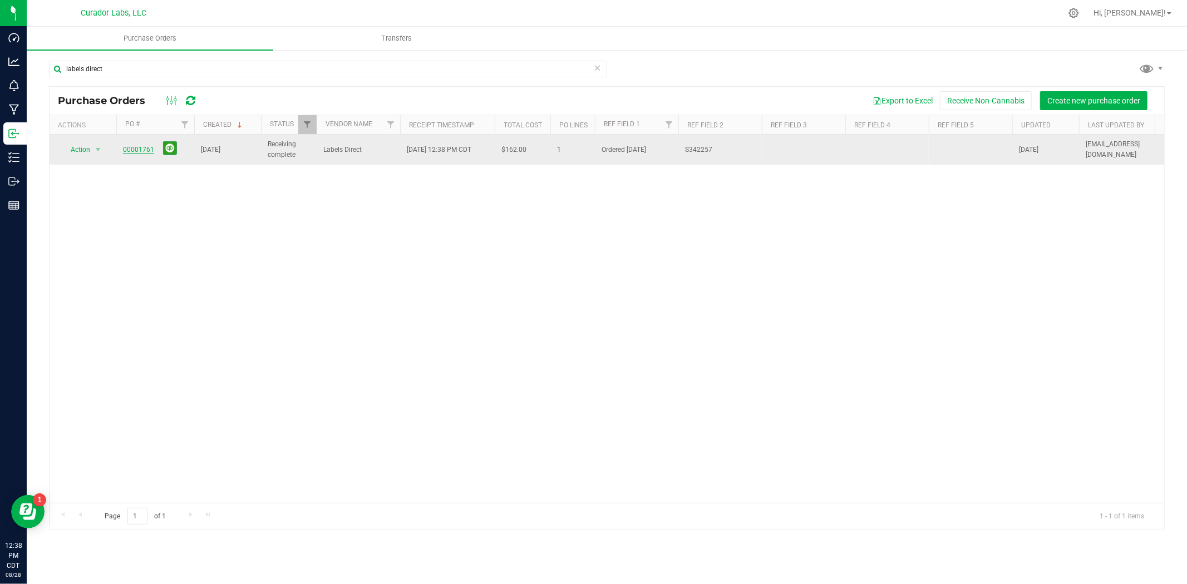
click at [131, 150] on link "00001761" at bounding box center [138, 150] width 31 height 8
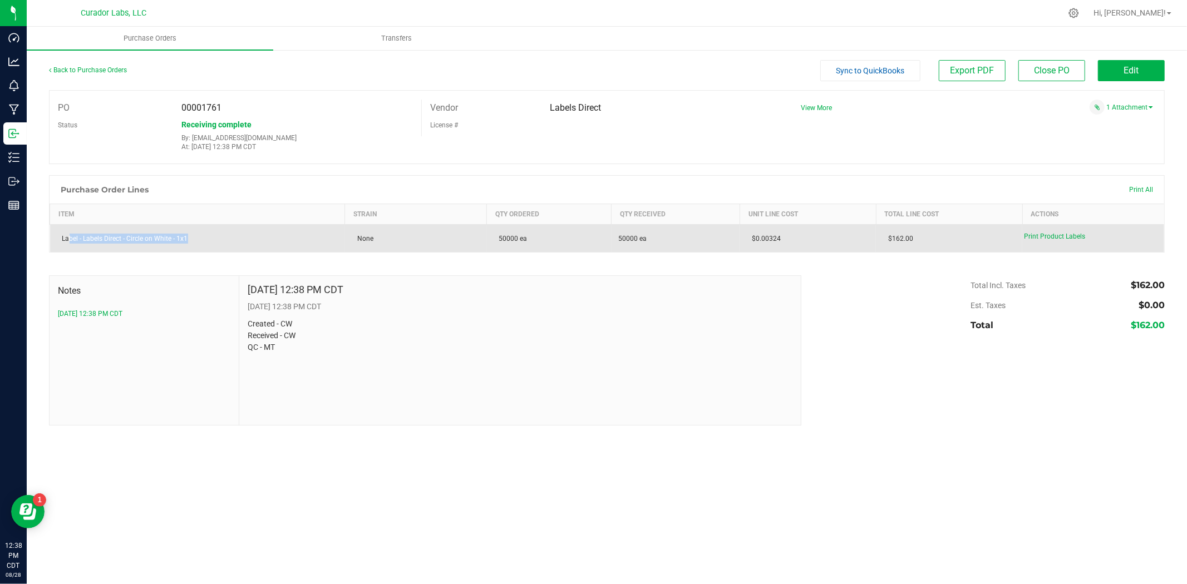
drag, startPoint x: 222, startPoint y: 239, endPoint x: 75, endPoint y: 239, distance: 146.4
click at [70, 239] on div "Label - Labels Direct - Circle on White - 1x1" at bounding box center [198, 239] width 282 height 10
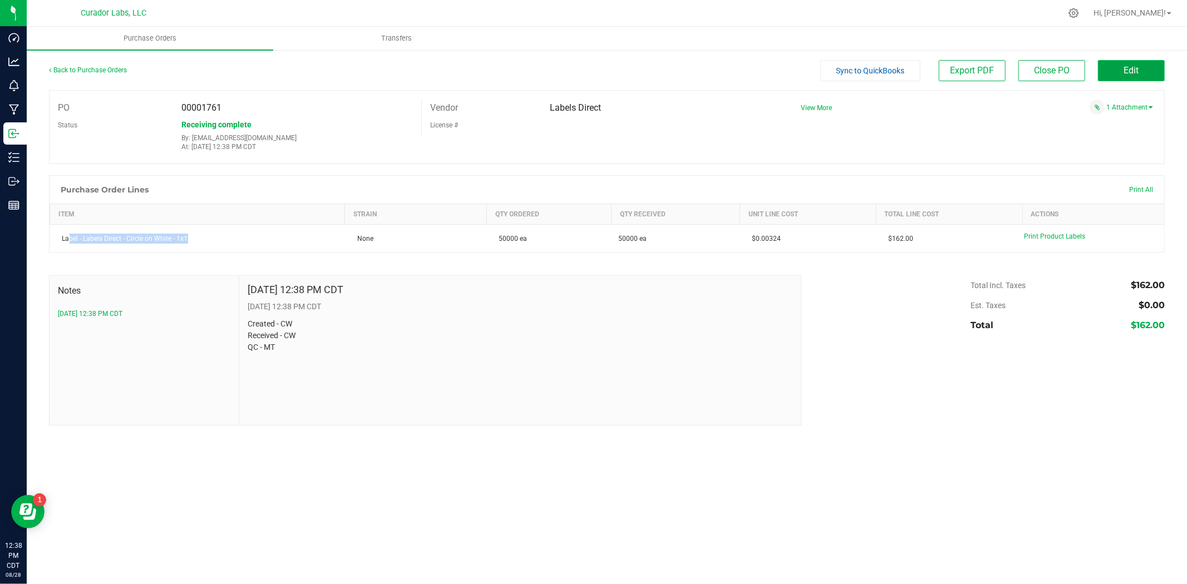
click at [1101, 69] on button "Edit" at bounding box center [1131, 70] width 67 height 21
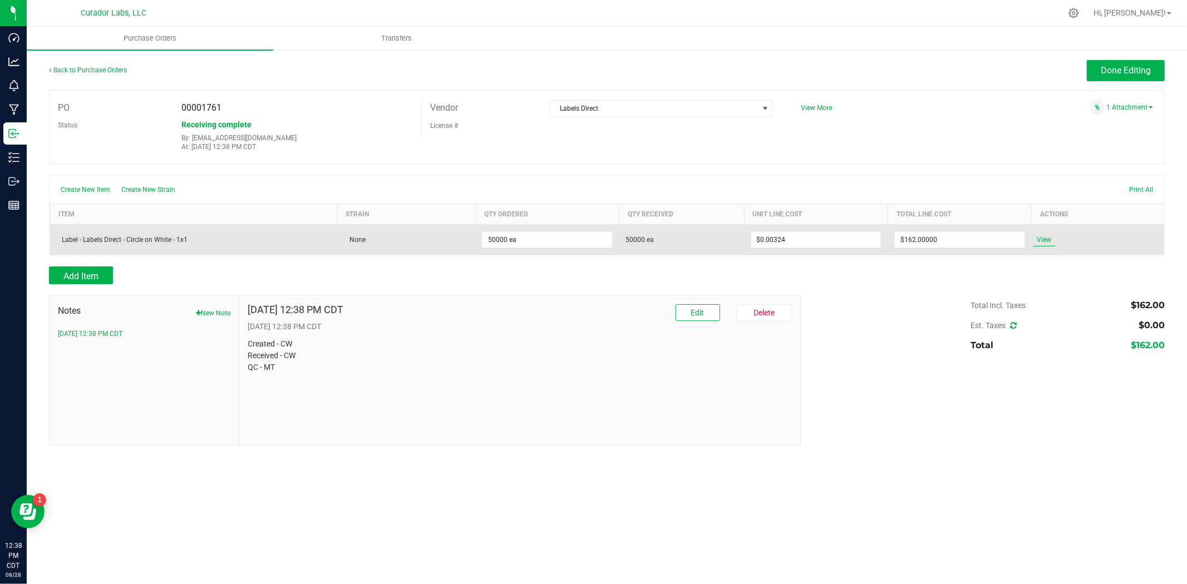
click at [1050, 246] on span "View" at bounding box center [1045, 239] width 22 height 13
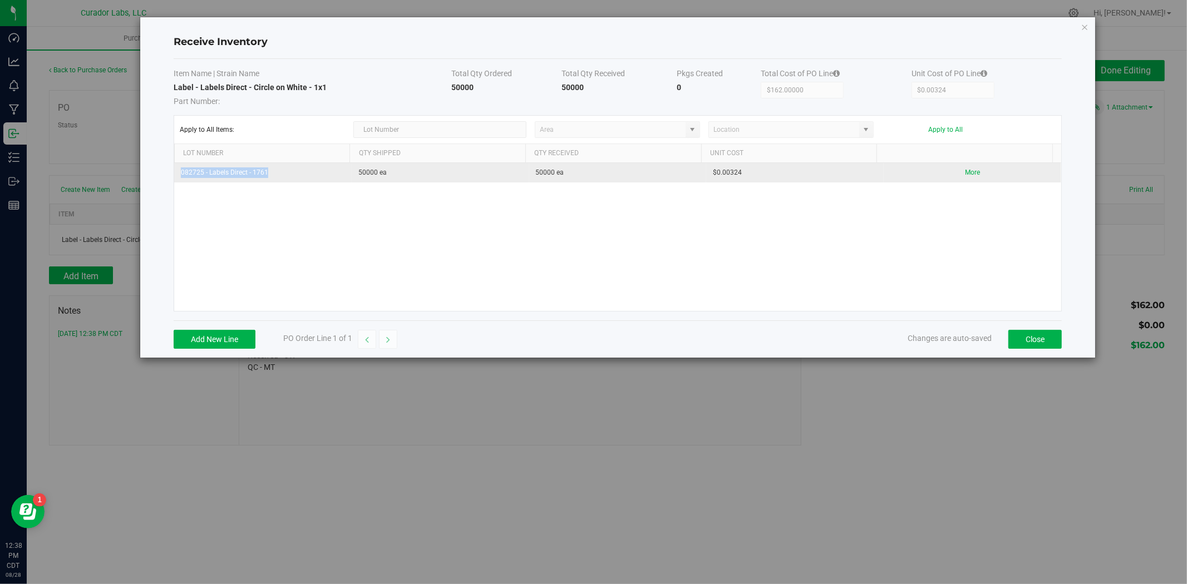
drag, startPoint x: 272, startPoint y: 175, endPoint x: 179, endPoint y: 174, distance: 92.4
click at [179, 174] on td "082725 - Labels Direct - 1761" at bounding box center [263, 172] width 178 height 19
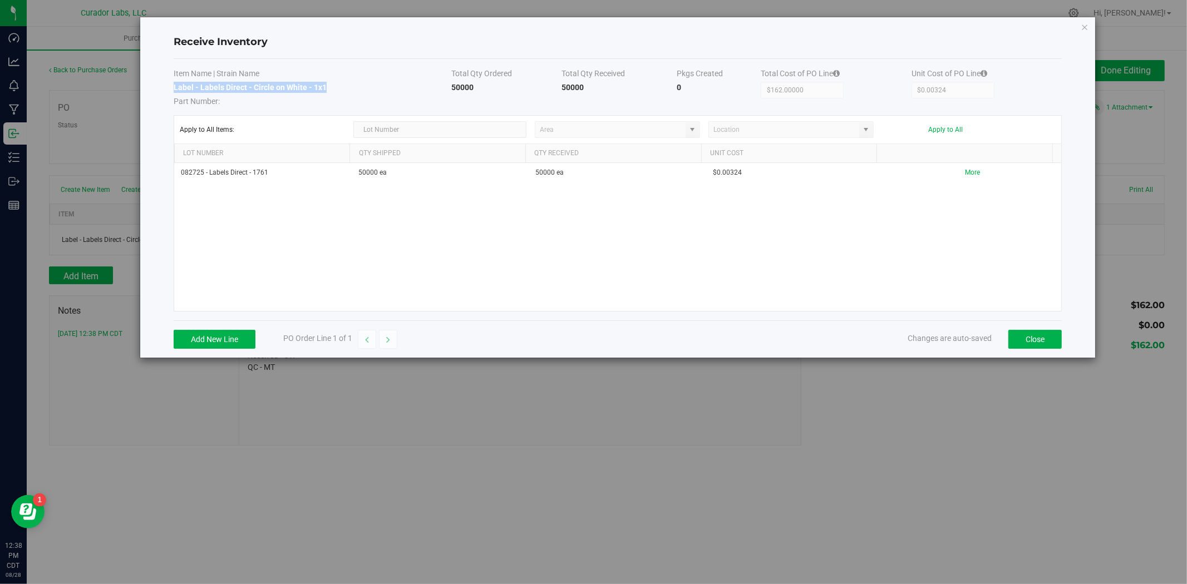
drag, startPoint x: 323, startPoint y: 90, endPoint x: 174, endPoint y: 89, distance: 149.2
click at [174, 89] on td "Label - Labels Direct - Circle on White - 1x1 Part Number:" at bounding box center [313, 94] width 278 height 25
